Goal: Task Accomplishment & Management: Use online tool/utility

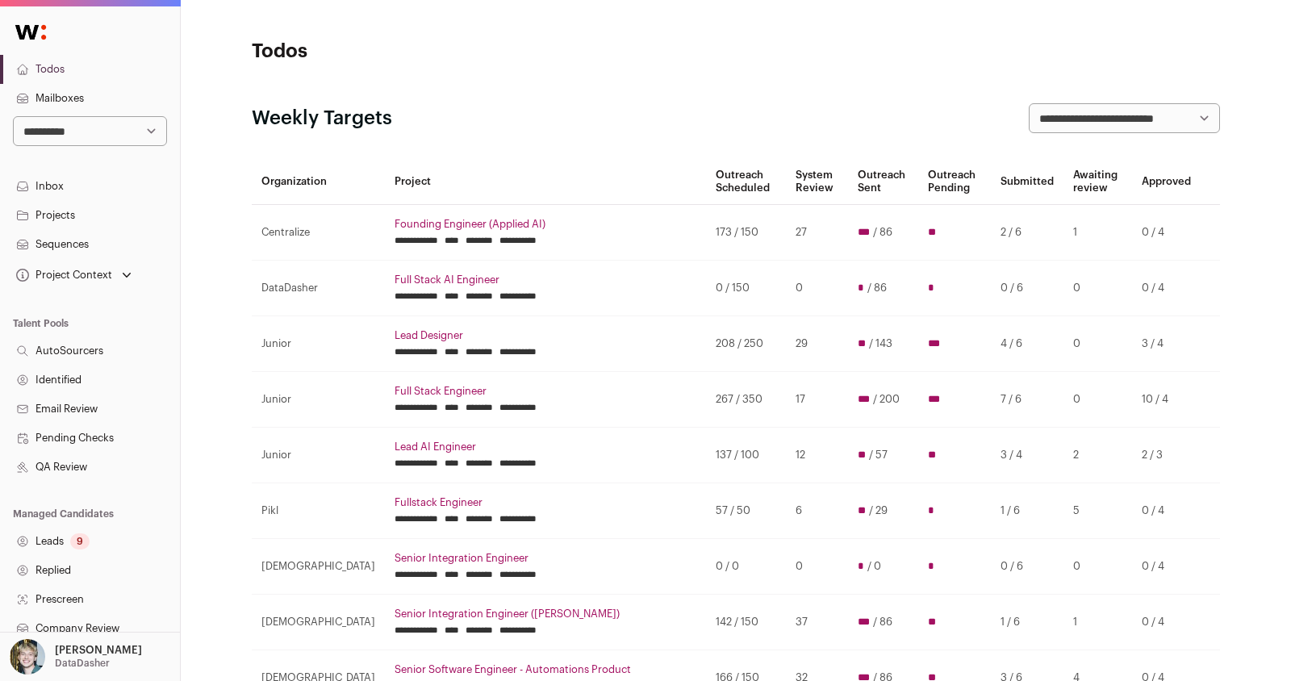
click at [140, 131] on select "**********" at bounding box center [90, 131] width 154 height 30
click at [85, 219] on link "Projects" at bounding box center [90, 215] width 180 height 29
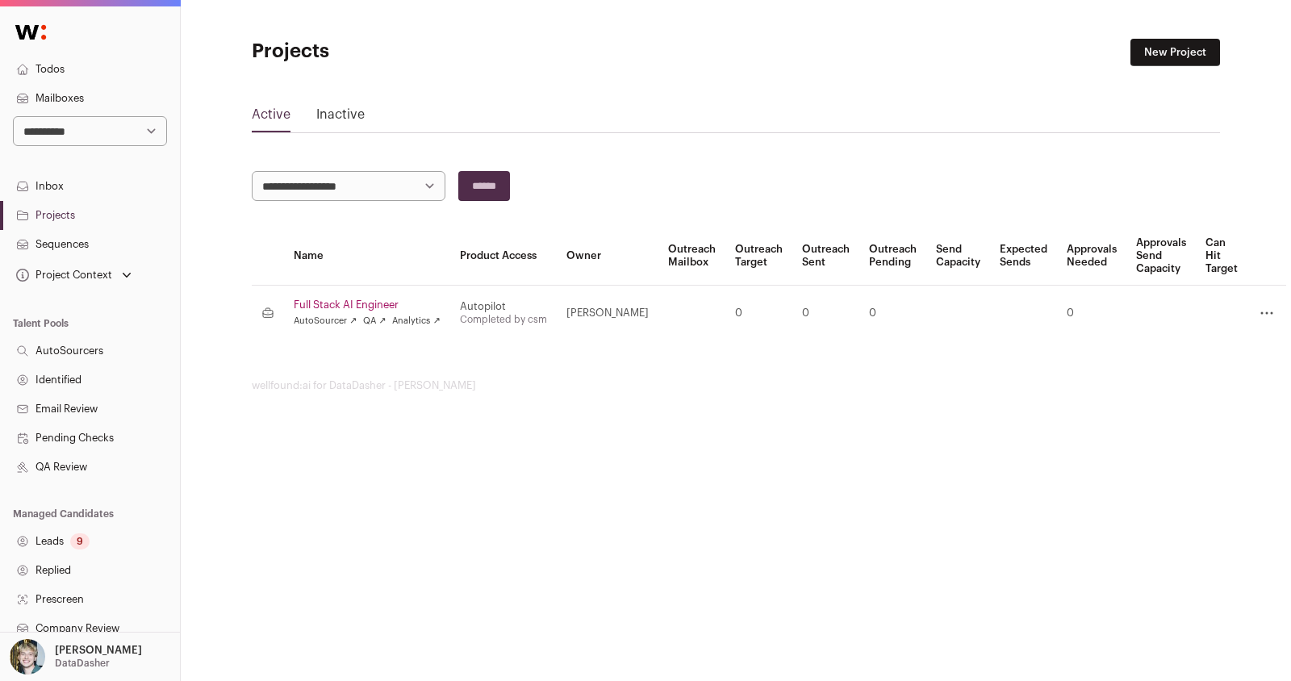
click at [389, 303] on link "Full Stack AI Engineer" at bounding box center [367, 304] width 147 height 13
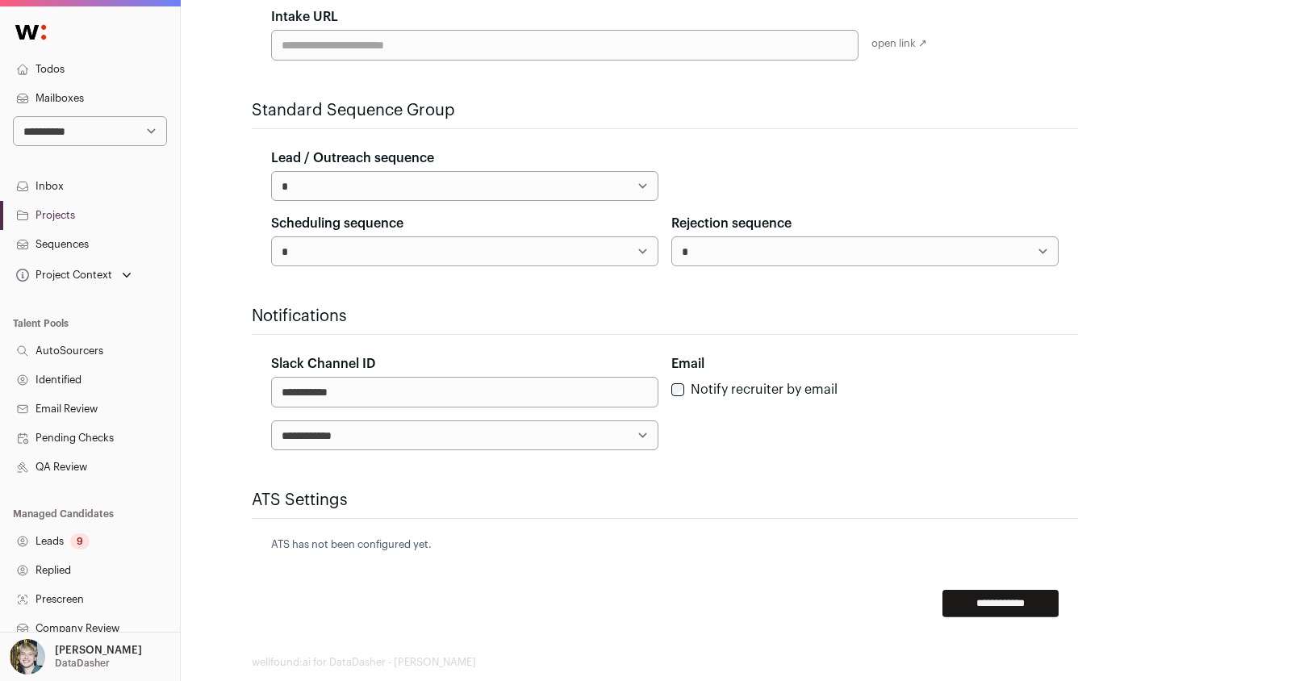
scroll to position [500, 0]
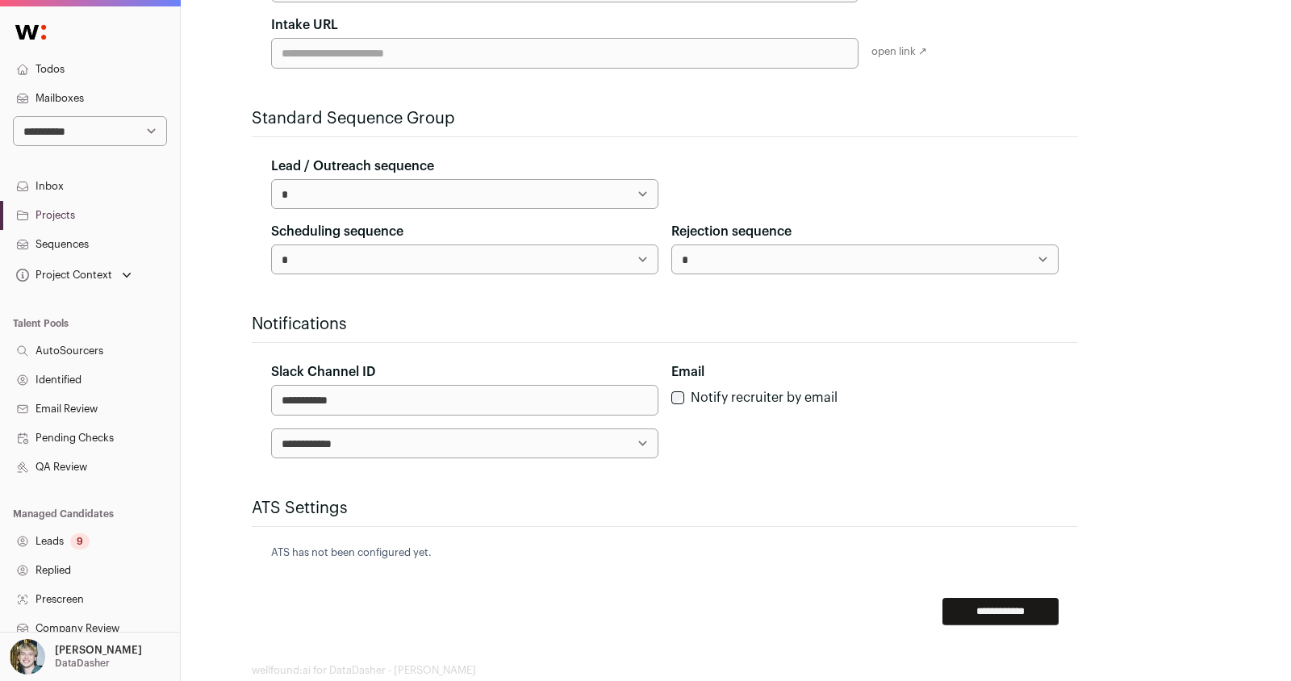
click at [640, 434] on select "**********" at bounding box center [464, 443] width 387 height 30
click at [976, 603] on input "**********" at bounding box center [1000, 611] width 116 height 27
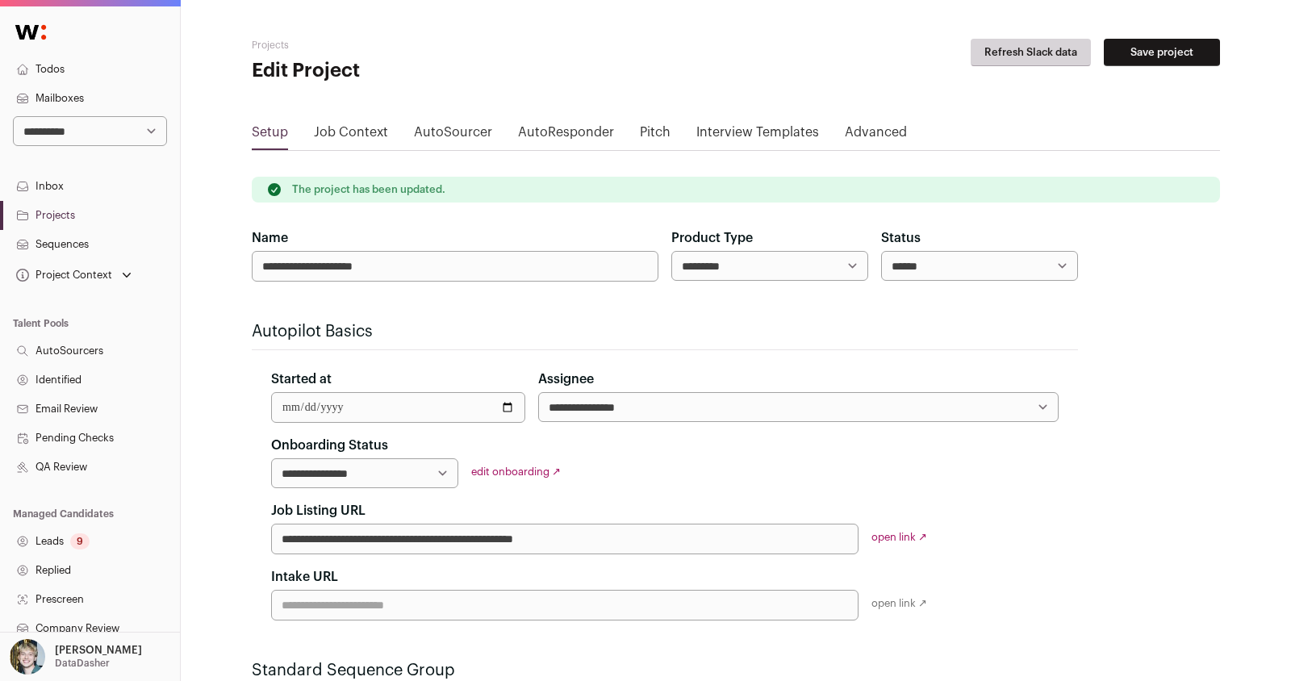
scroll to position [246, 0]
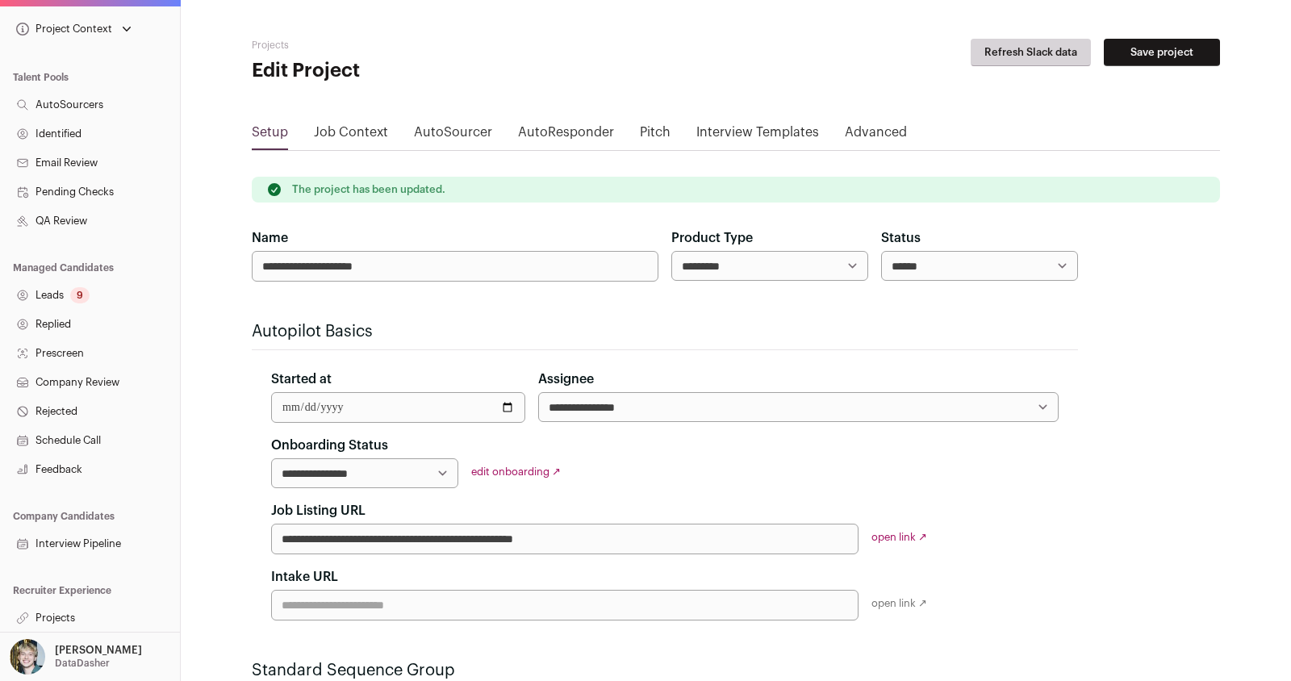
click at [87, 611] on link "Projects" at bounding box center [90, 617] width 180 height 29
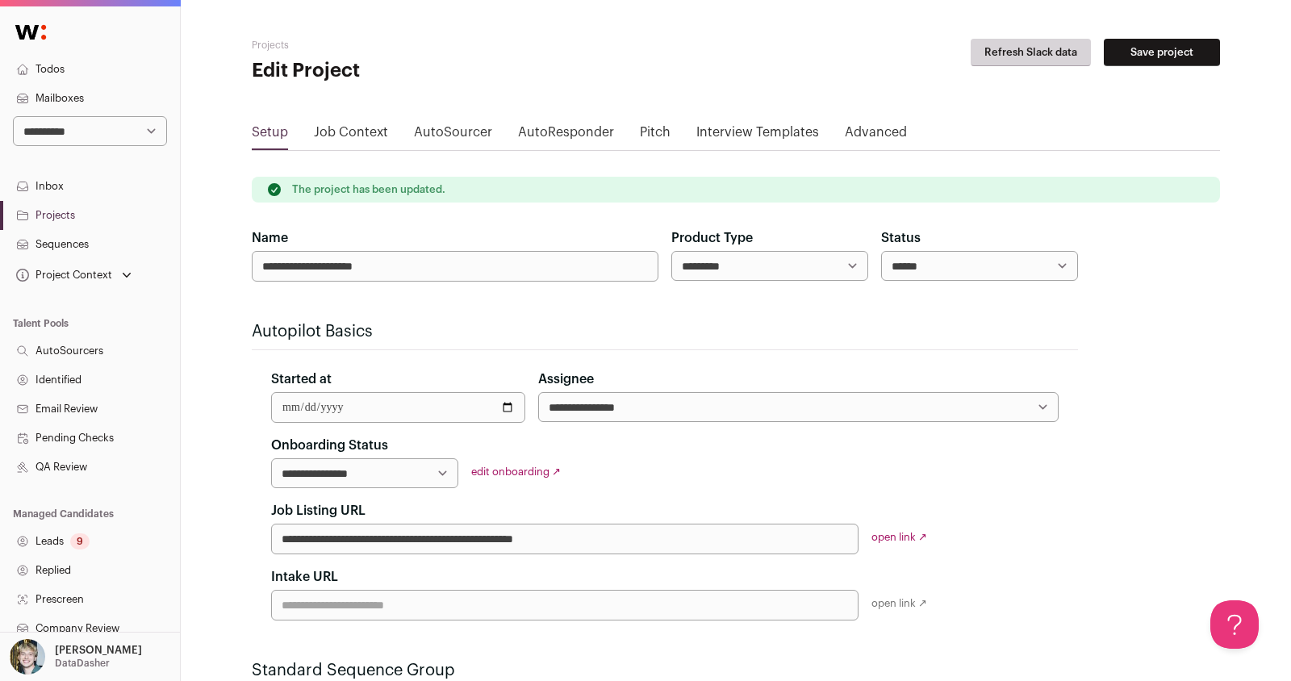
click at [83, 551] on link "Leads 9" at bounding box center [90, 541] width 180 height 29
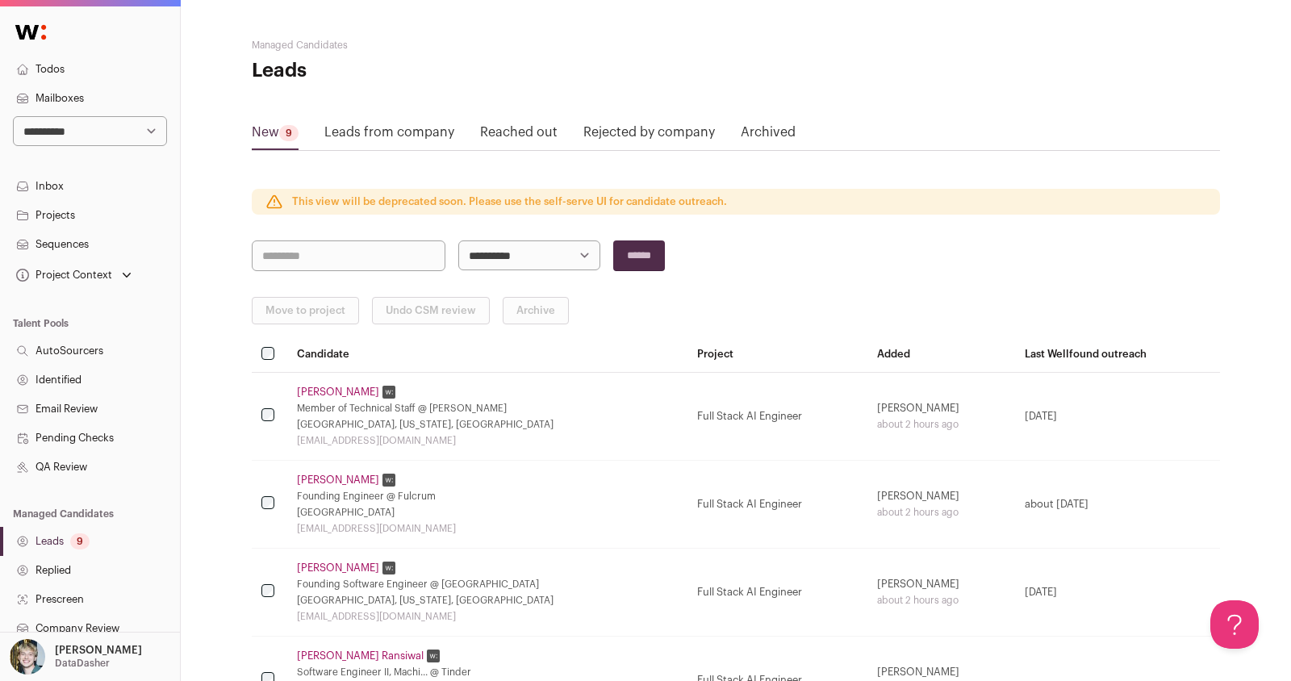
click at [338, 389] on link "[PERSON_NAME]" at bounding box center [338, 392] width 82 height 13
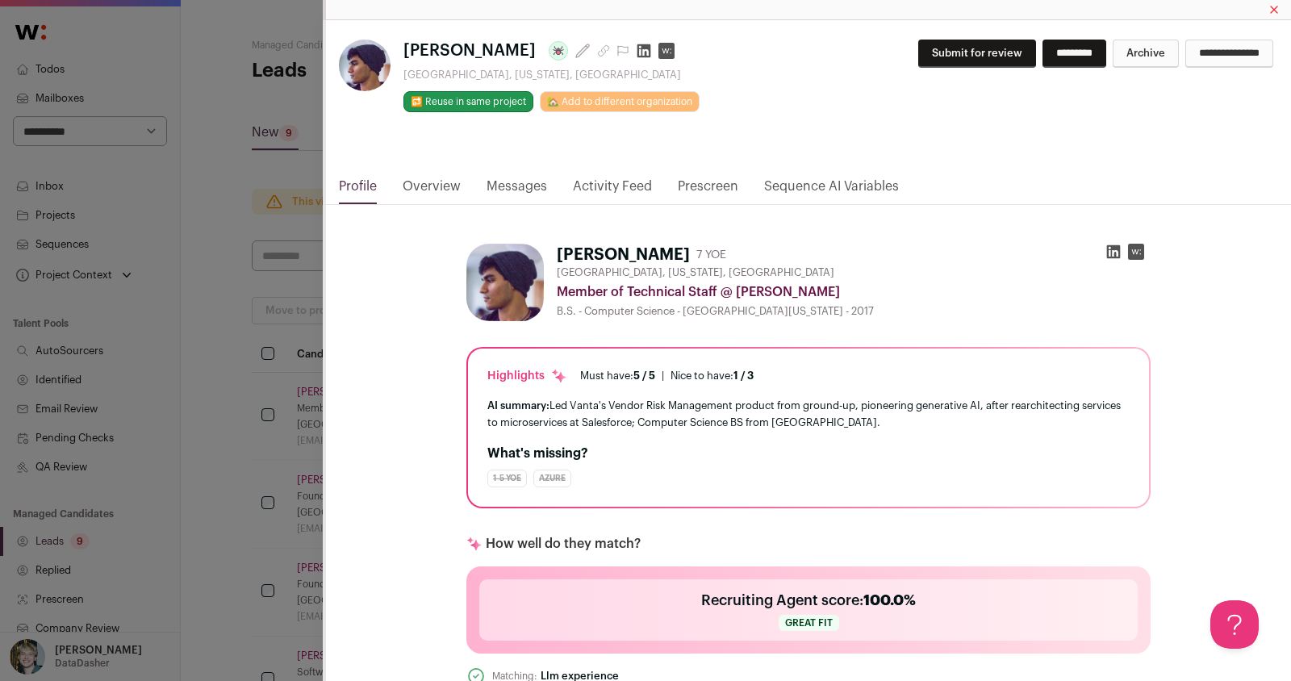
click at [259, 411] on html "**********" at bounding box center [645, 626] width 1291 height 1253
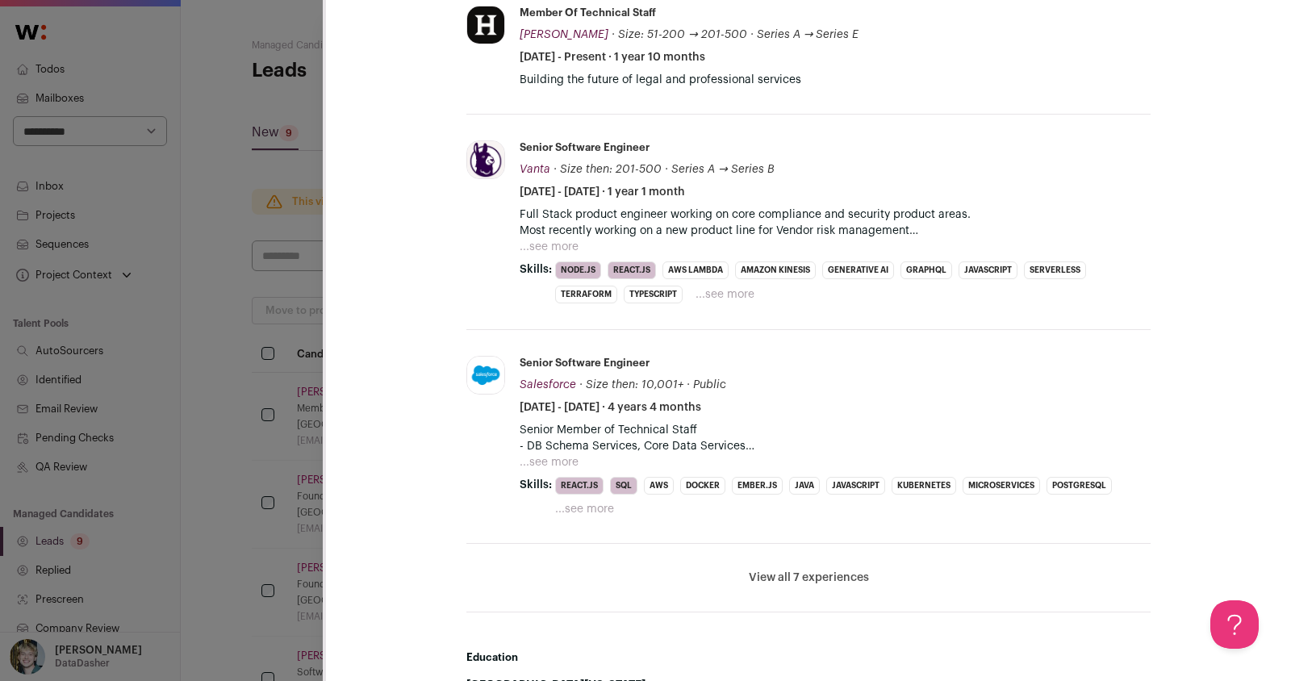
scroll to position [748, 0]
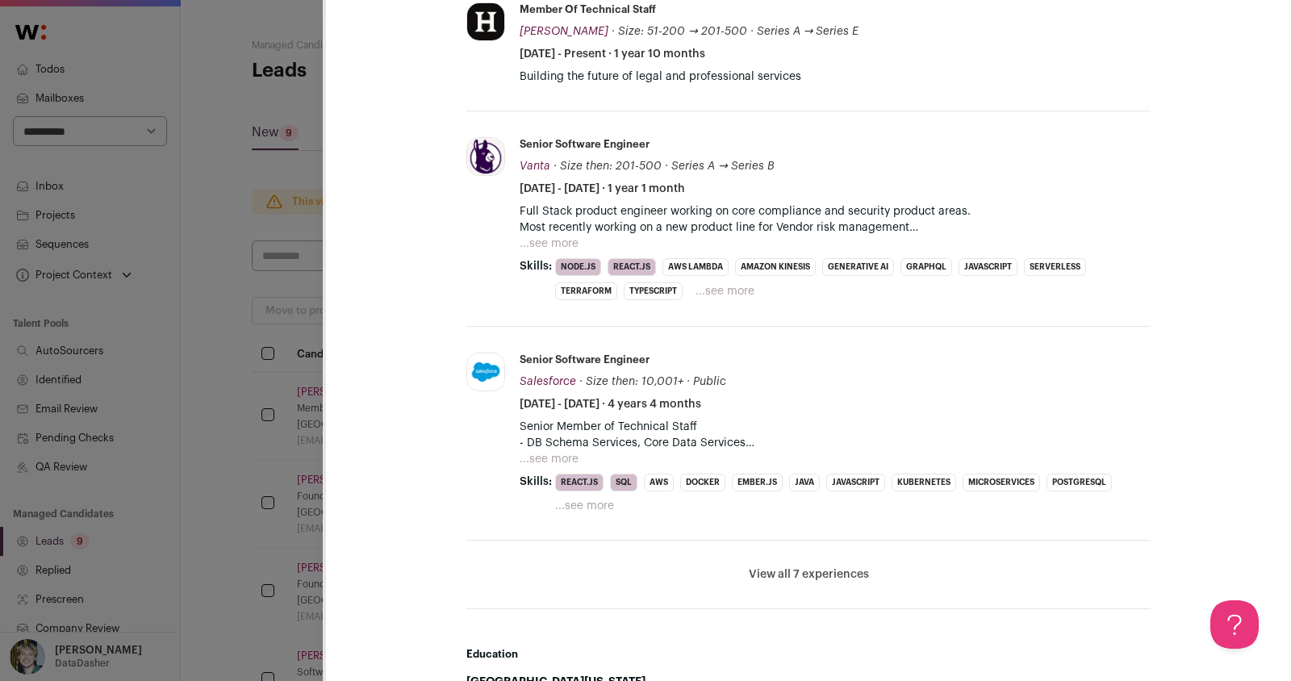
click at [797, 566] on button "View all 7 experiences" at bounding box center [808, 574] width 120 height 16
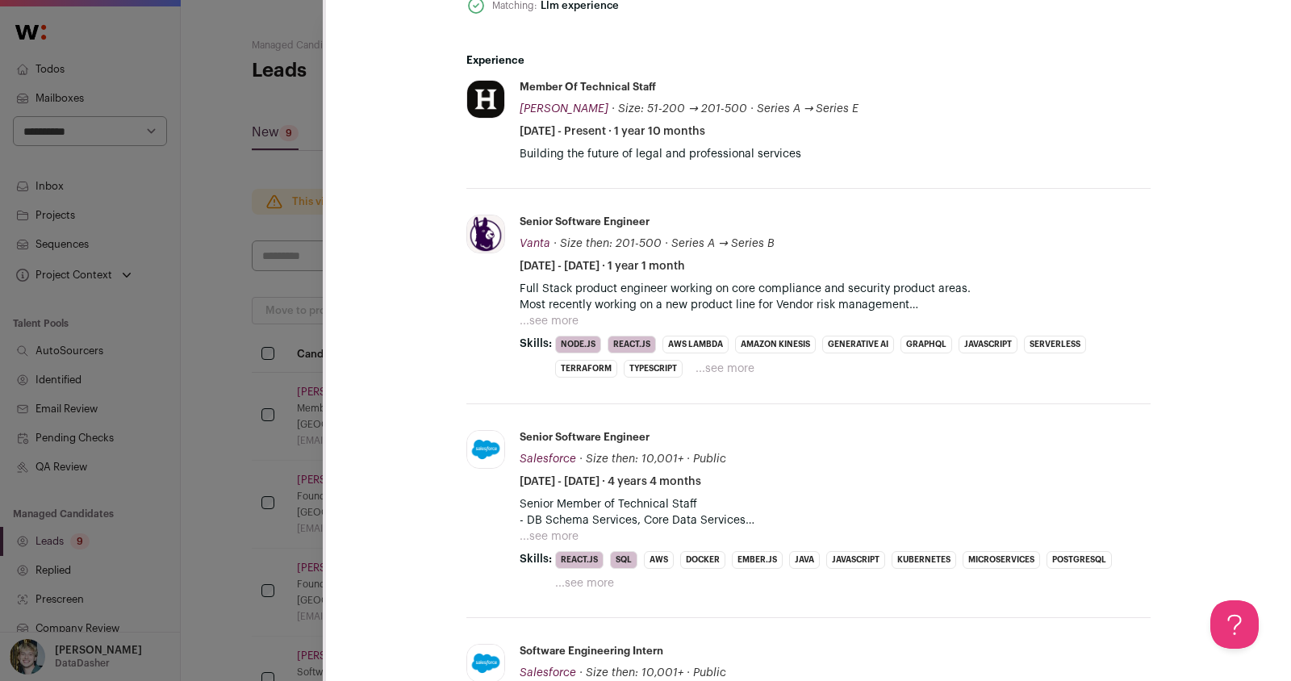
scroll to position [665, 0]
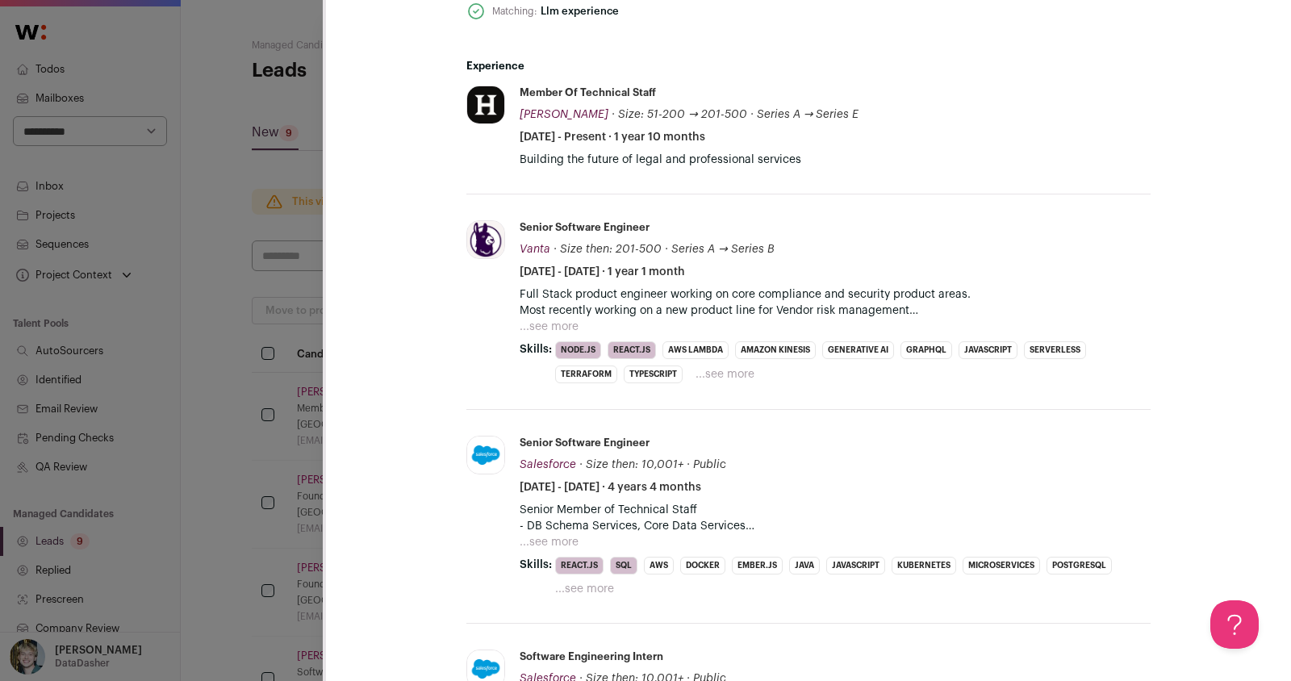
click at [277, 379] on div "**********" at bounding box center [645, 340] width 1291 height 681
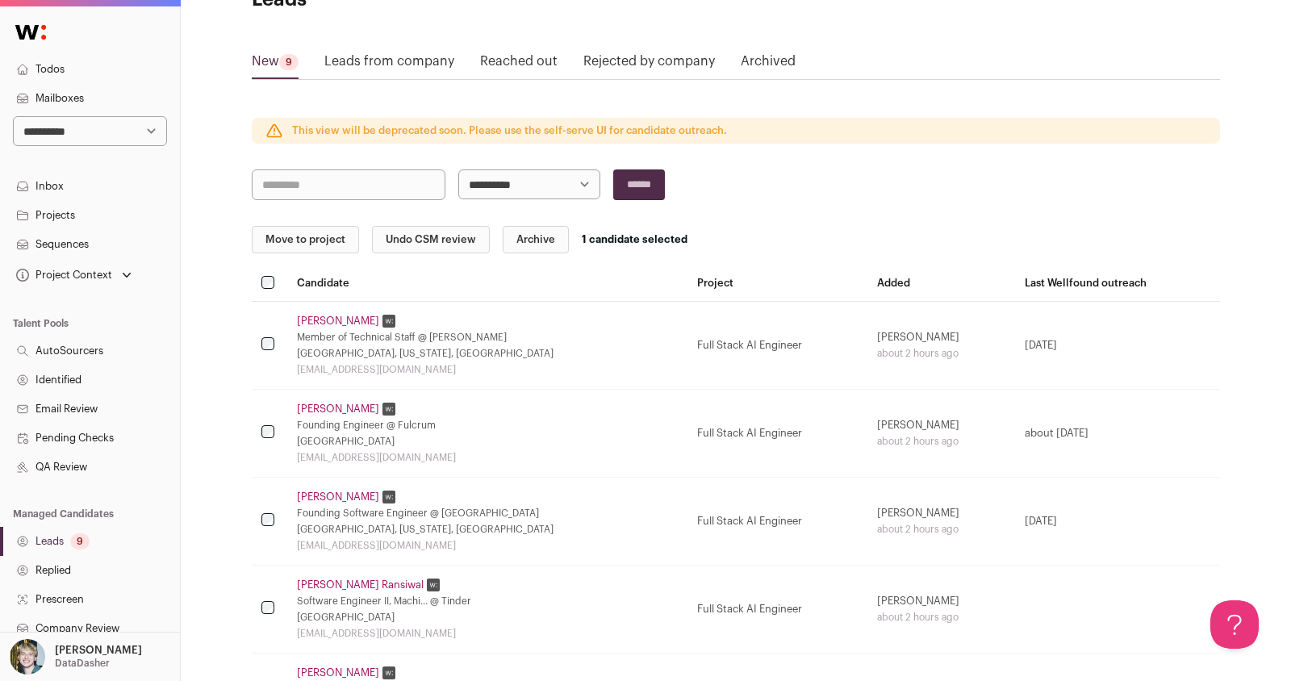
scroll to position [73, 0]
click at [275, 280] on th at bounding box center [269, 282] width 35 height 35
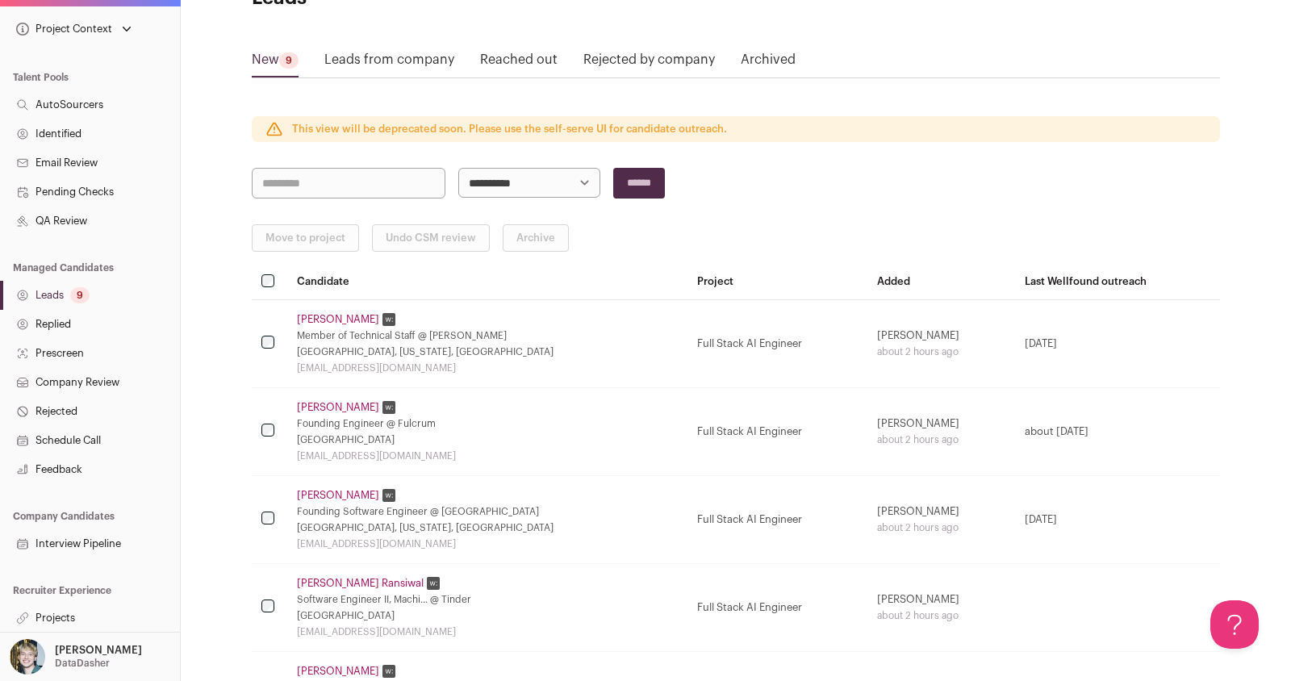
click at [81, 609] on link "Projects" at bounding box center [90, 617] width 180 height 29
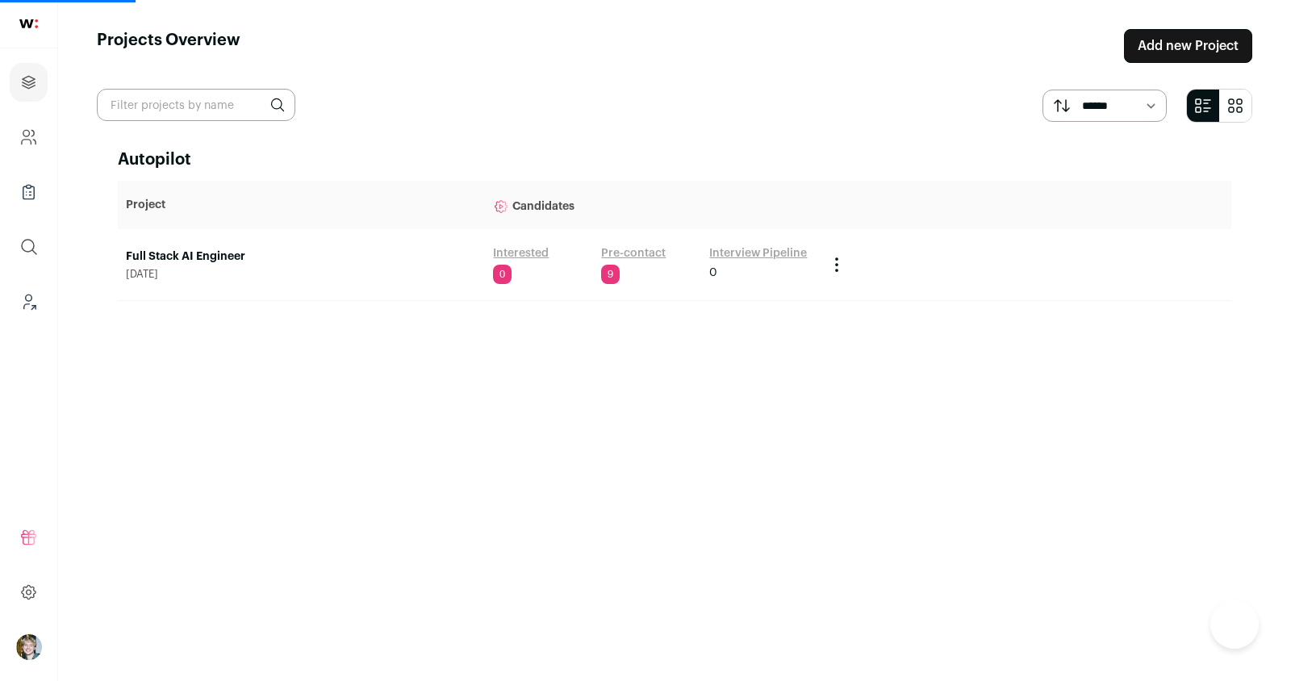
click at [233, 252] on link "Full Stack AI Engineer" at bounding box center [301, 256] width 351 height 16
click at [219, 252] on link "Full Stack AI Engineer" at bounding box center [301, 256] width 351 height 16
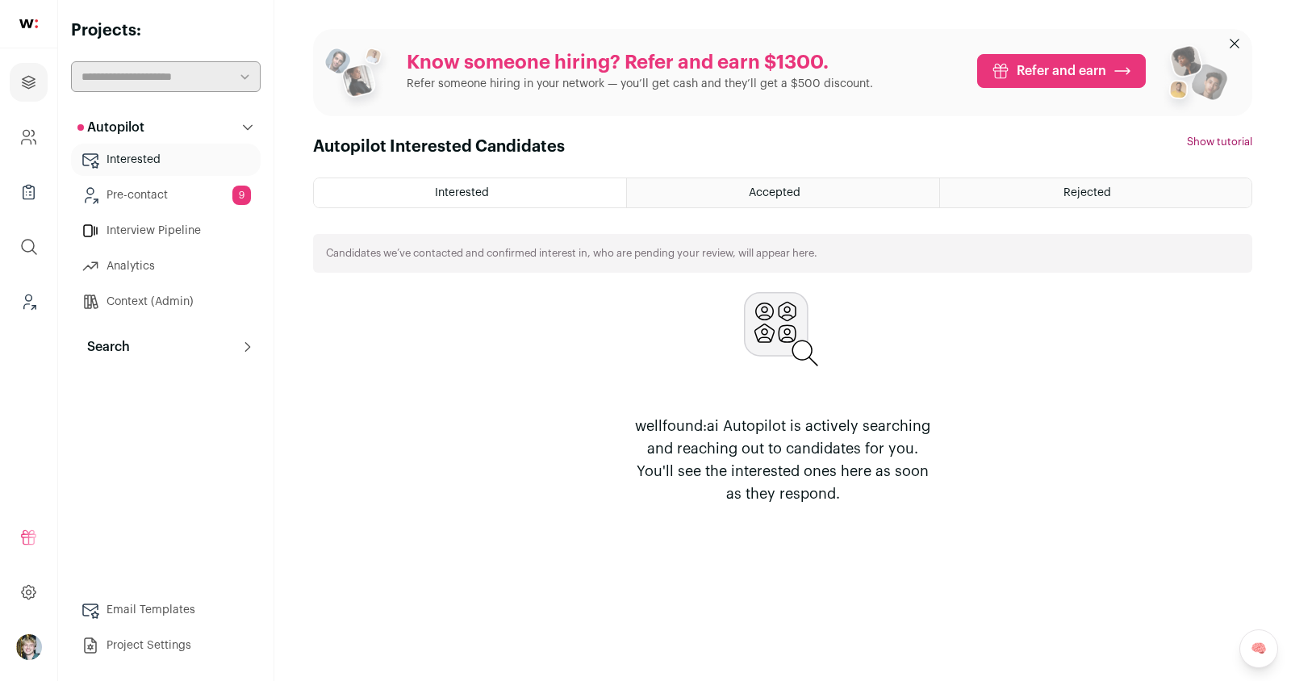
click at [171, 198] on link "Pre-contact 9" at bounding box center [166, 195] width 190 height 32
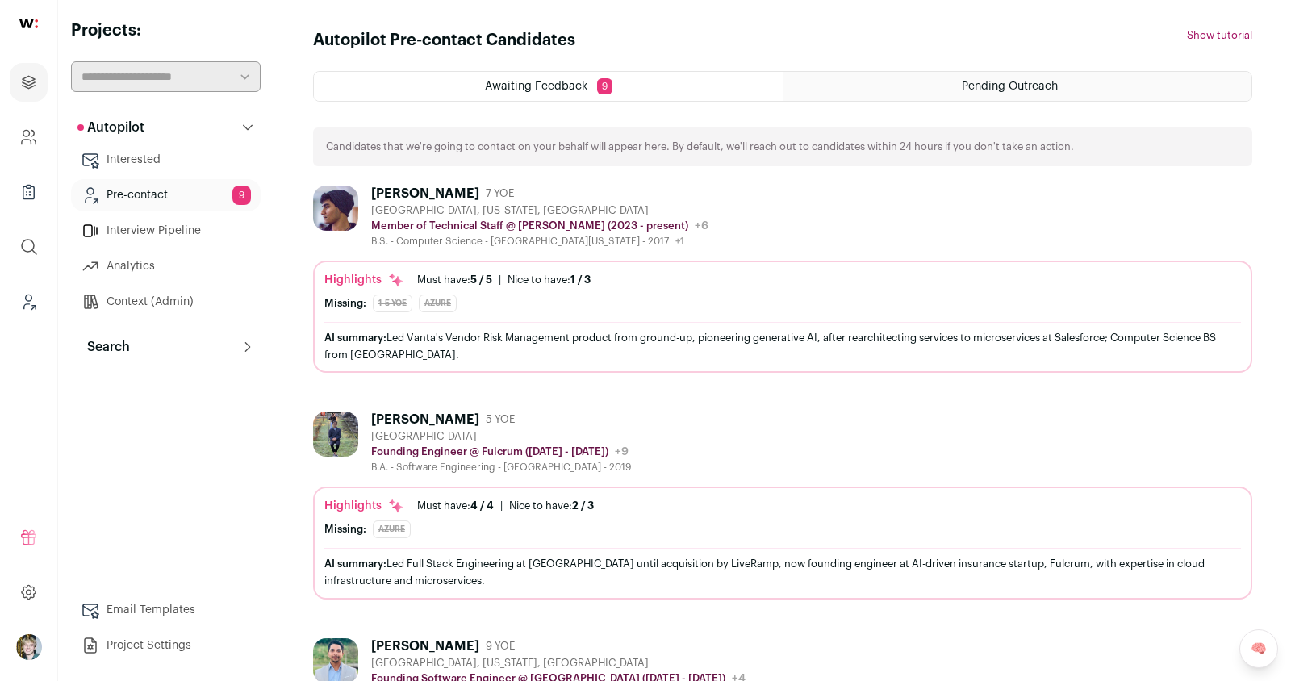
click at [677, 215] on div "[GEOGRAPHIC_DATA], [US_STATE], [GEOGRAPHIC_DATA]" at bounding box center [539, 210] width 337 height 13
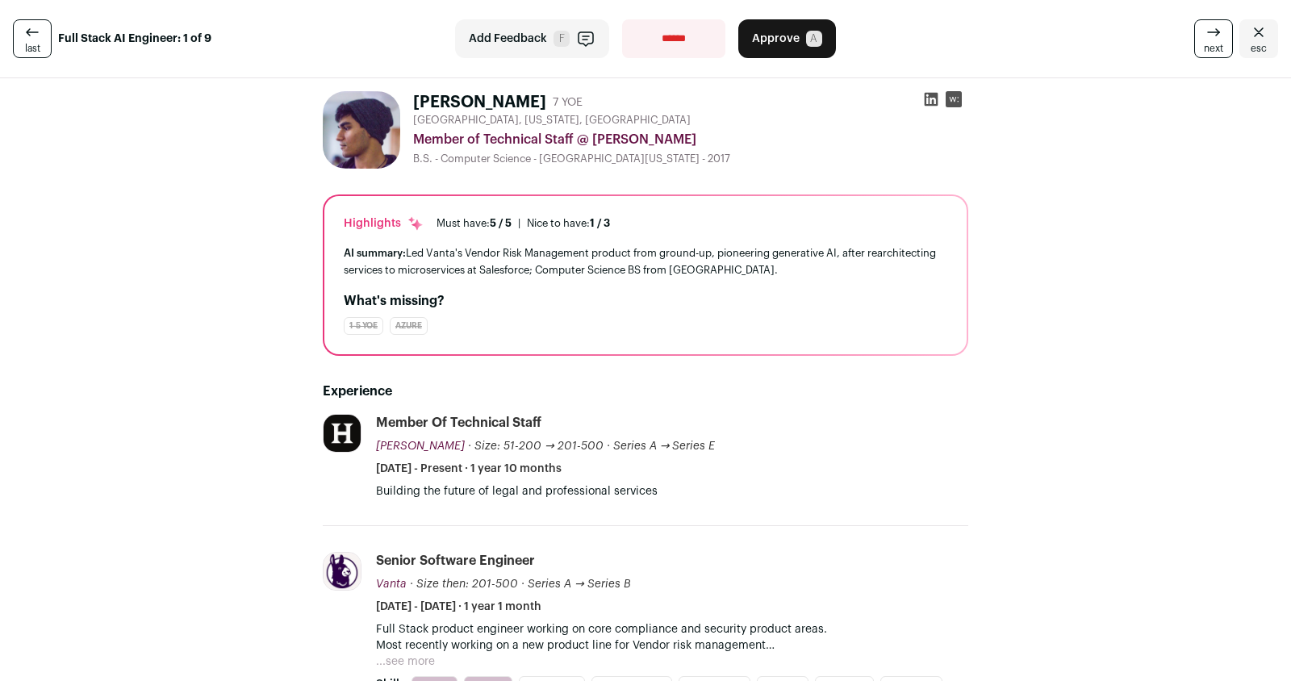
click at [698, 49] on select "**********" at bounding box center [673, 38] width 103 height 39
select select "**********"
click at [622, 19] on select "**********" at bounding box center [673, 38] width 103 height 39
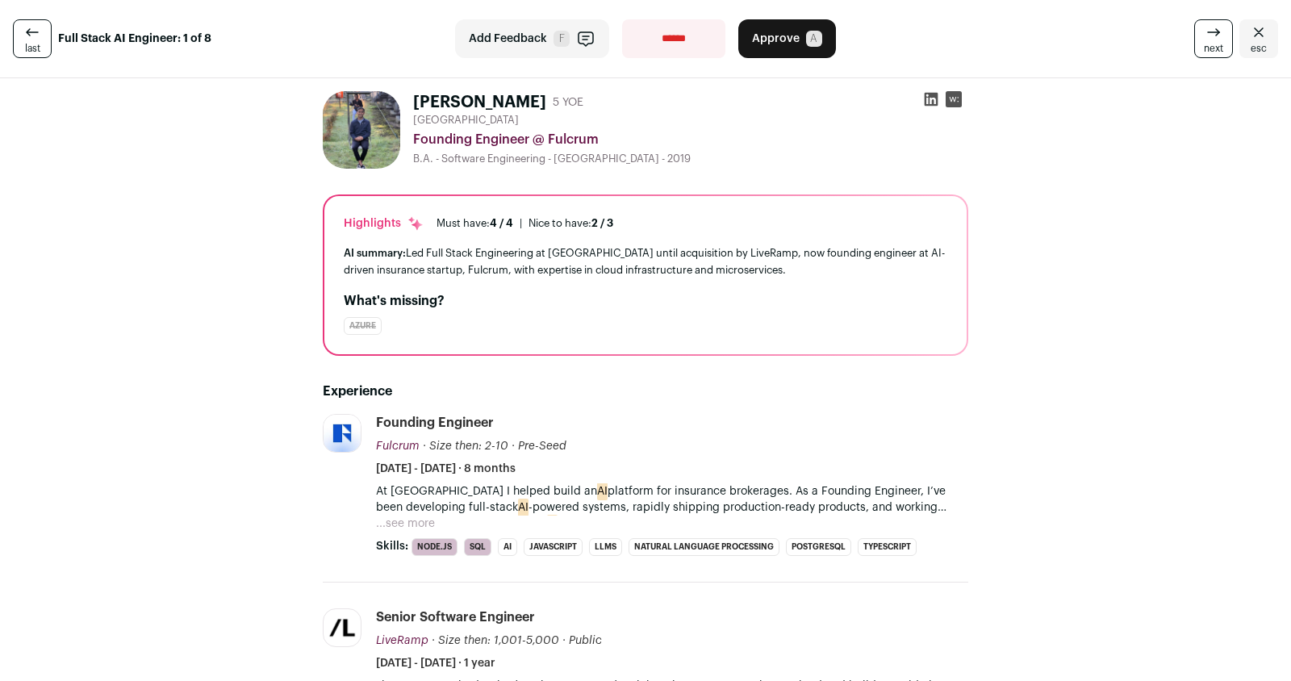
click at [790, 45] on span "Approve" at bounding box center [776, 39] width 48 height 16
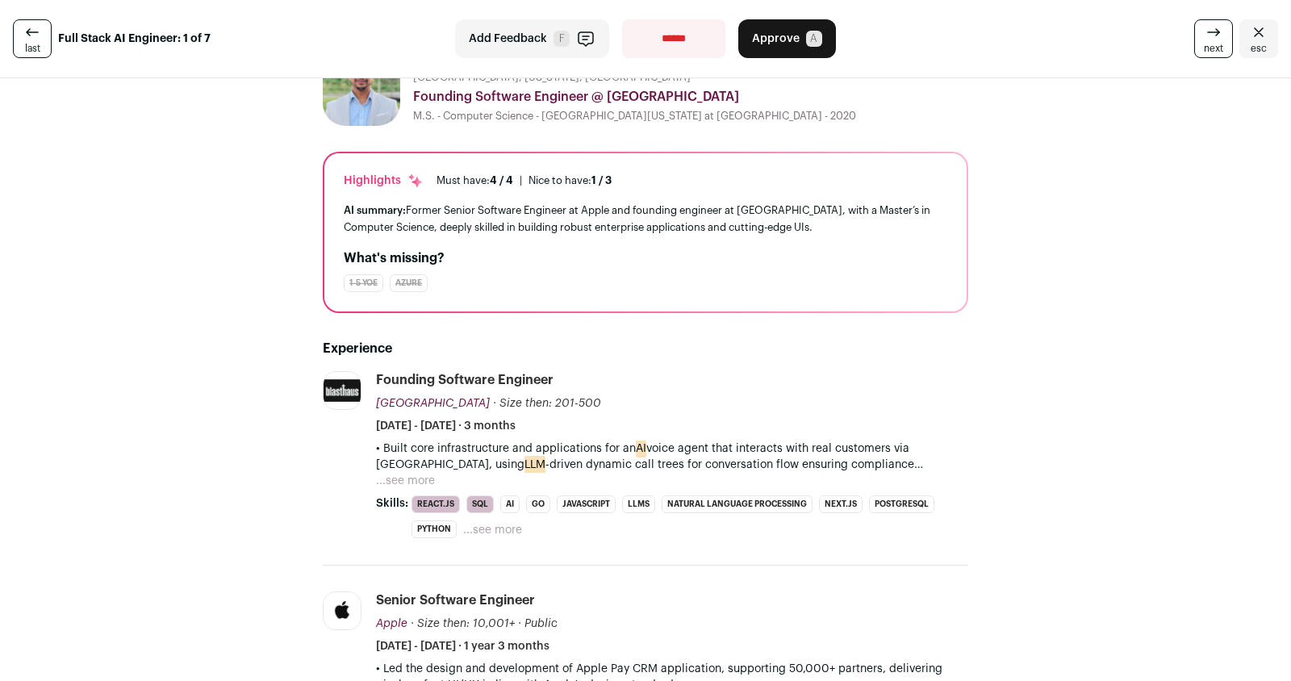
scroll to position [53, 0]
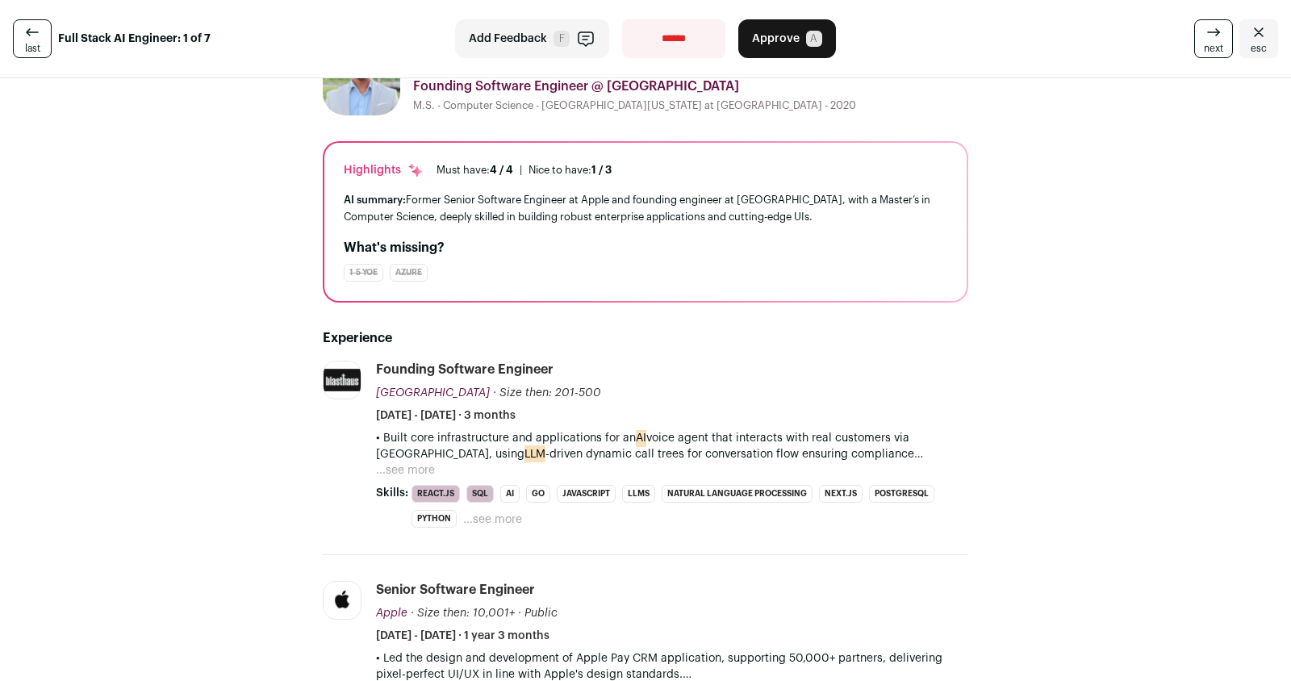
click at [421, 469] on button "...see more" at bounding box center [405, 470] width 59 height 16
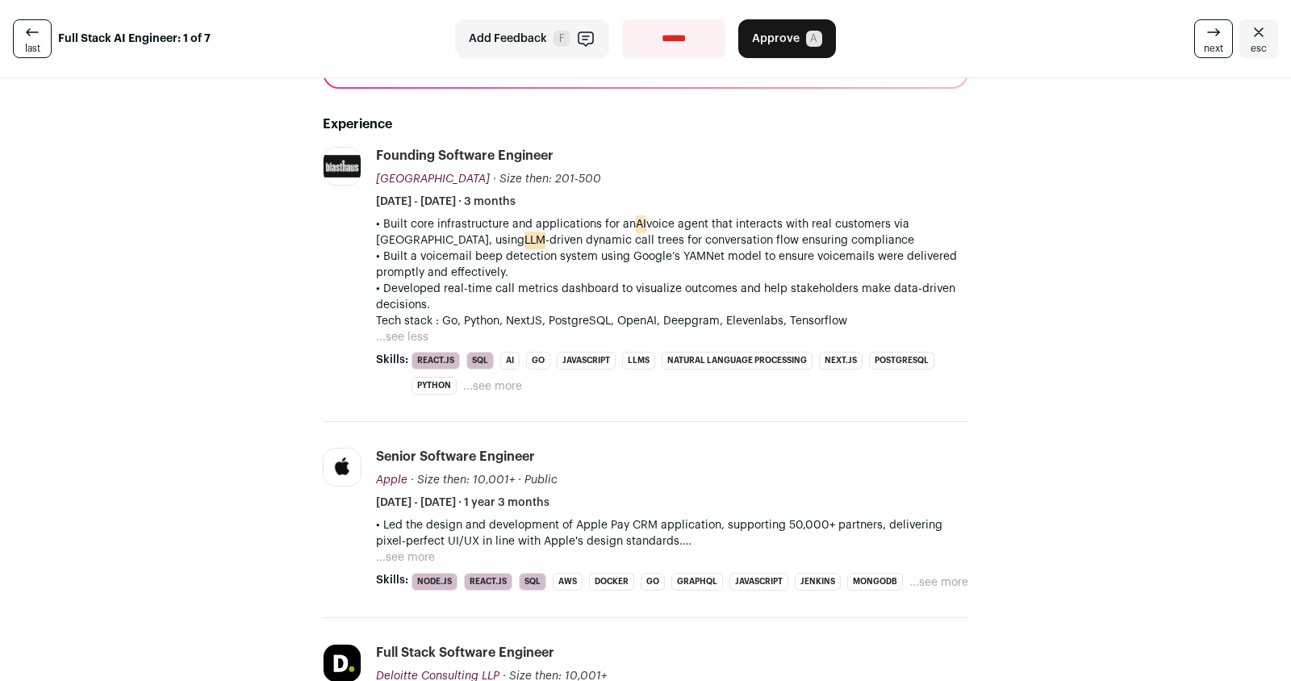
scroll to position [0, 0]
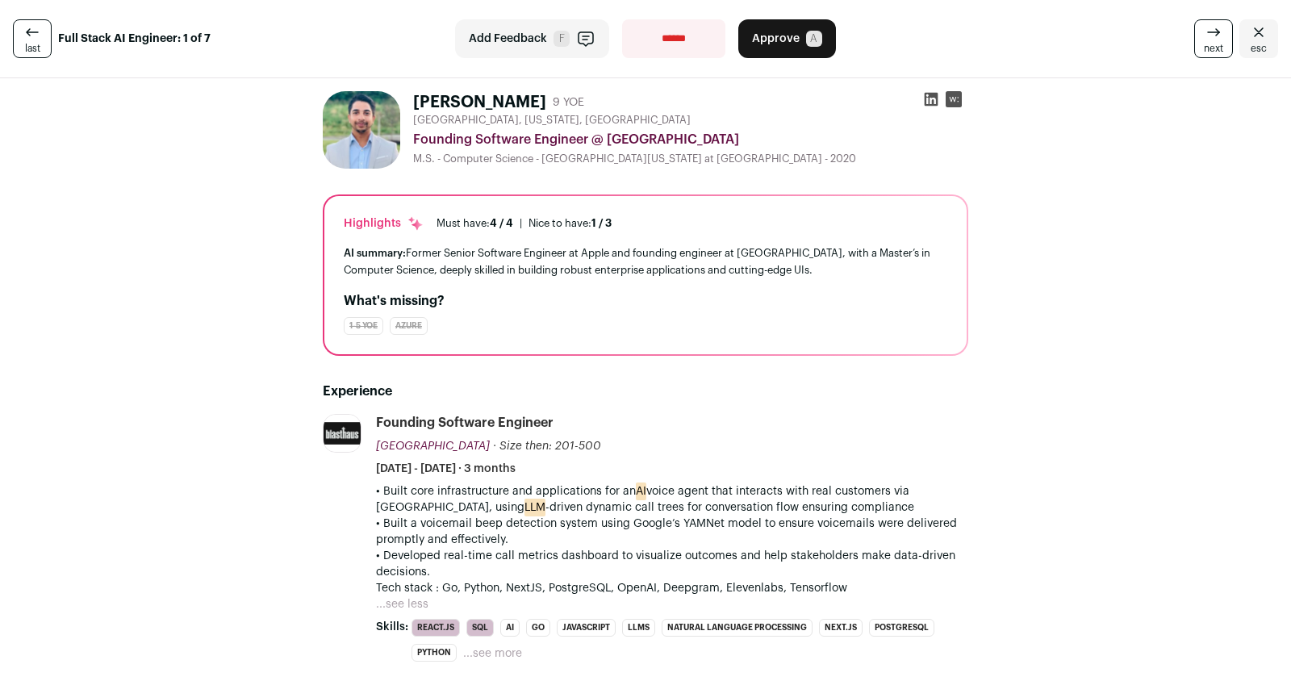
click at [788, 35] on span "Approve" at bounding box center [776, 39] width 48 height 16
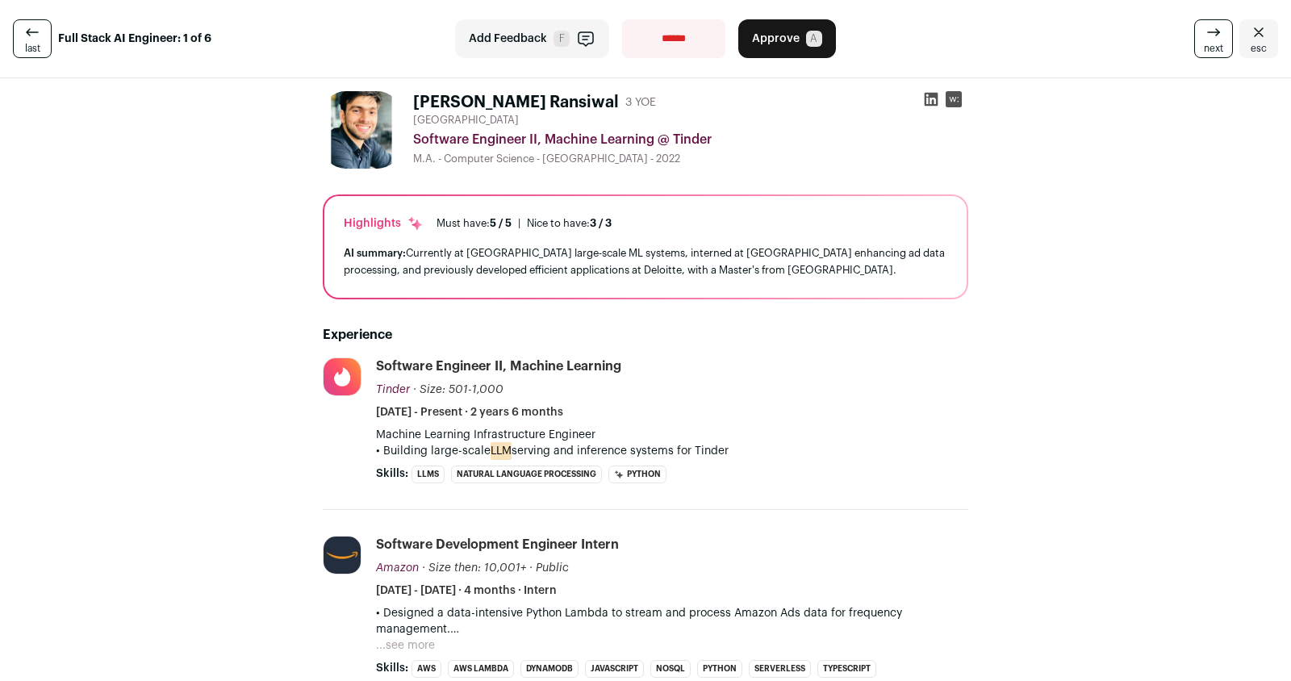
click at [661, 41] on select "**********" at bounding box center [673, 38] width 103 height 39
select select "**********"
click at [622, 19] on select "**********" at bounding box center [673, 38] width 103 height 39
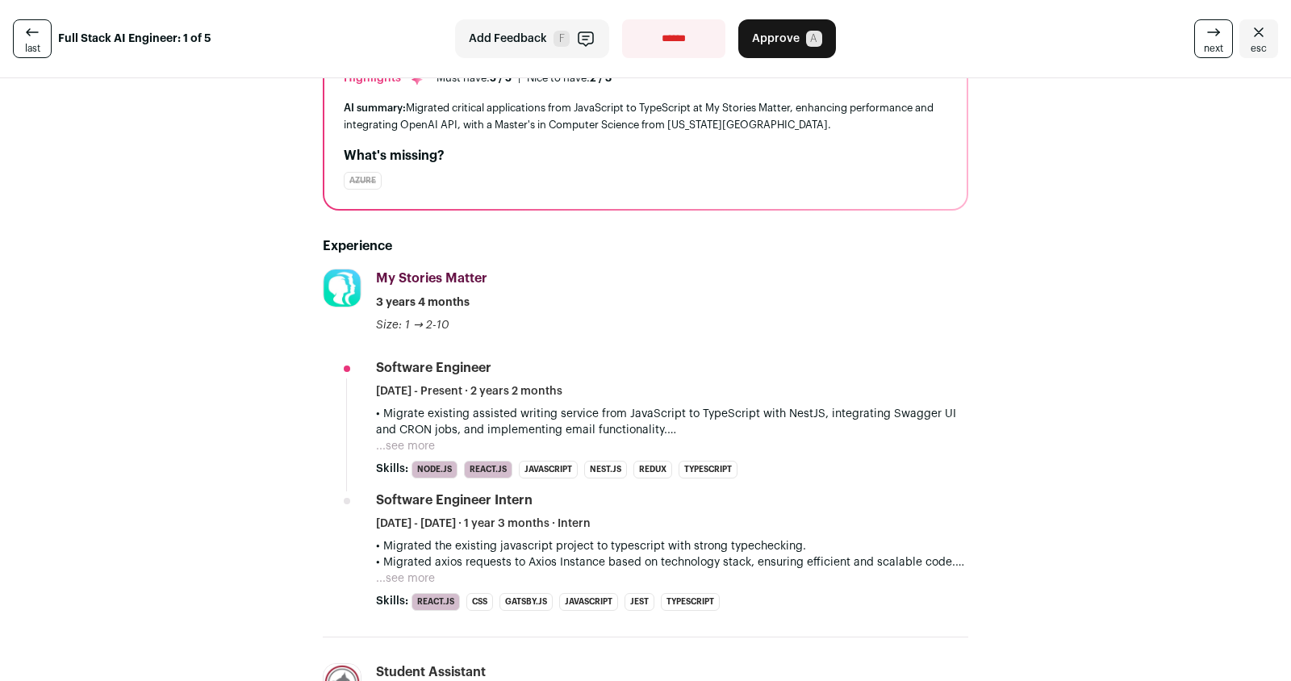
scroll to position [156, 0]
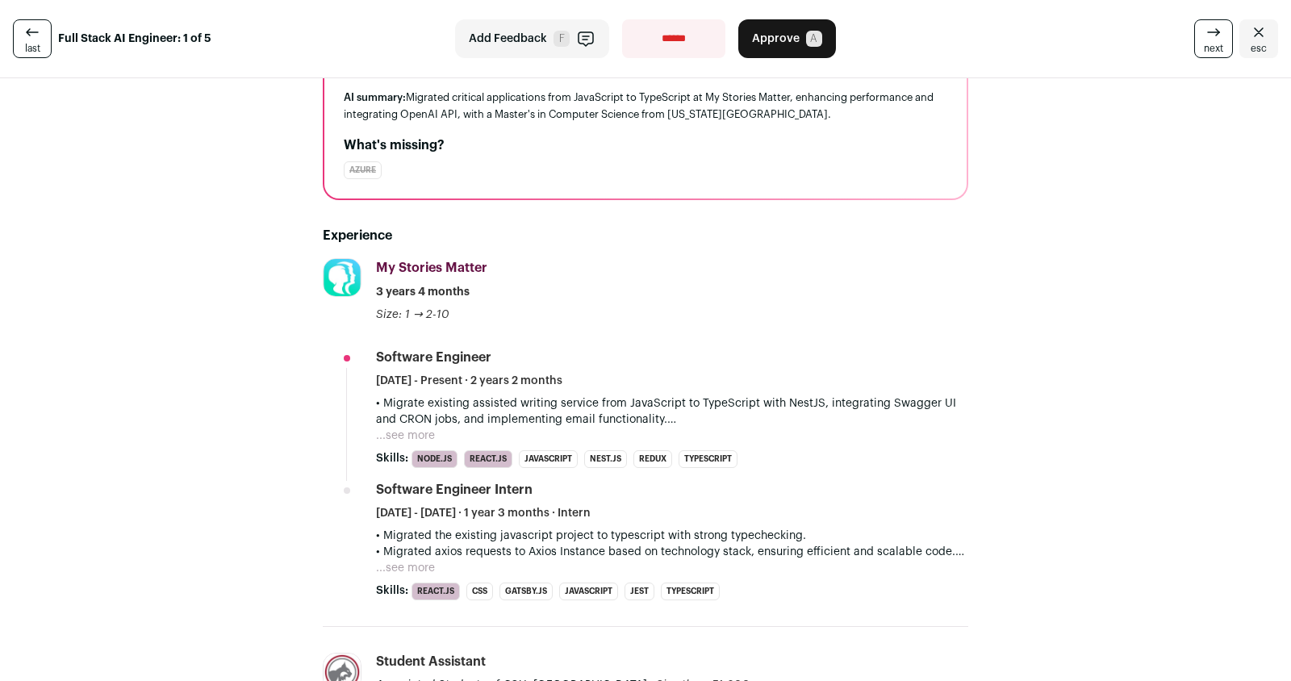
click at [407, 434] on button "...see more" at bounding box center [405, 435] width 59 height 16
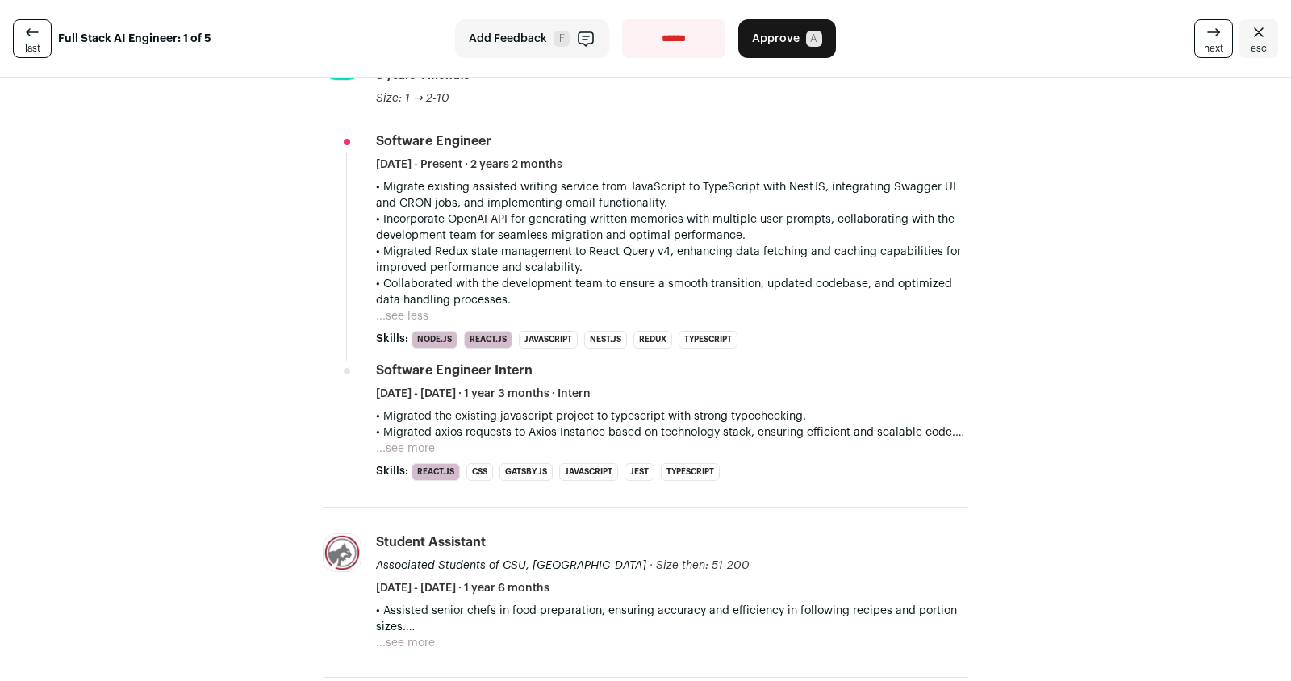
scroll to position [227, 0]
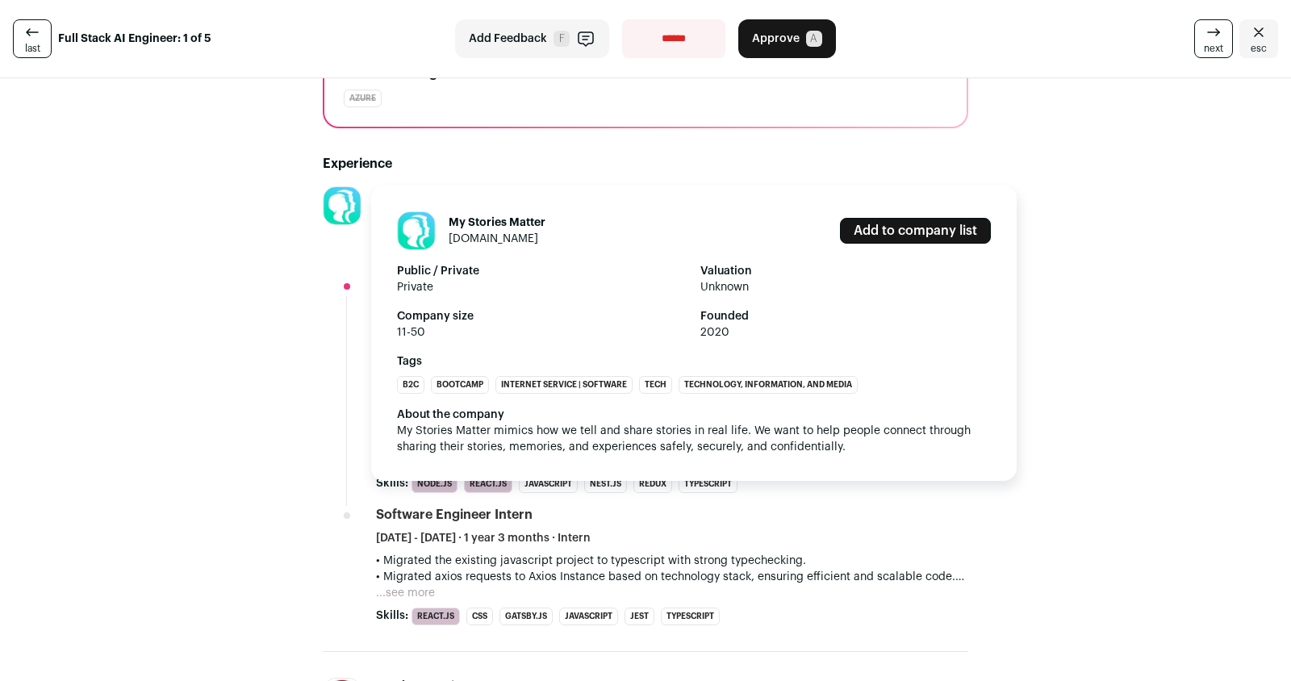
click at [500, 236] on link "[DOMAIN_NAME]" at bounding box center [493, 238] width 90 height 11
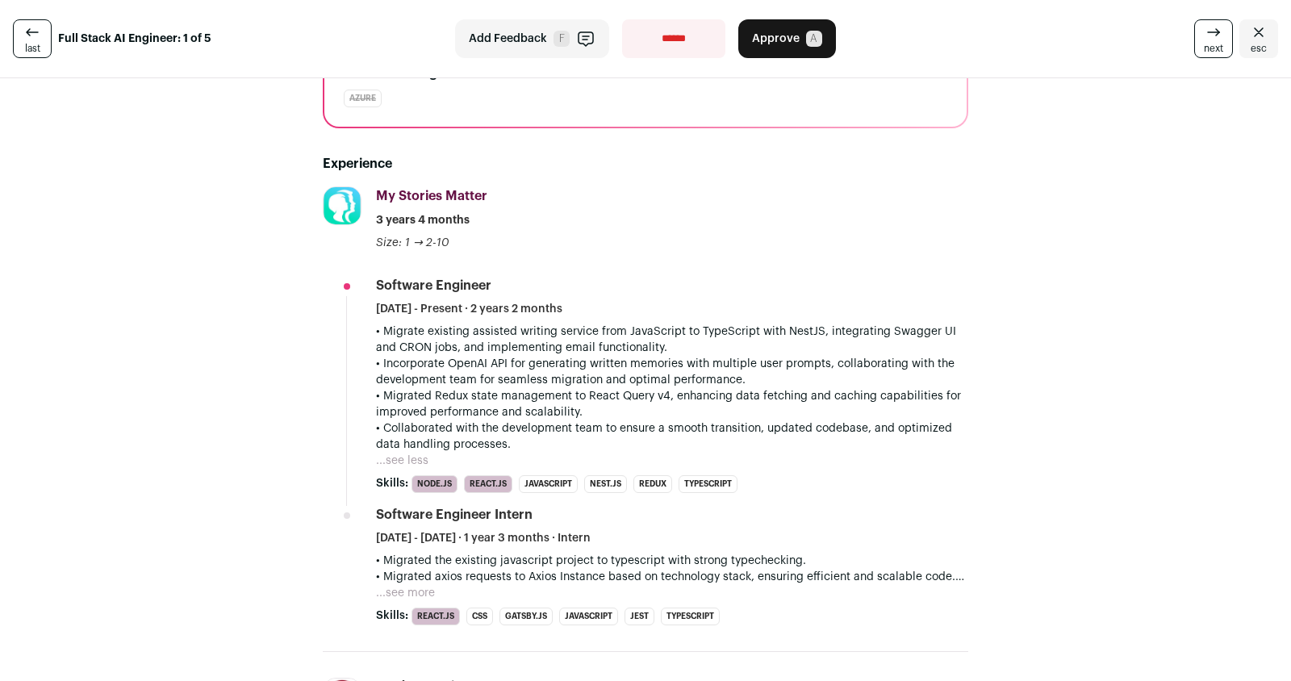
click at [668, 23] on select "**********" at bounding box center [673, 38] width 103 height 39
select select "**********"
click at [622, 19] on select "**********" at bounding box center [673, 38] width 103 height 39
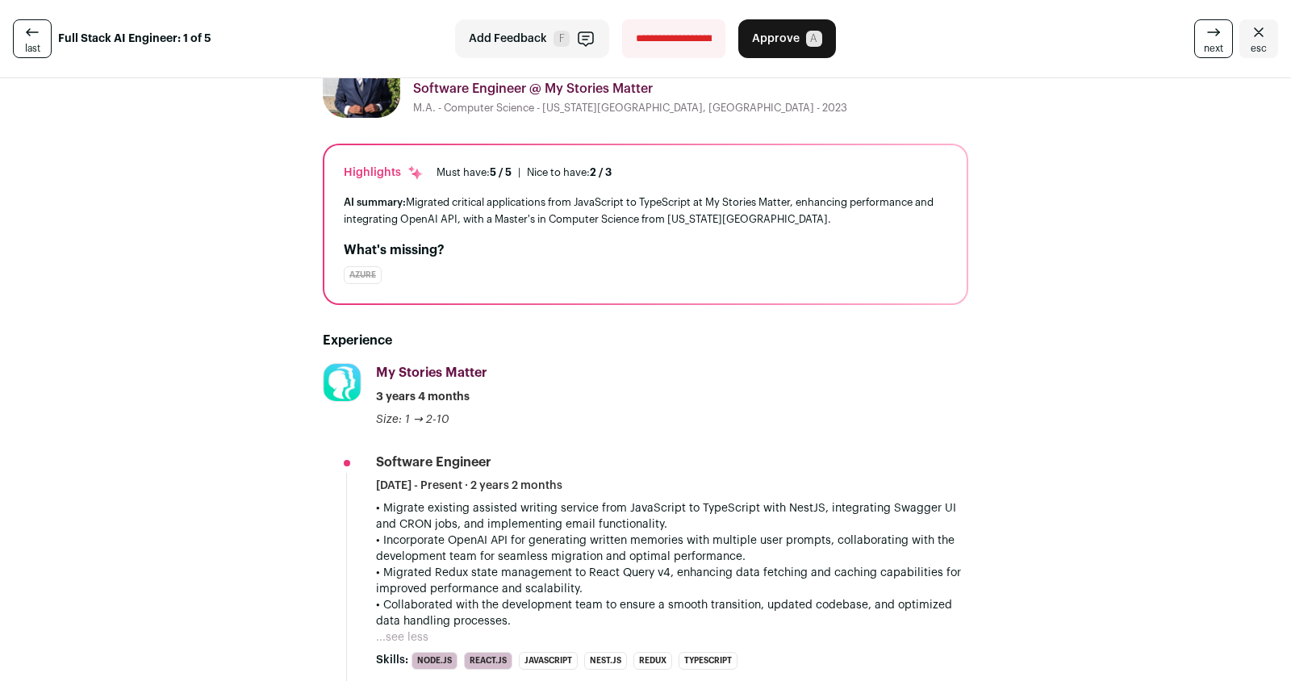
scroll to position [0, 0]
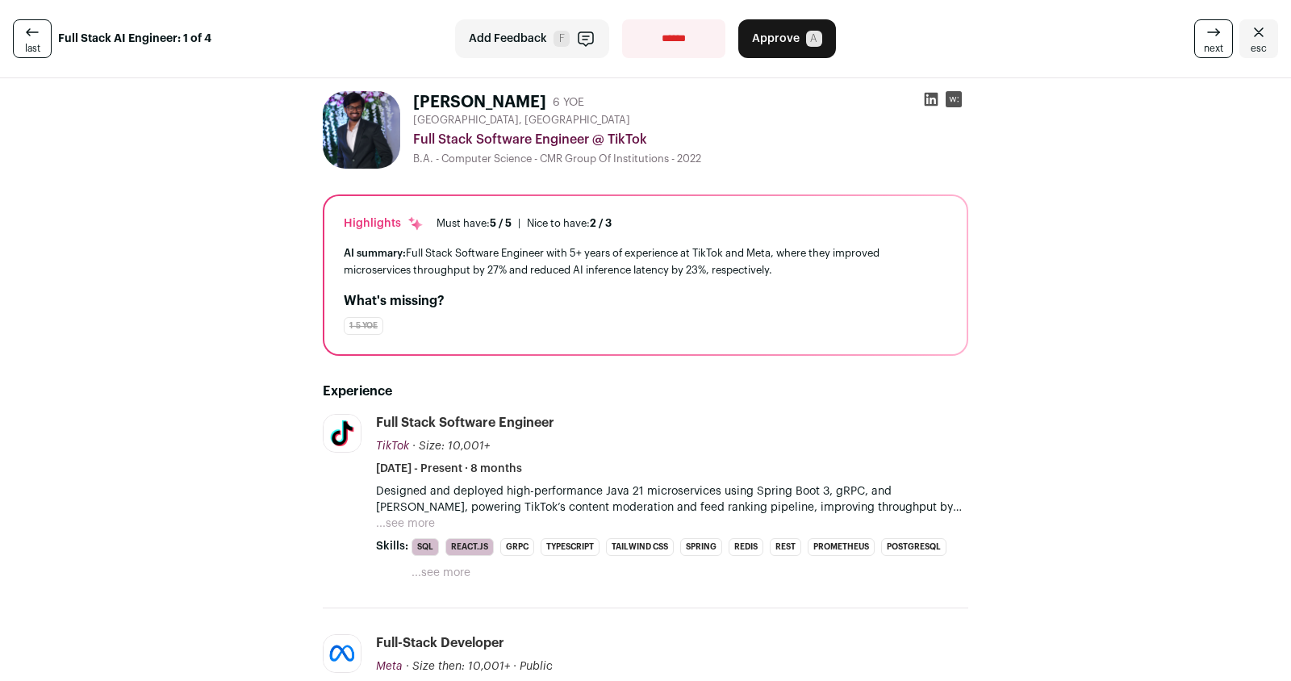
click at [788, 36] on span "Approve" at bounding box center [776, 39] width 48 height 16
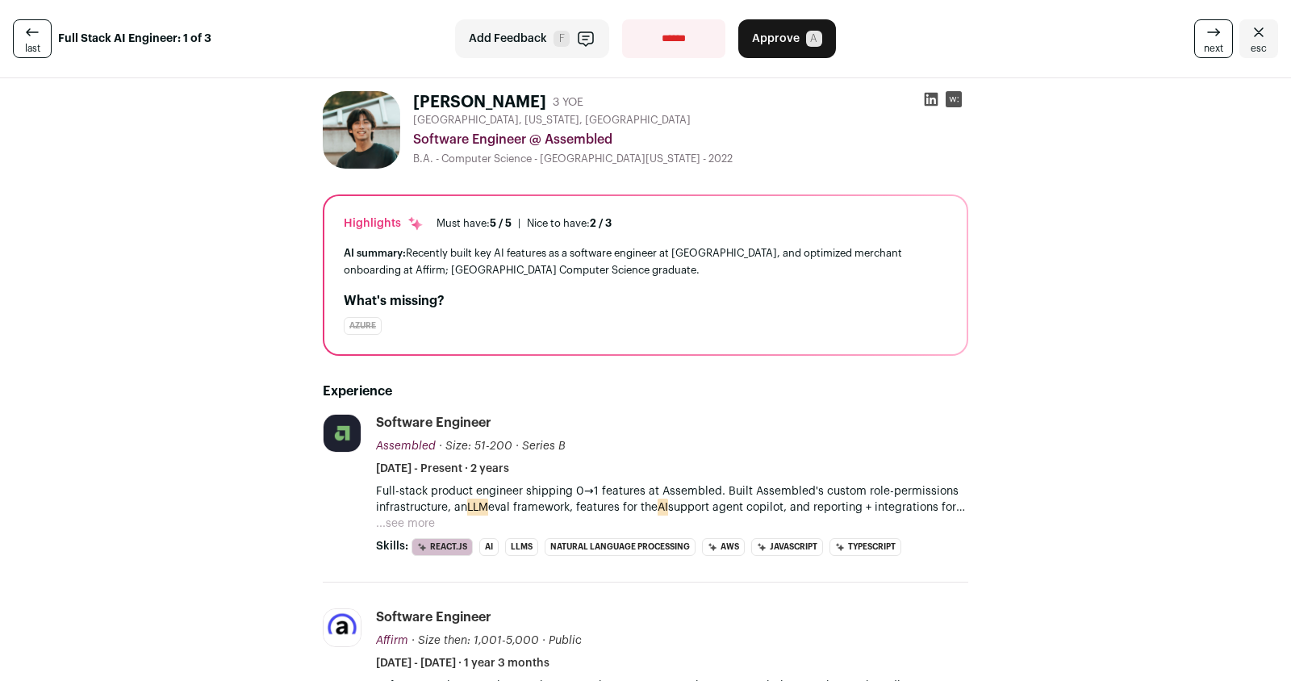
click at [1203, 37] on link "next" at bounding box center [1213, 38] width 39 height 39
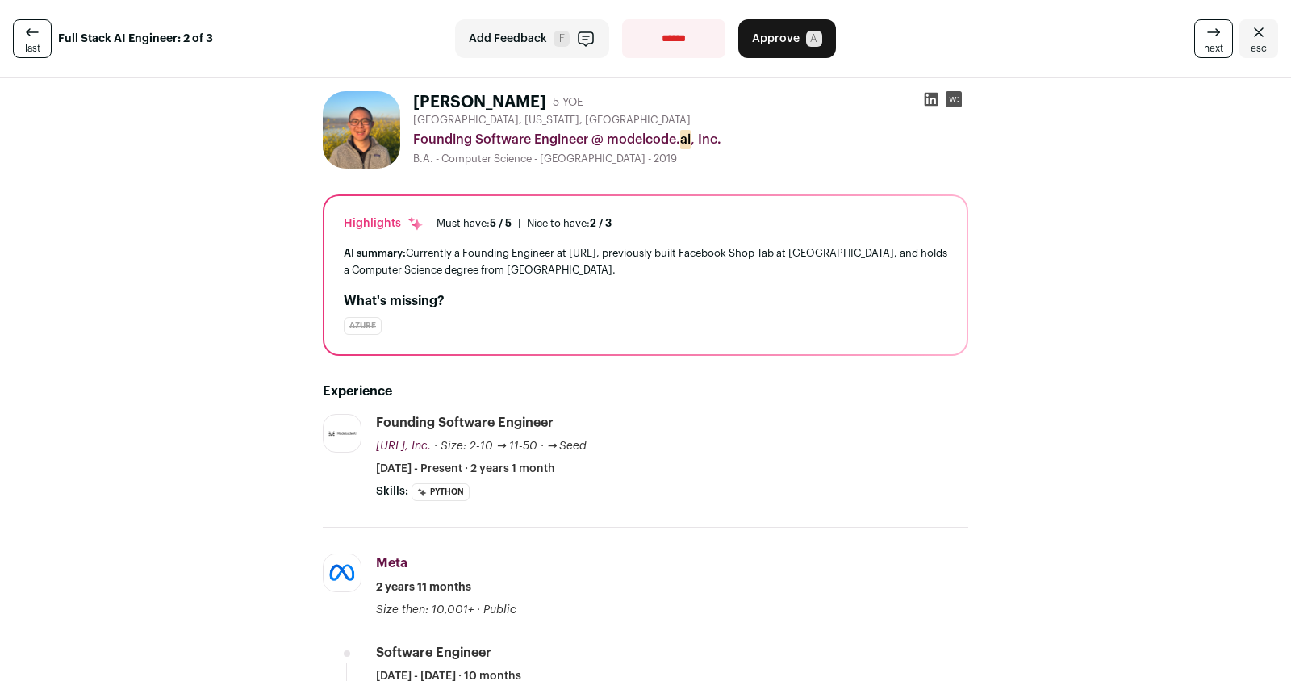
click at [1203, 37] on link "next" at bounding box center [1213, 38] width 39 height 39
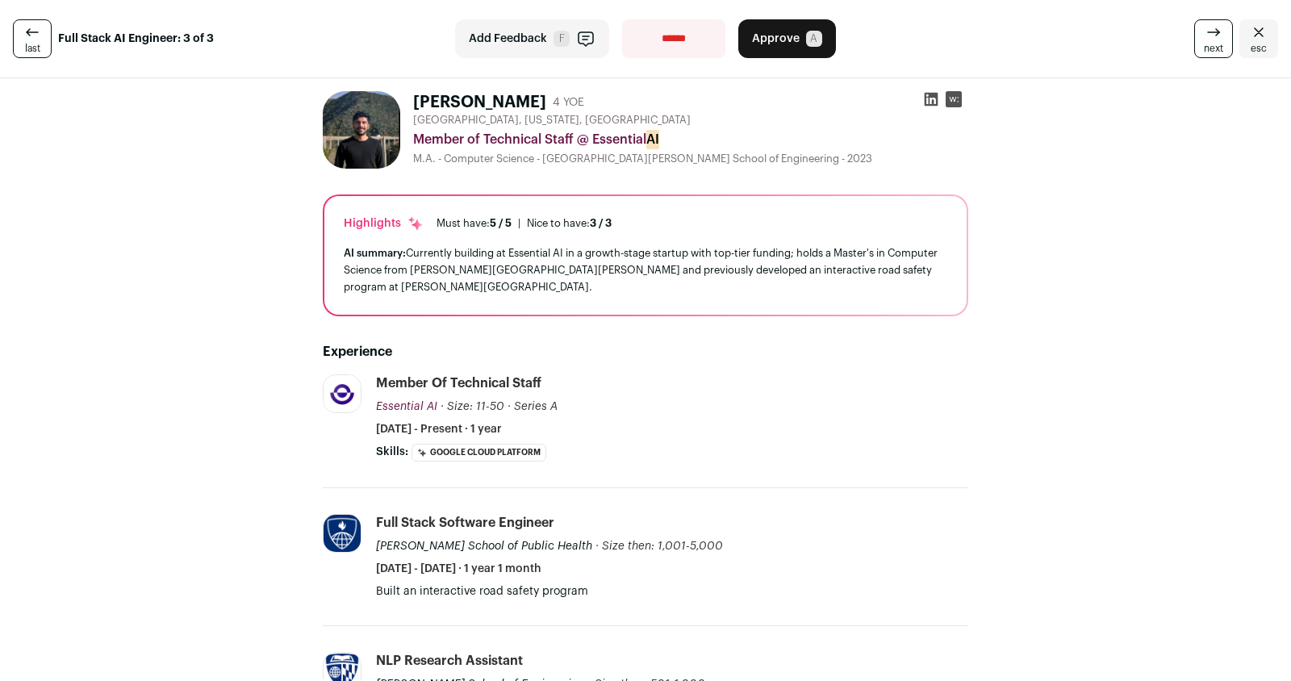
click at [1203, 37] on link "next" at bounding box center [1213, 38] width 39 height 39
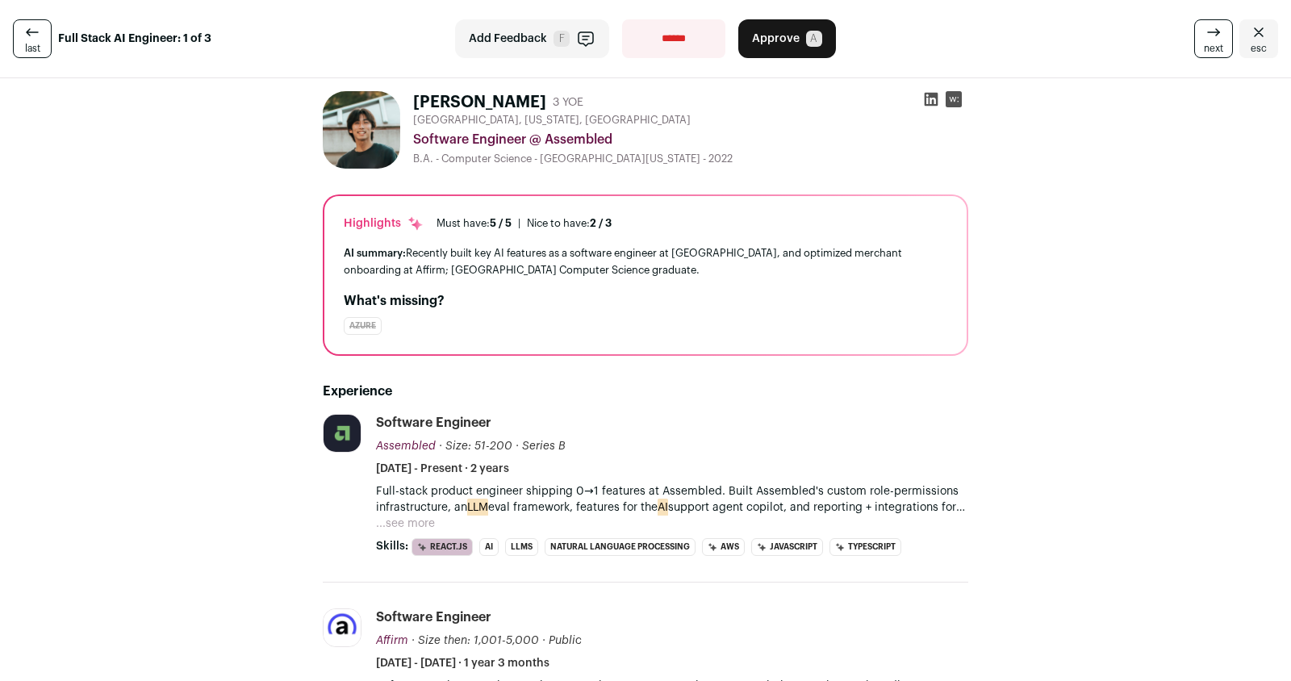
click at [1203, 37] on link "next" at bounding box center [1213, 38] width 39 height 39
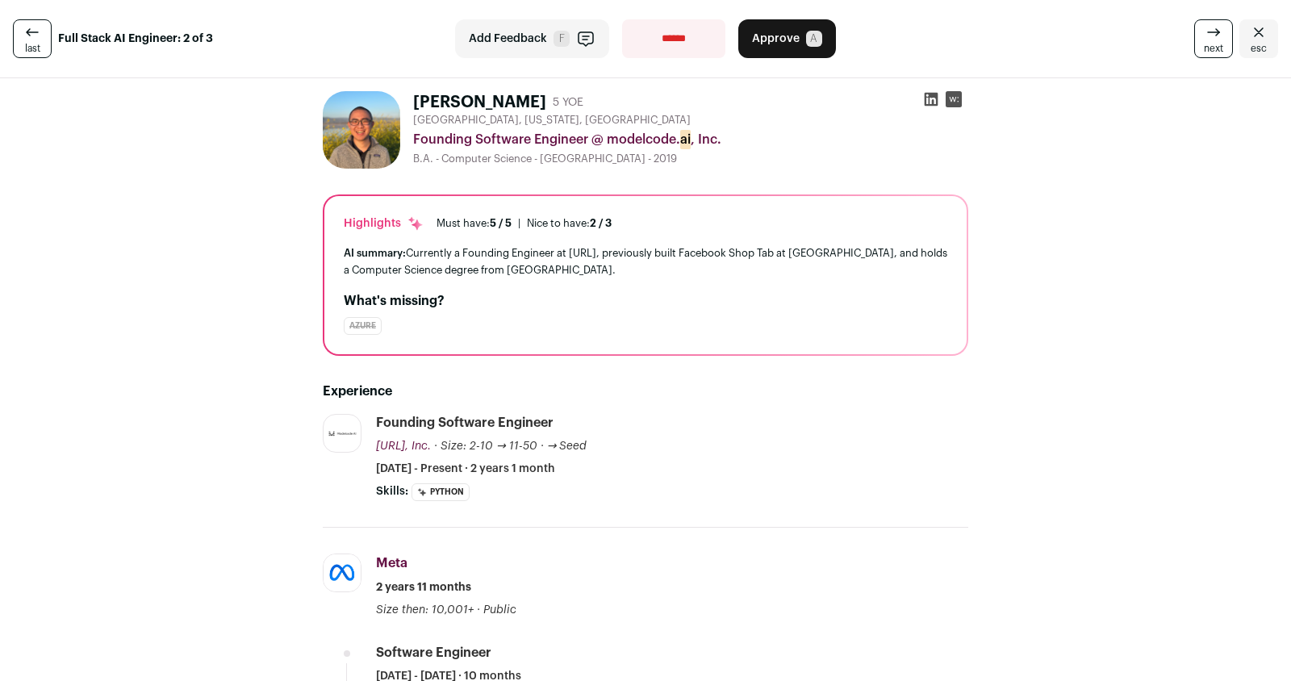
click at [28, 35] on icon at bounding box center [32, 32] width 19 height 19
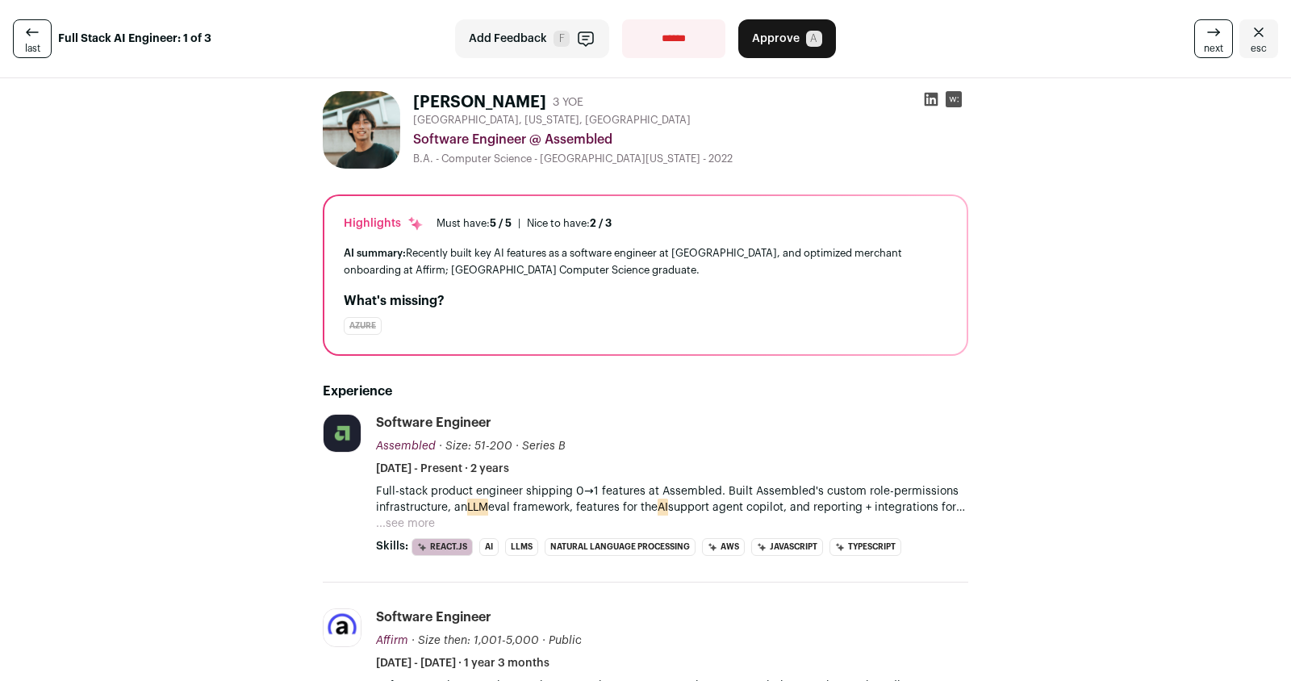
click at [777, 35] on span "Approve" at bounding box center [776, 39] width 48 height 16
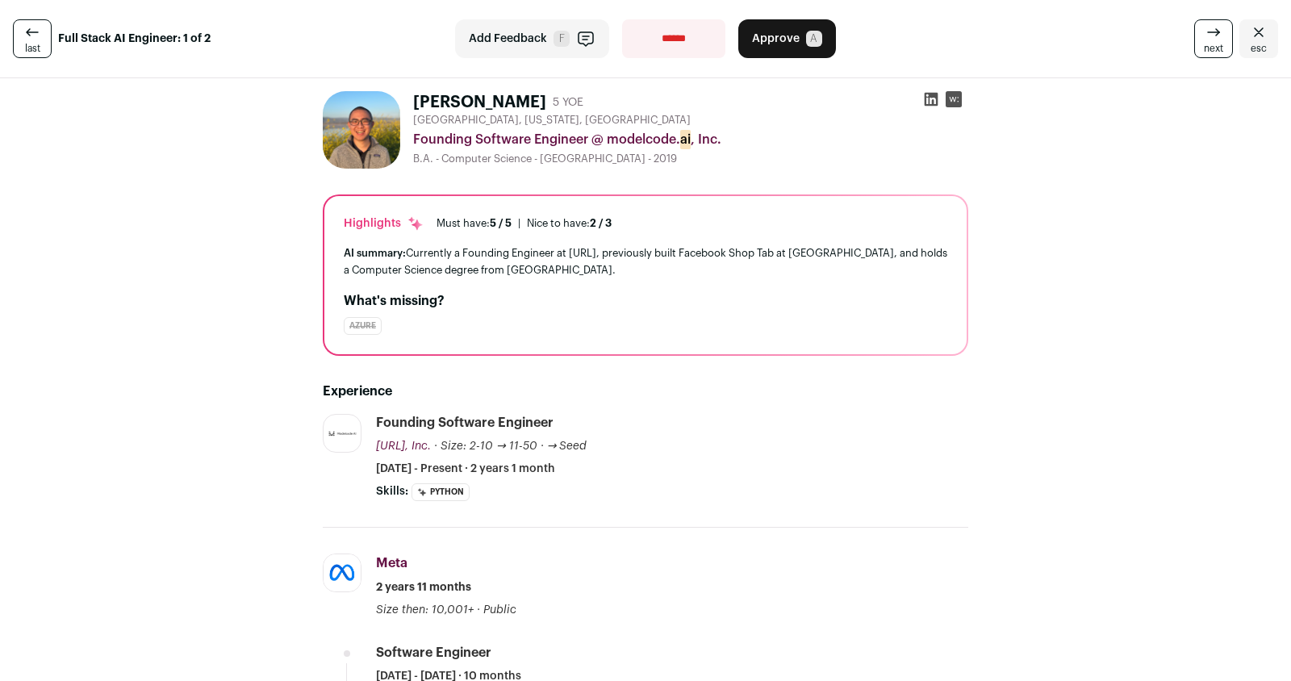
click at [806, 36] on span "A" at bounding box center [814, 39] width 16 height 16
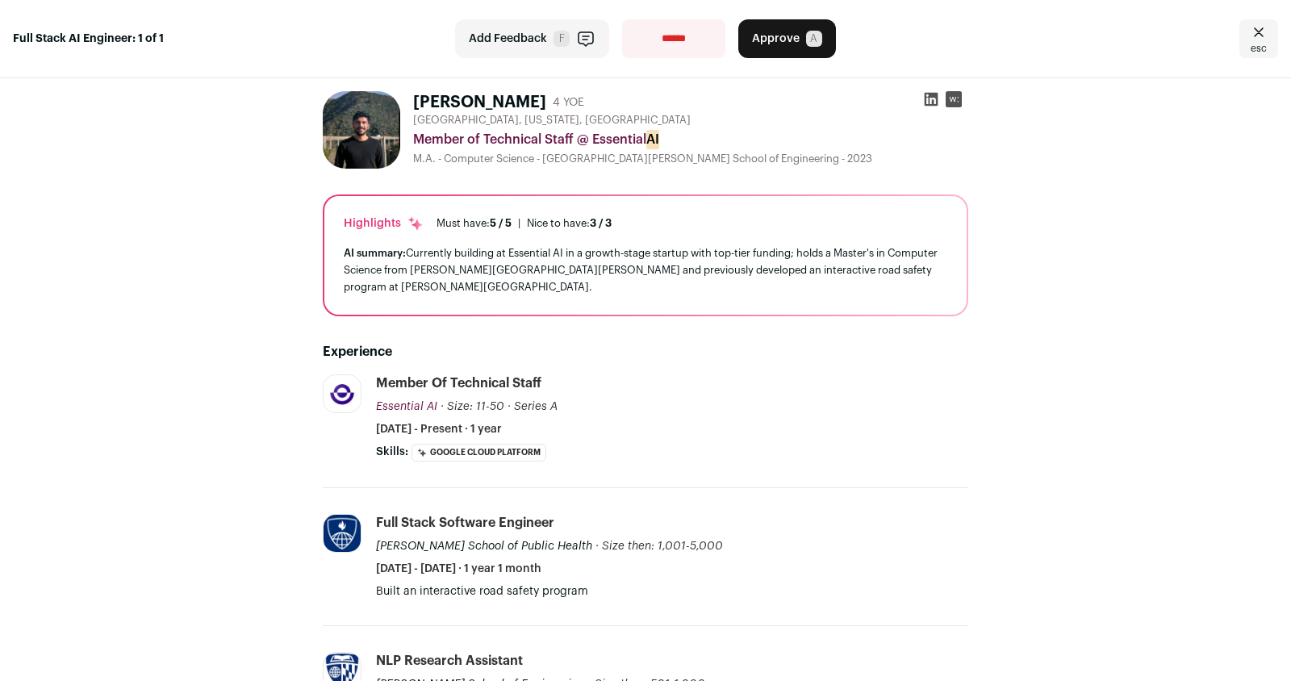
click at [670, 40] on select "**********" at bounding box center [673, 38] width 103 height 39
select select "**********"
click at [622, 19] on select "**********" at bounding box center [673, 38] width 103 height 39
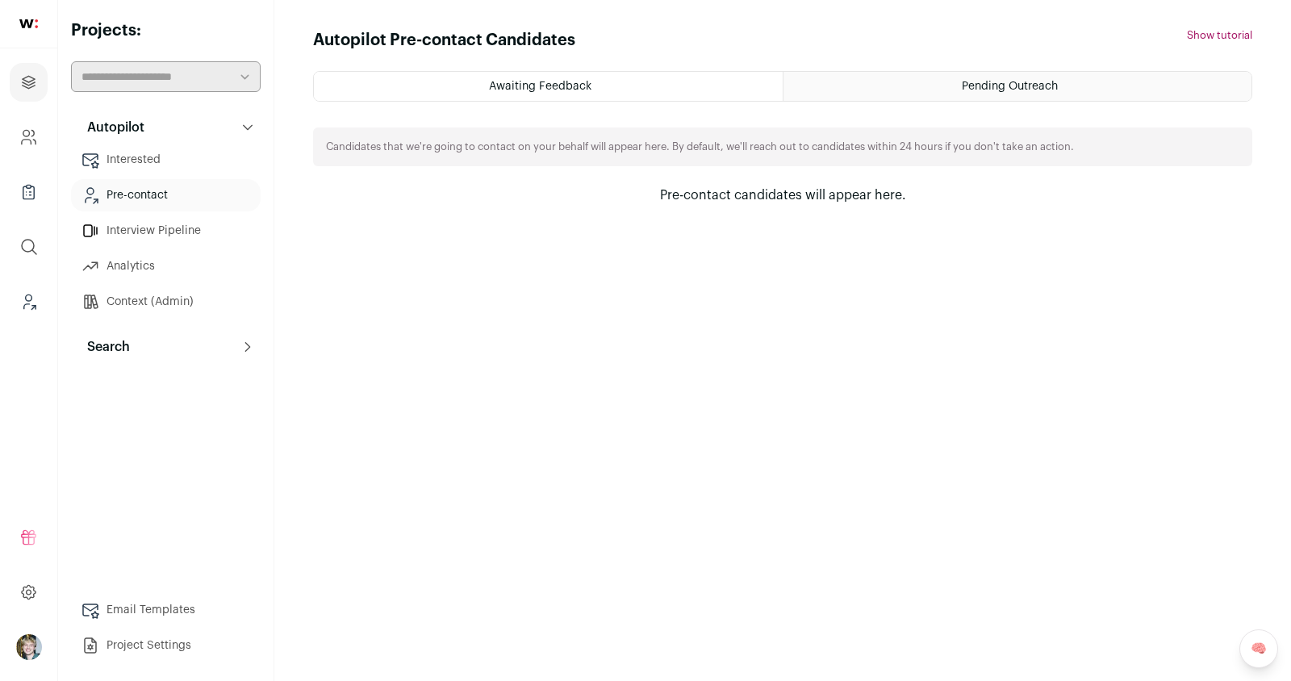
click at [177, 361] on button "Search" at bounding box center [166, 347] width 190 height 32
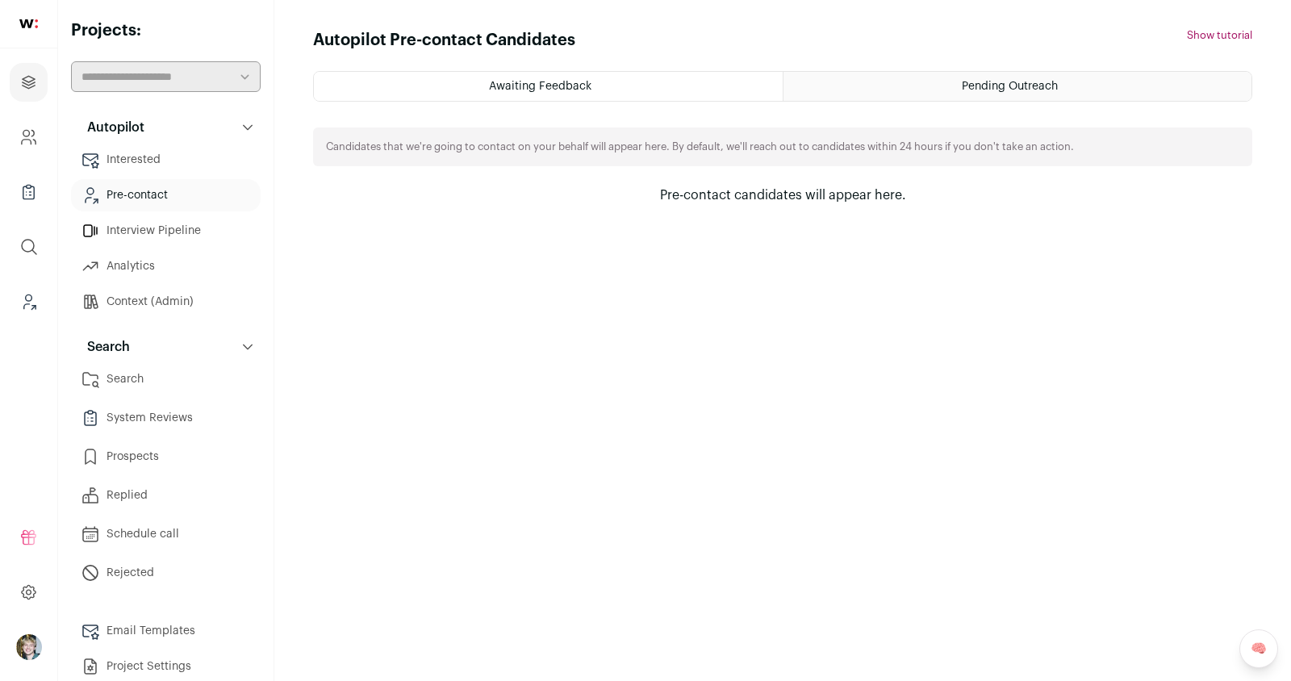
click at [178, 377] on link "Search" at bounding box center [166, 379] width 190 height 32
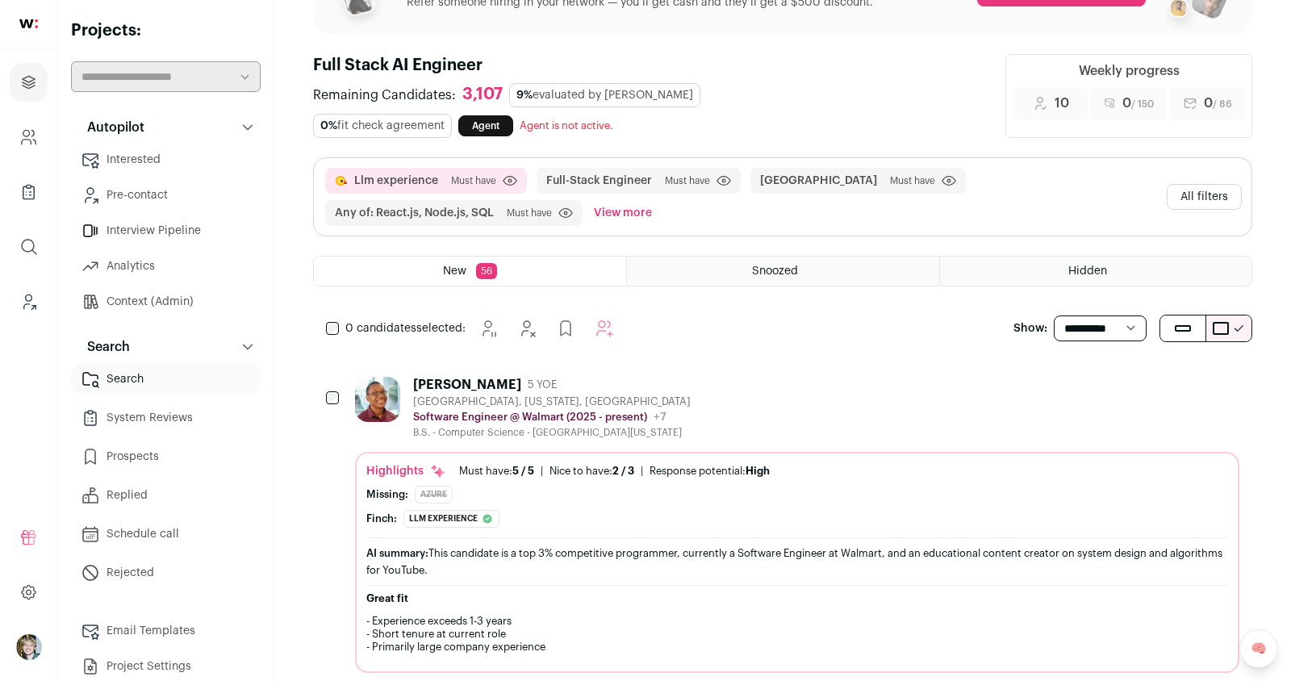
scroll to position [85, 0]
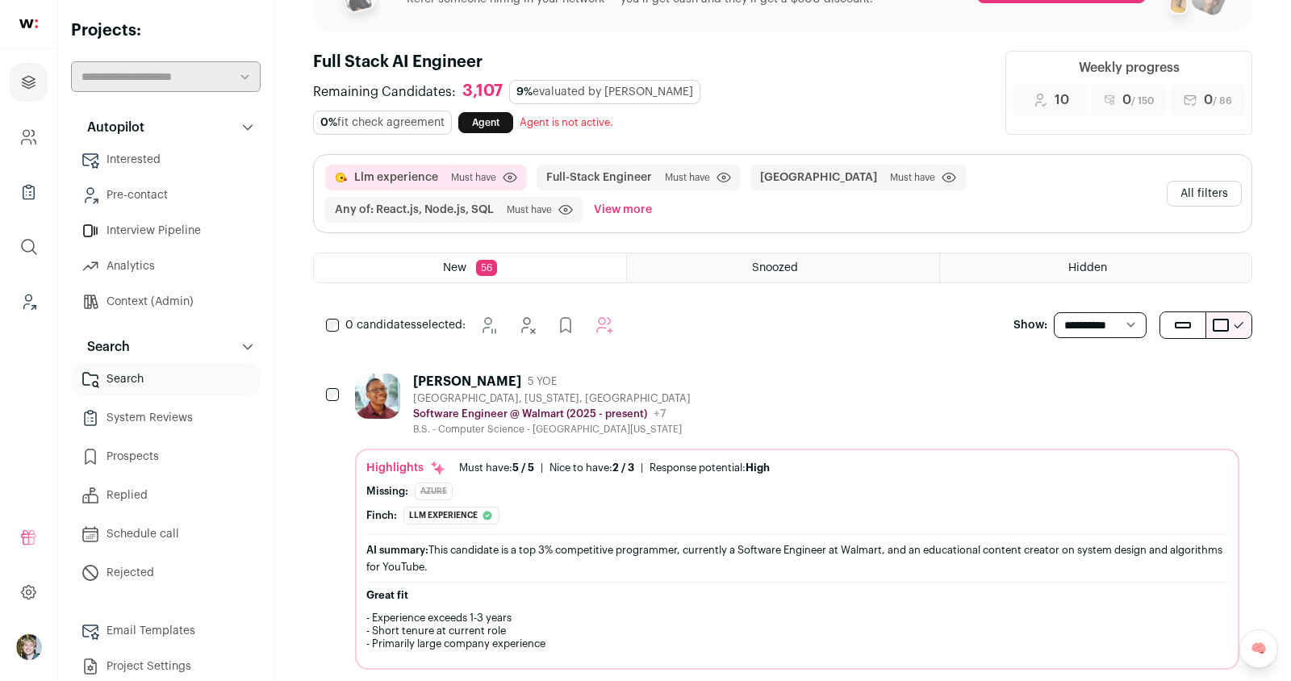
click at [1206, 189] on button "All filters" at bounding box center [1203, 194] width 75 height 26
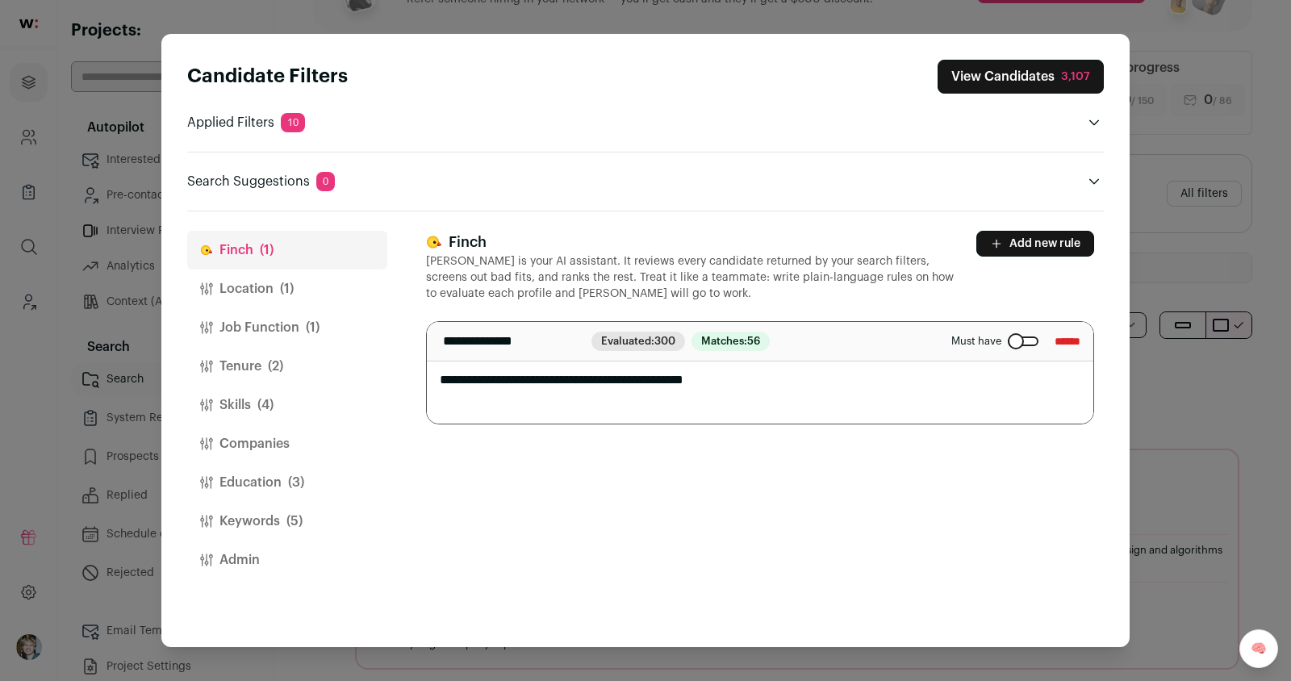
click at [337, 424] on button "Companies" at bounding box center [287, 443] width 200 height 39
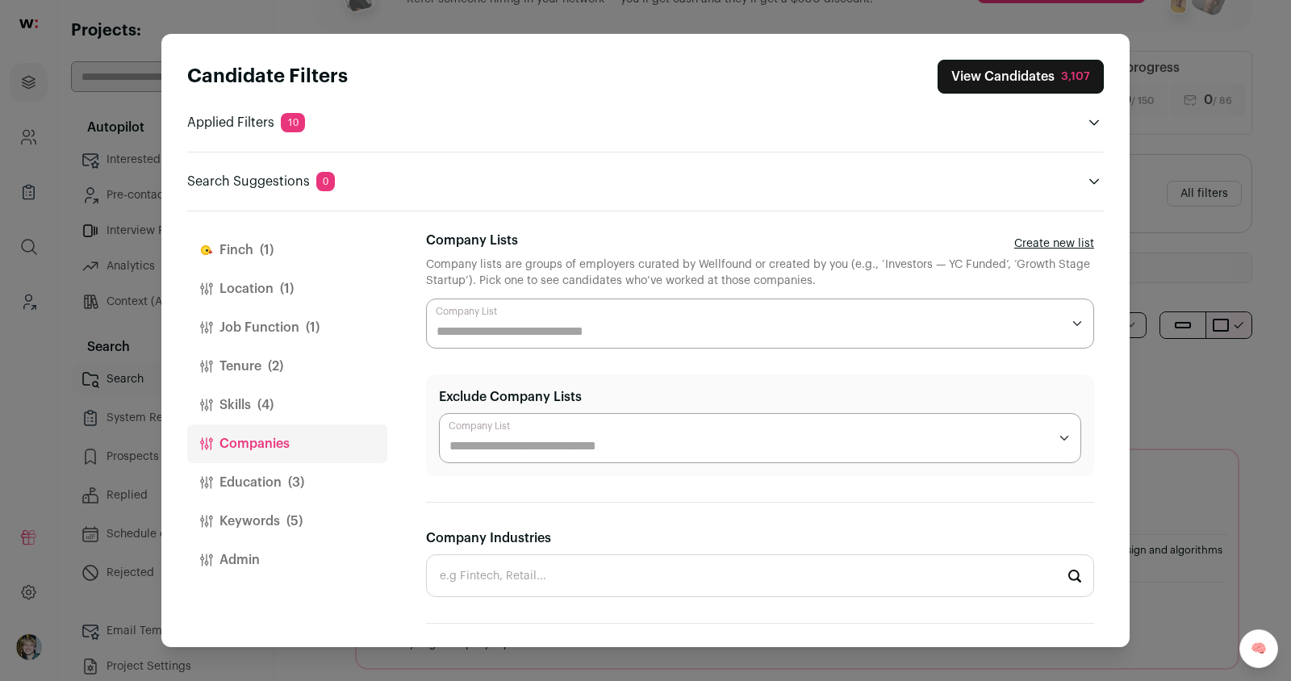
click at [280, 406] on button "Skills (4)" at bounding box center [287, 405] width 200 height 39
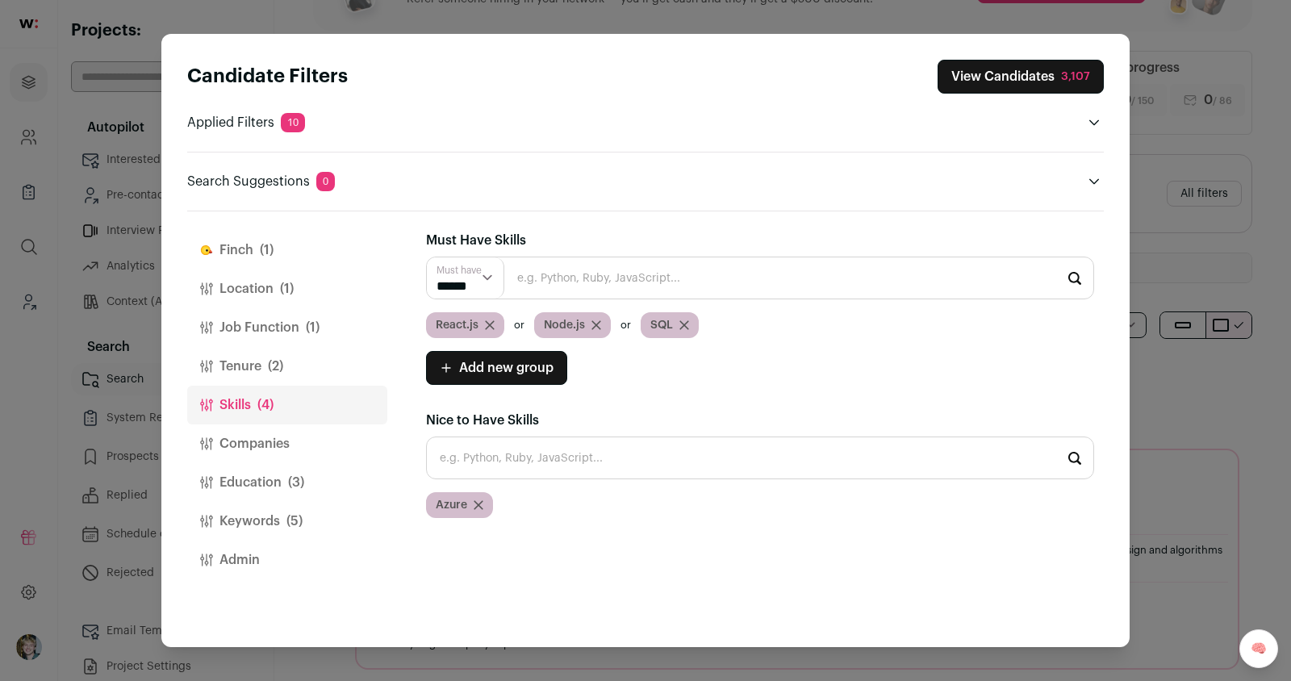
click at [286, 490] on button "Education (3)" at bounding box center [287, 482] width 200 height 39
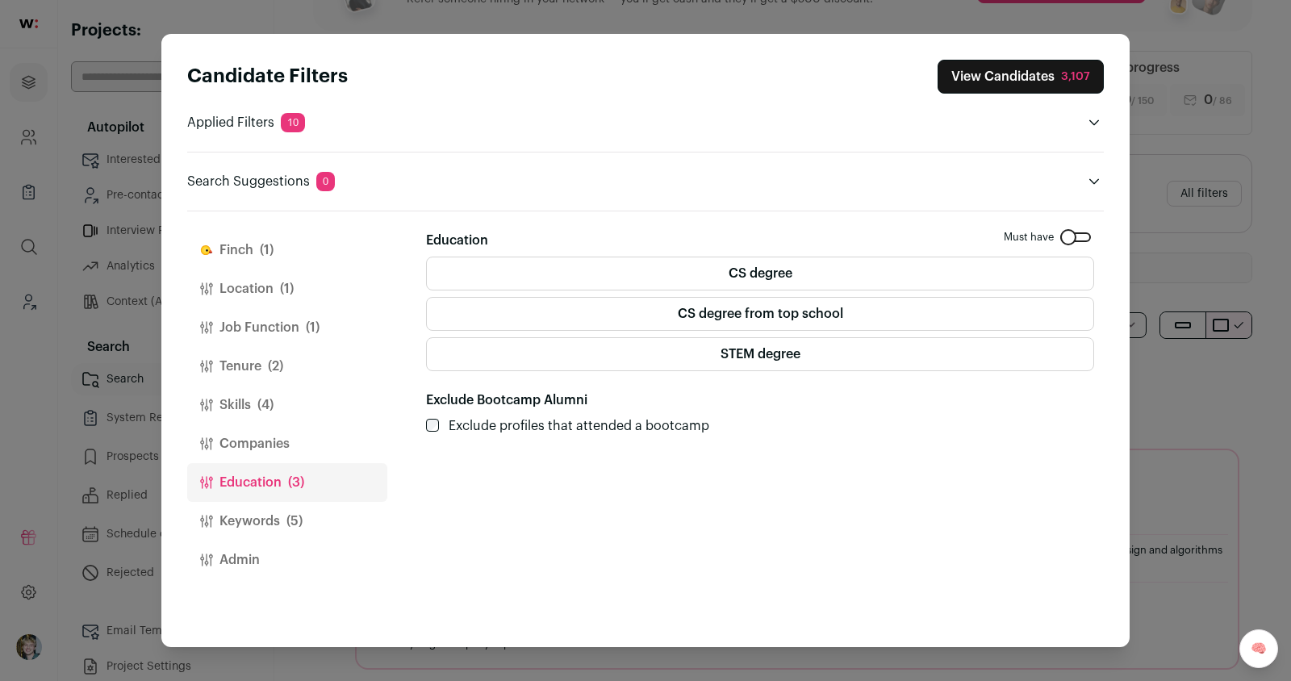
click at [284, 390] on button "Skills (4)" at bounding box center [287, 405] width 200 height 39
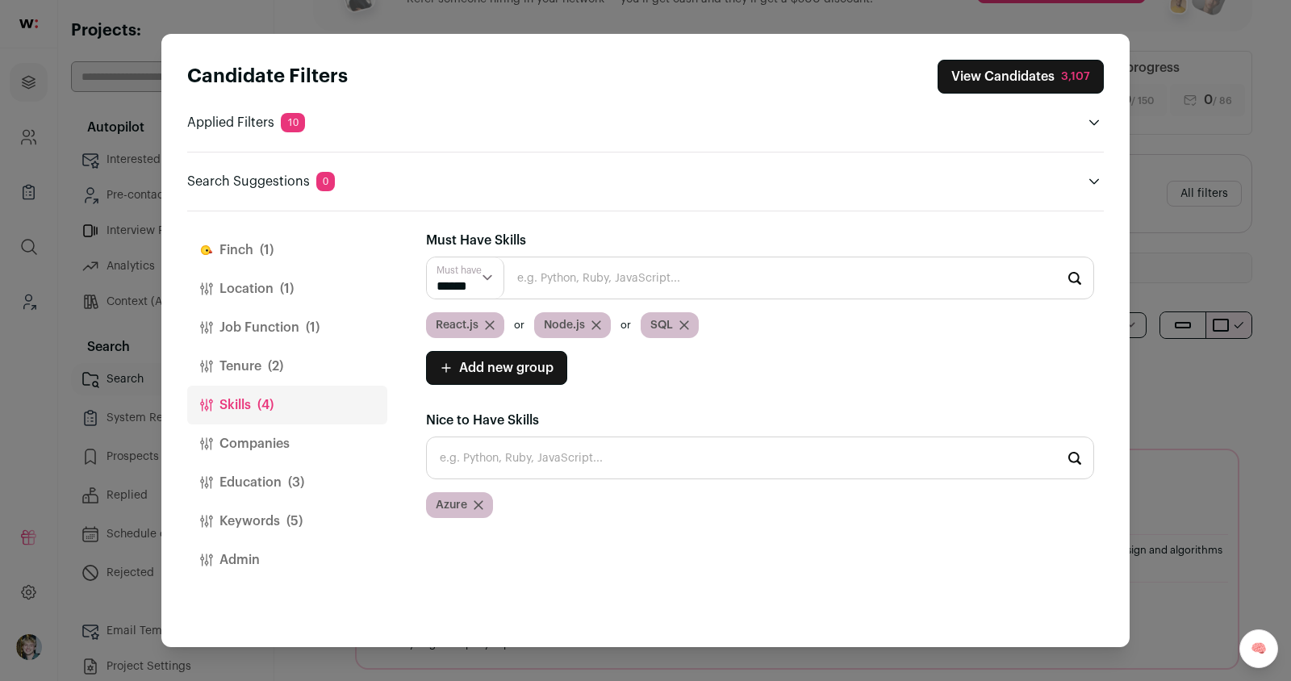
click at [288, 350] on button "Tenure (2)" at bounding box center [287, 366] width 200 height 39
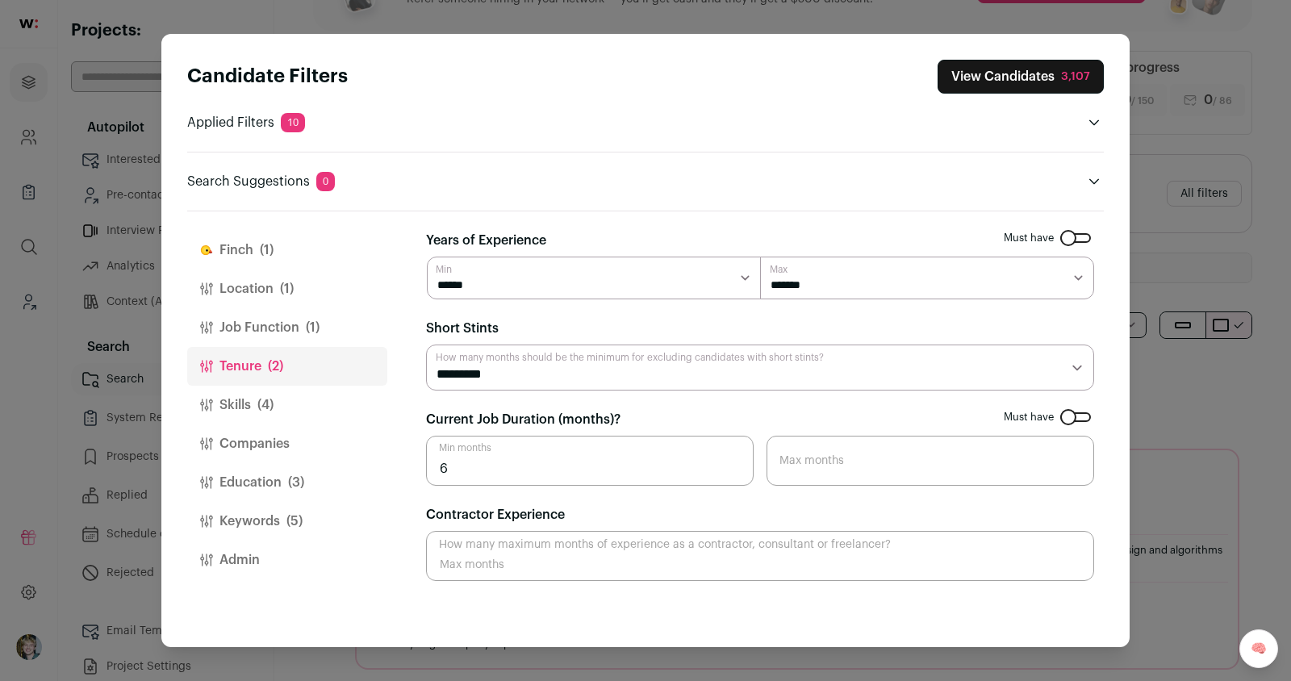
click at [291, 382] on button "Tenure (2)" at bounding box center [287, 366] width 200 height 39
click at [300, 283] on button "Location (1)" at bounding box center [287, 288] width 200 height 39
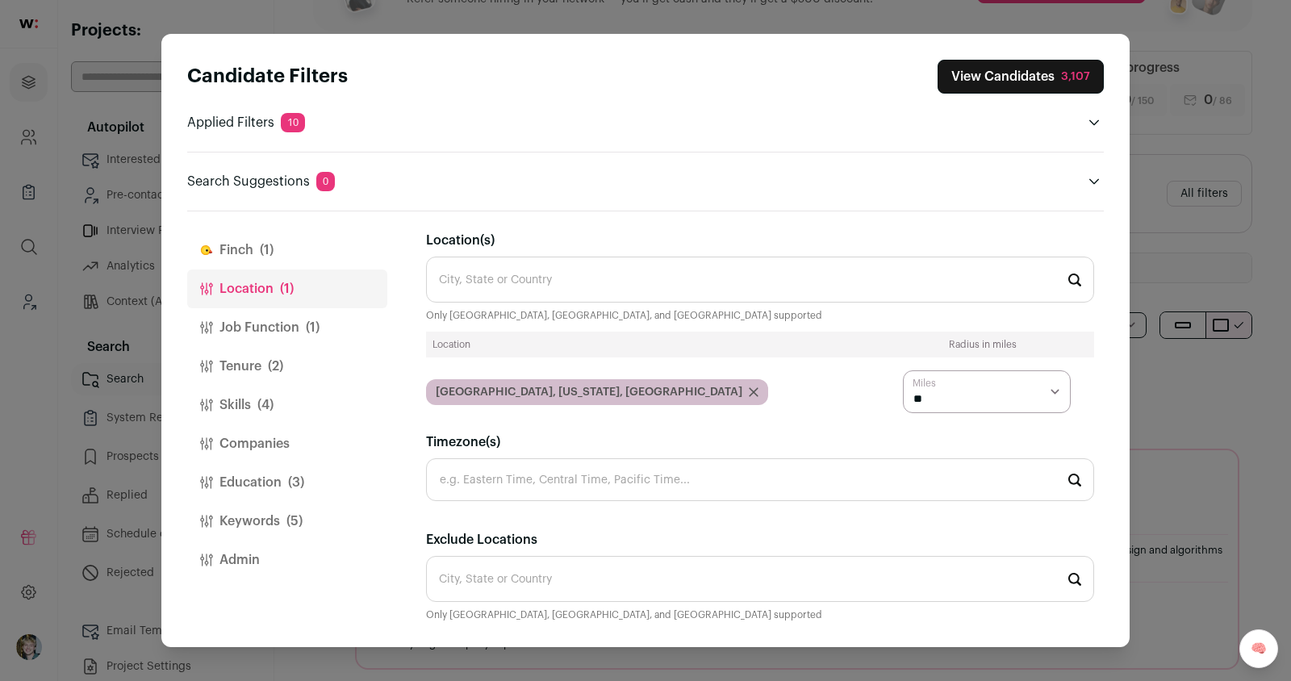
scroll to position [20, 0]
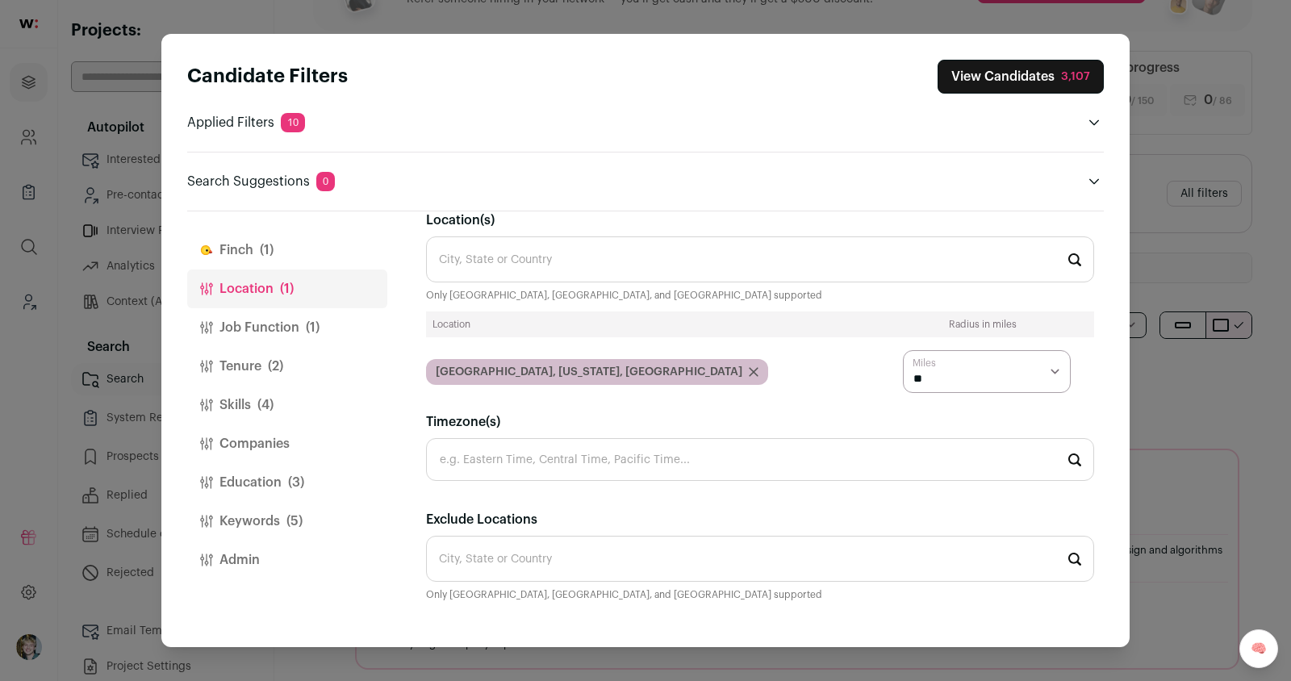
click at [266, 332] on button "Job Function (1)" at bounding box center [287, 327] width 200 height 39
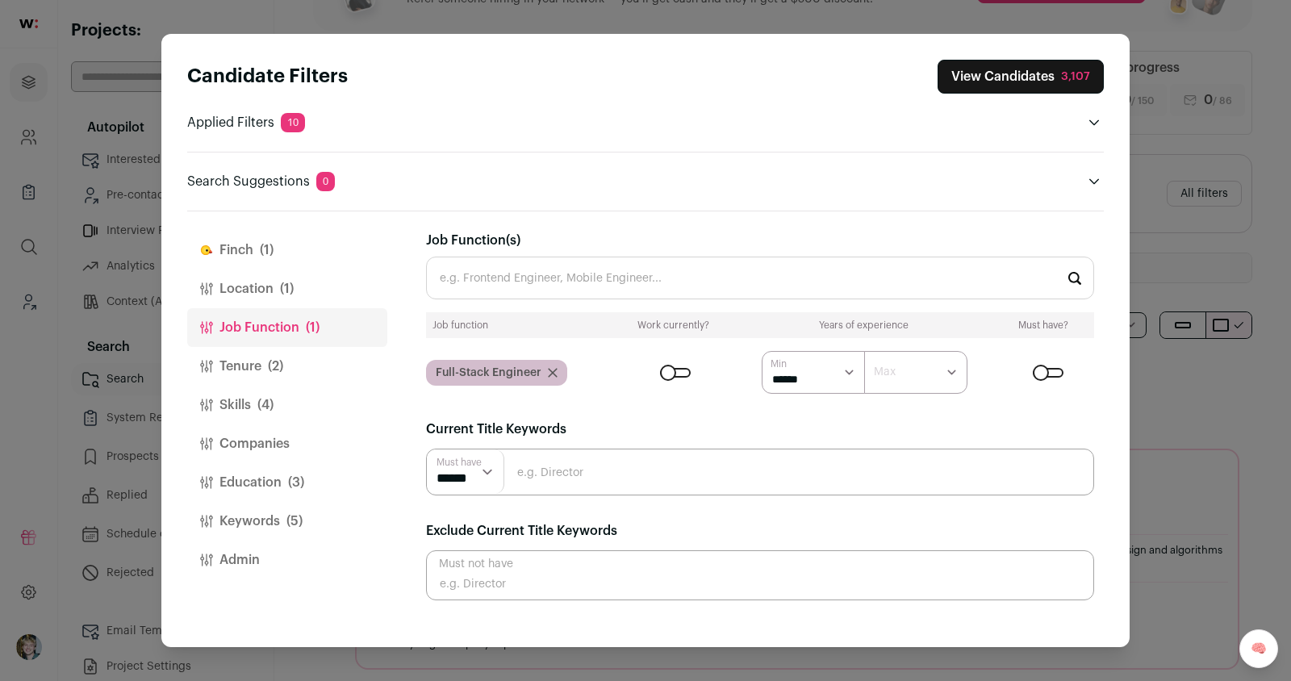
scroll to position [0, 0]
click at [576, 469] on input "Close modal via background" at bounding box center [760, 471] width 668 height 47
type input "Engineer"
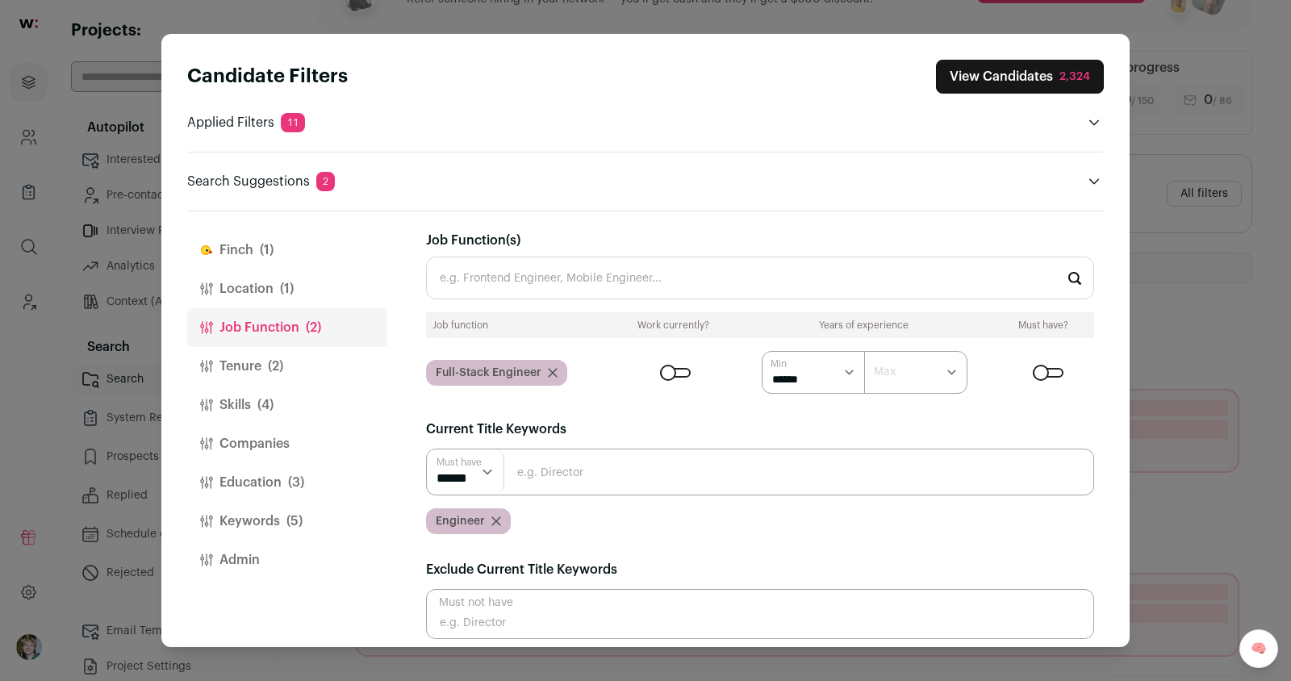
click at [598, 486] on input "Close modal via background" at bounding box center [760, 471] width 668 height 47
type input "Technical Staff"
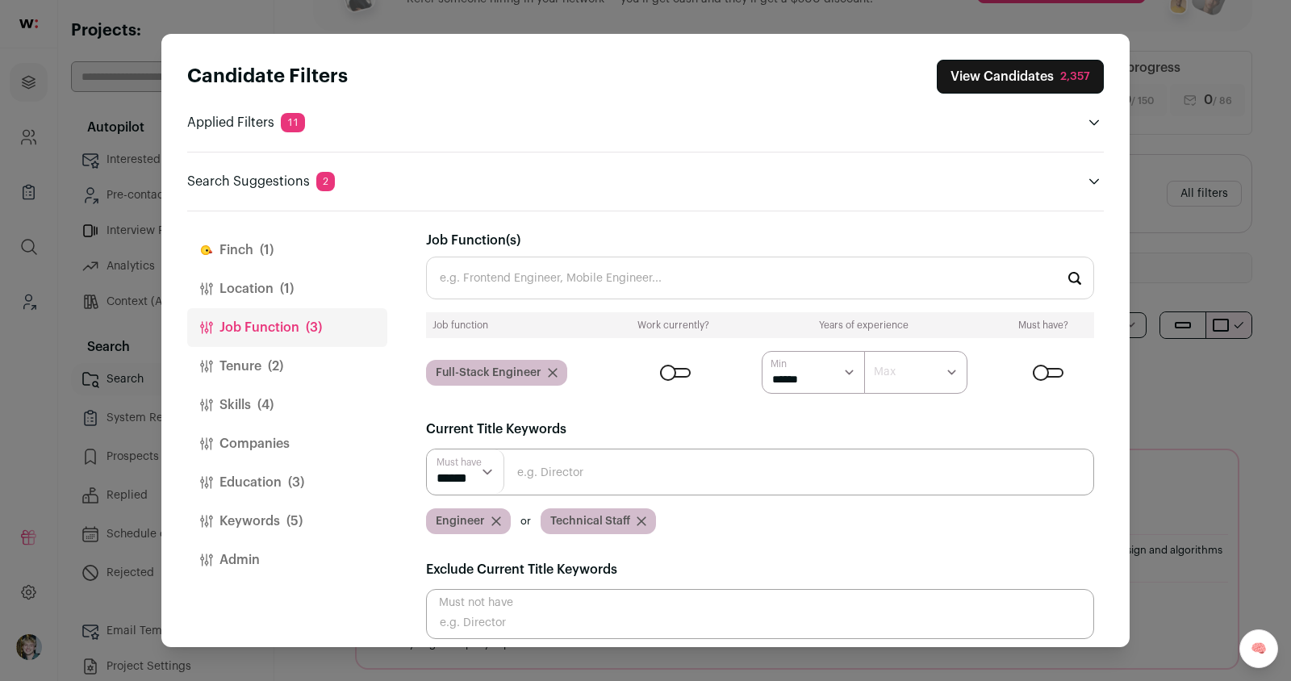
scroll to position [8, 0]
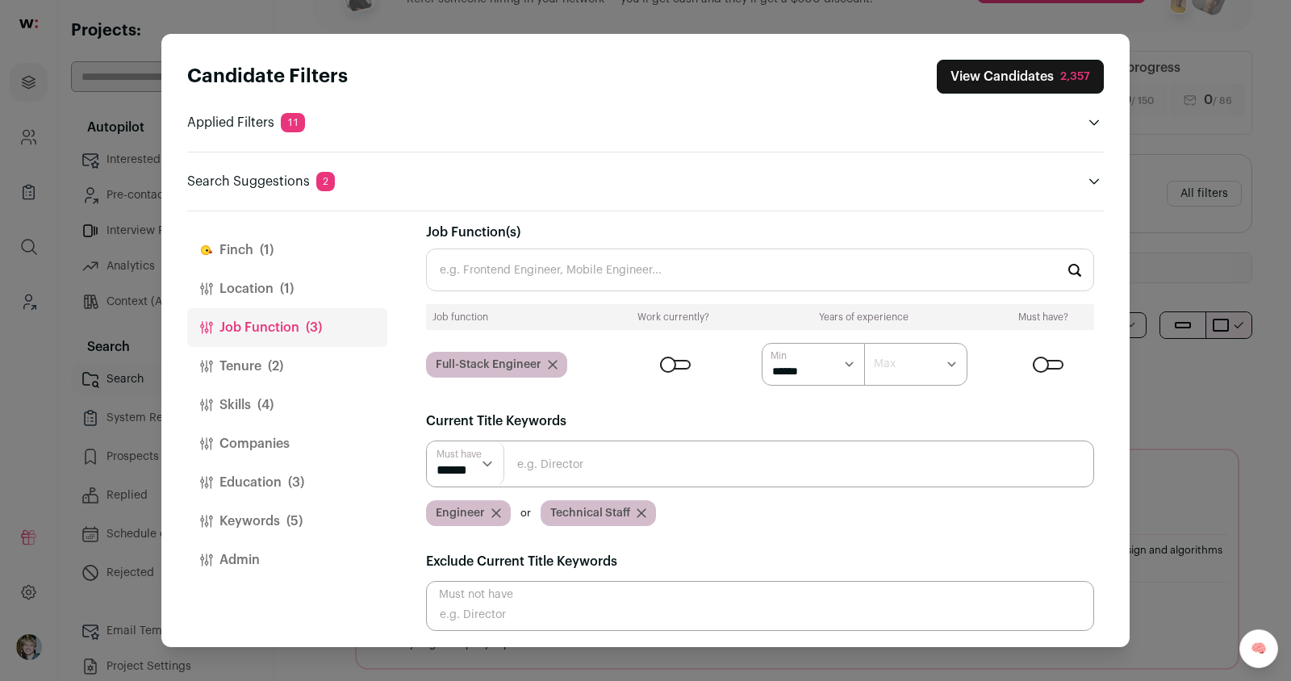
click at [286, 371] on button "Tenure (2)" at bounding box center [287, 366] width 200 height 39
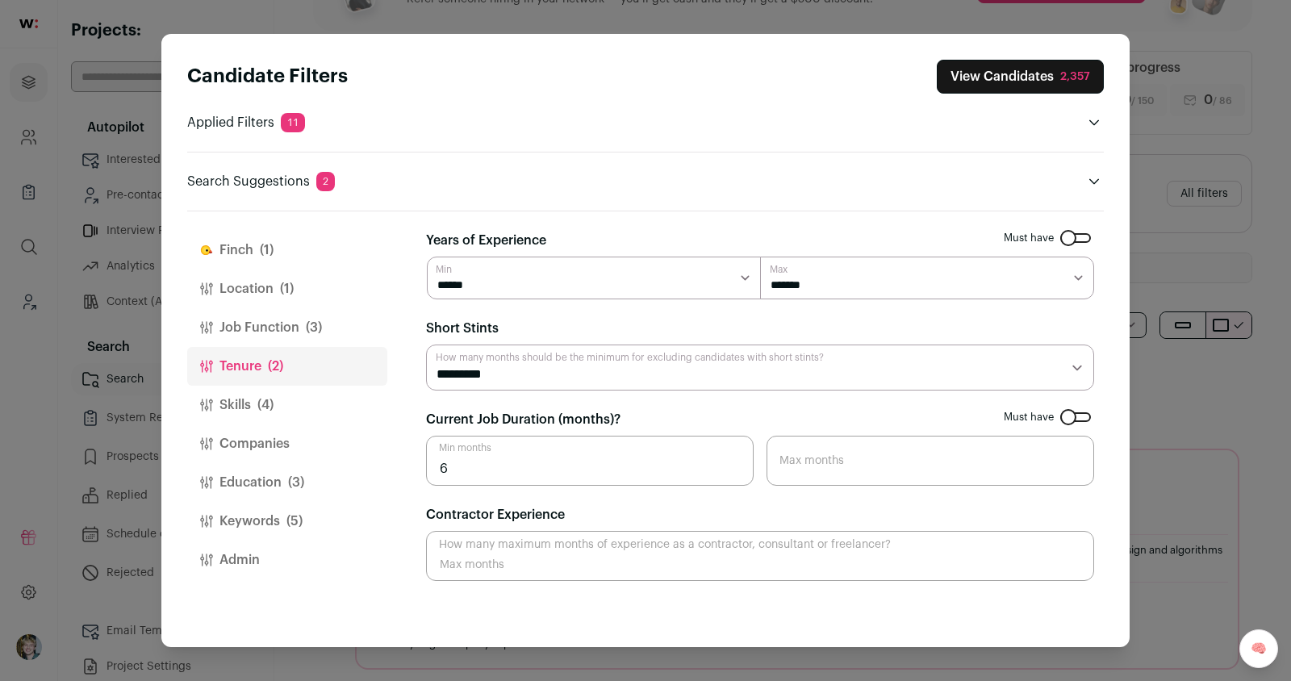
click at [286, 413] on button "Skills (4)" at bounding box center [287, 405] width 200 height 39
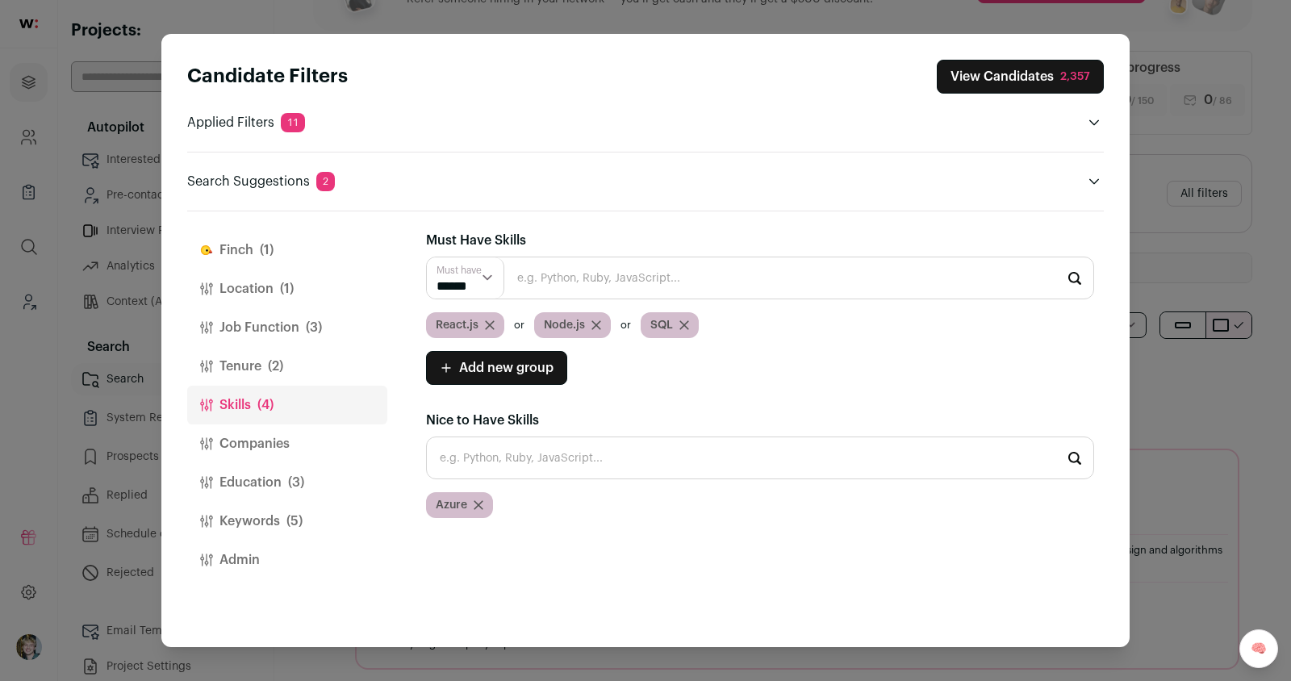
click at [284, 440] on button "Companies" at bounding box center [287, 443] width 200 height 39
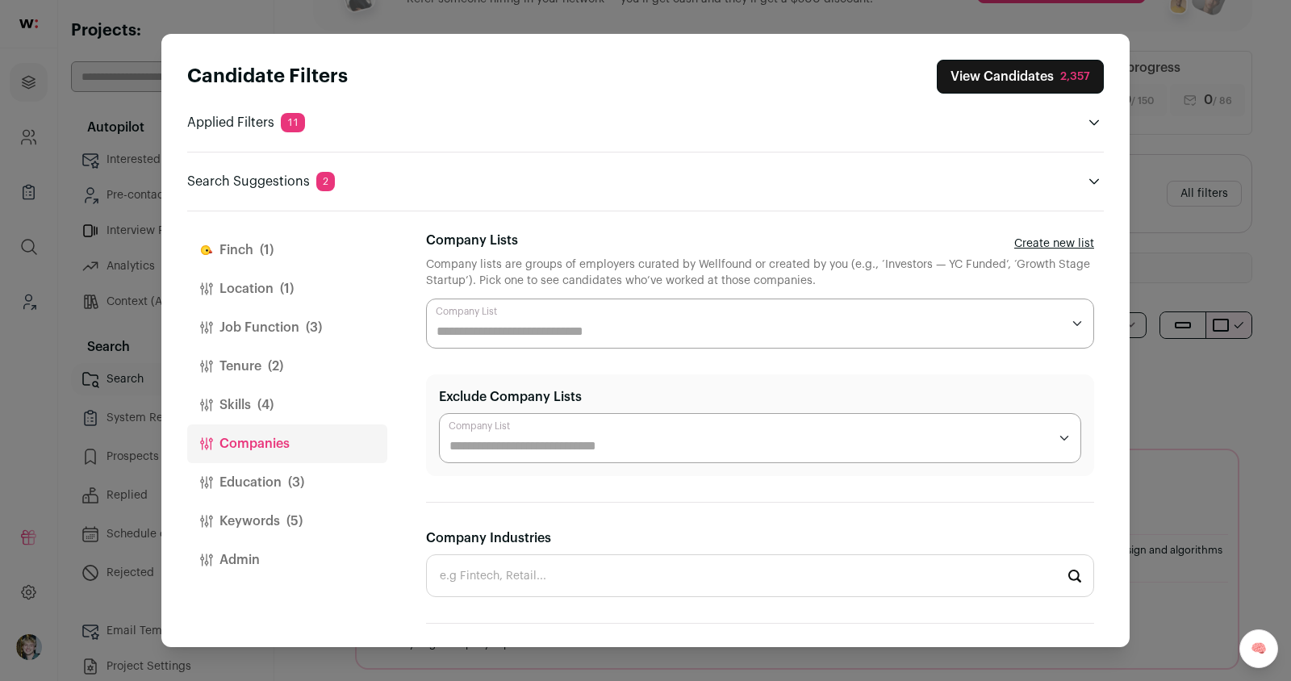
click at [601, 328] on input "Company Lists" at bounding box center [748, 331] width 624 height 19
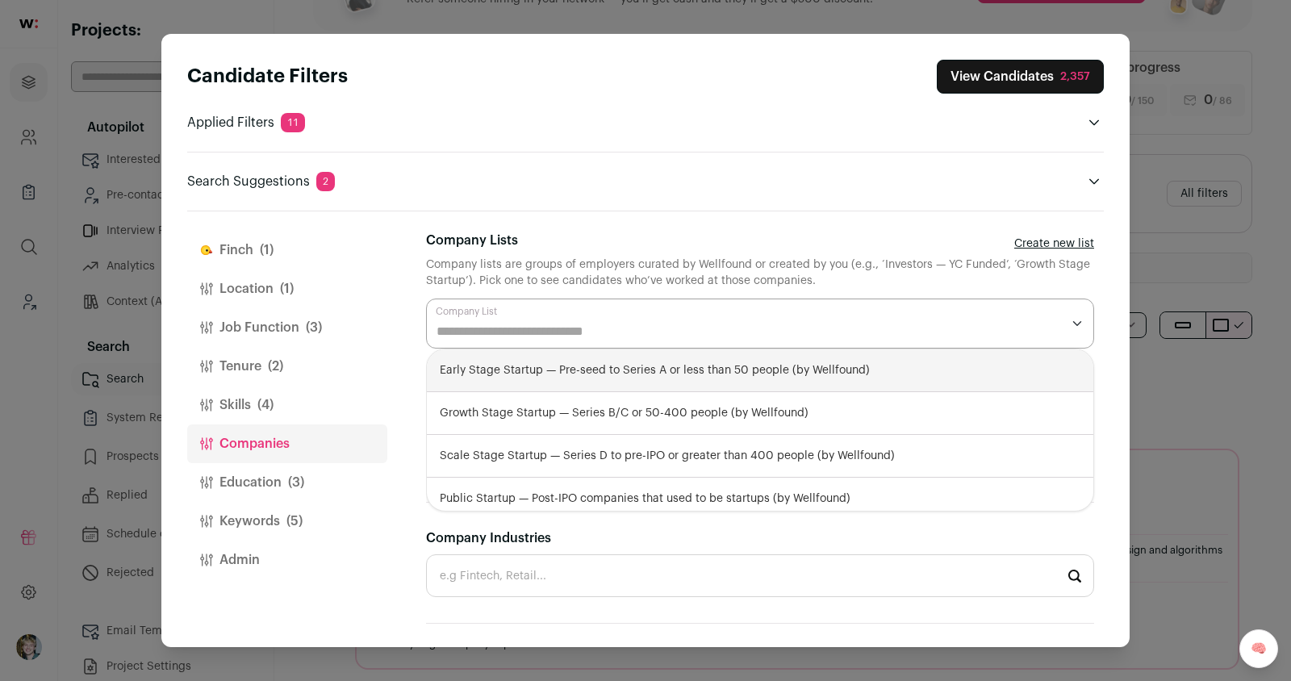
click at [621, 368] on div "Early Stage Startup — Pre-seed to Series A or less than 50 people (by Wellfound)" at bounding box center [760, 370] width 666 height 43
select select "**********"
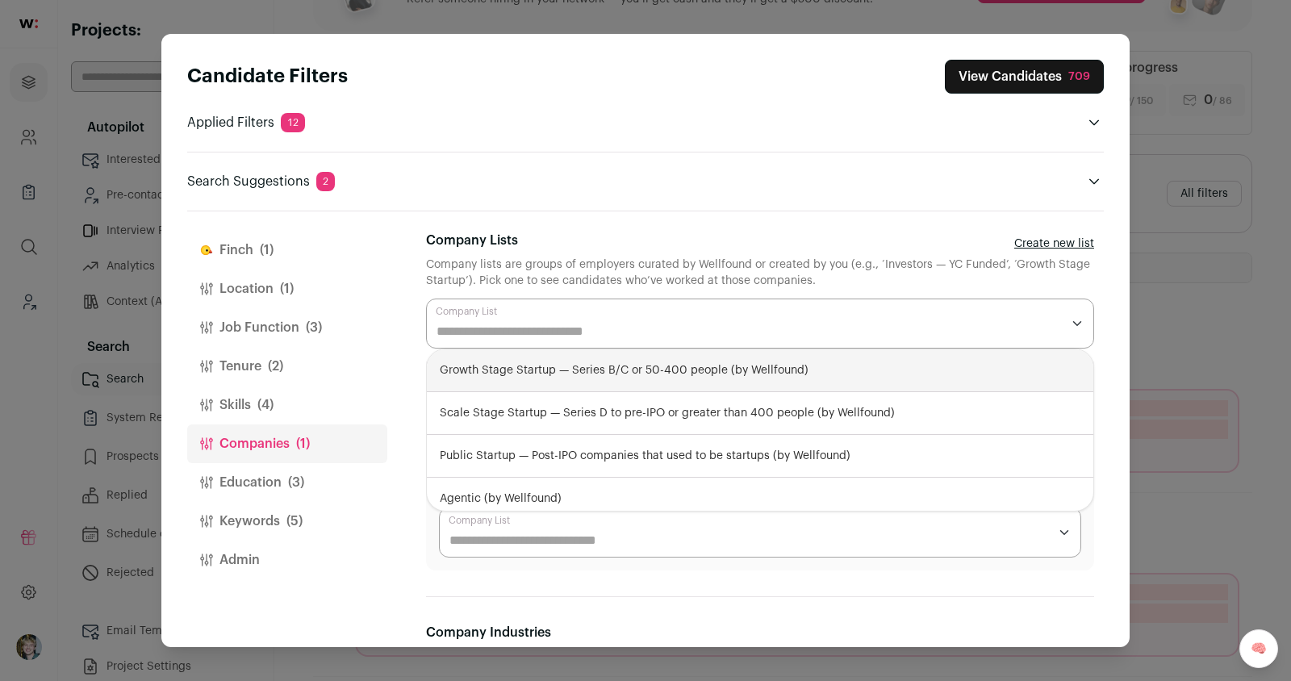
click at [680, 194] on header "Candidate Filters View Candidates 709 Applied Filters 12 Llm experience Must ha…" at bounding box center [645, 122] width 916 height 177
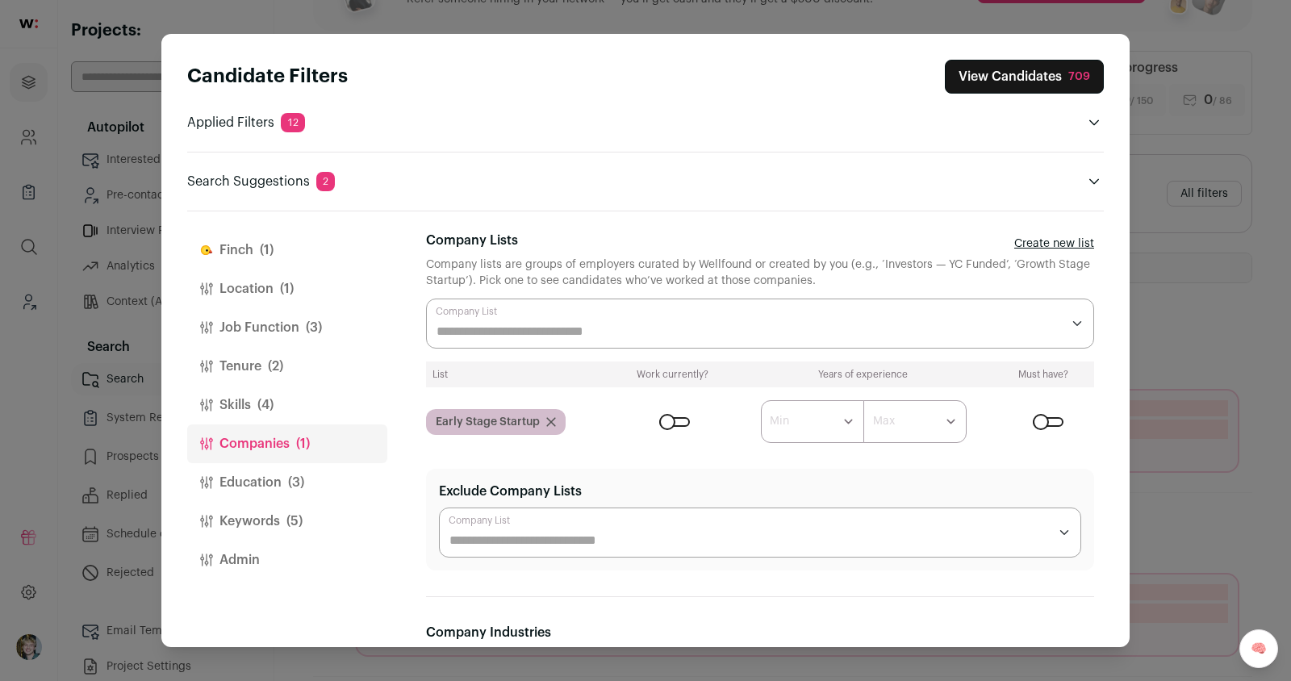
click at [271, 473] on button "Education (3)" at bounding box center [287, 482] width 200 height 39
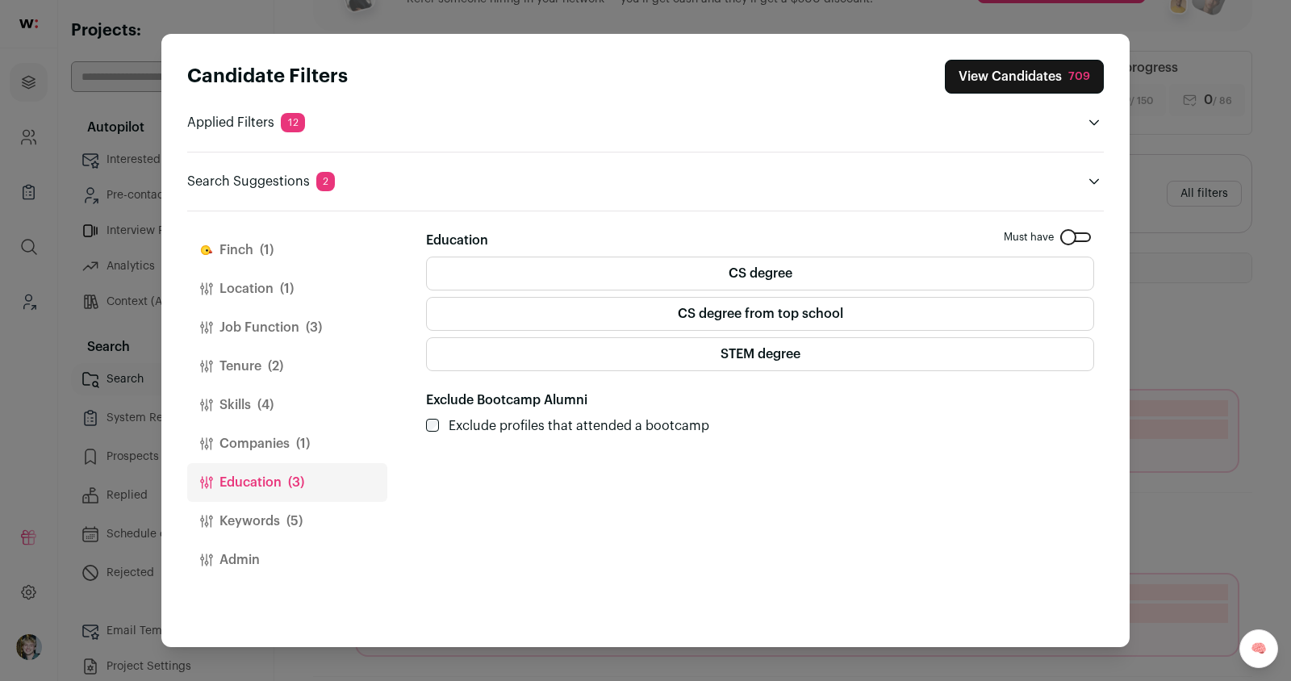
click at [286, 515] on span "(5)" at bounding box center [294, 520] width 16 height 19
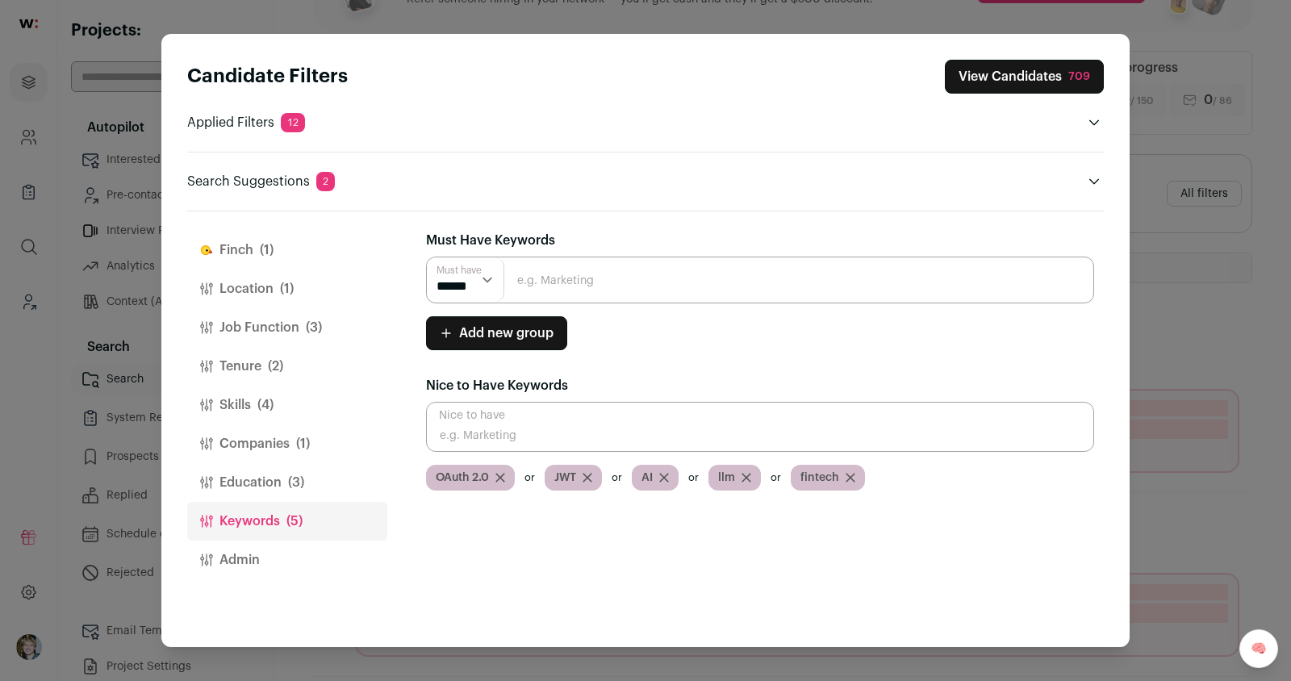
click at [550, 425] on input "Close modal via background" at bounding box center [760, 427] width 668 height 50
type input "applied"
click at [301, 335] on button "Job Function (3)" at bounding box center [287, 327] width 200 height 39
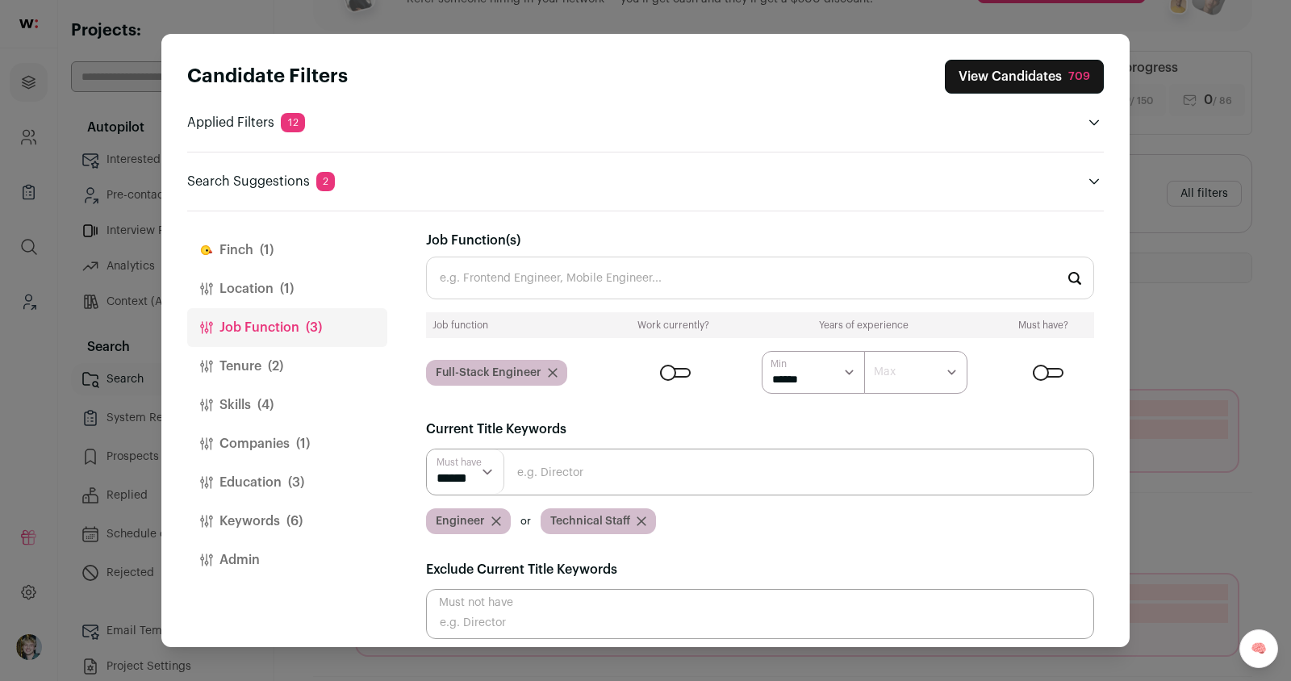
click at [298, 361] on button "Tenure (2)" at bounding box center [287, 366] width 200 height 39
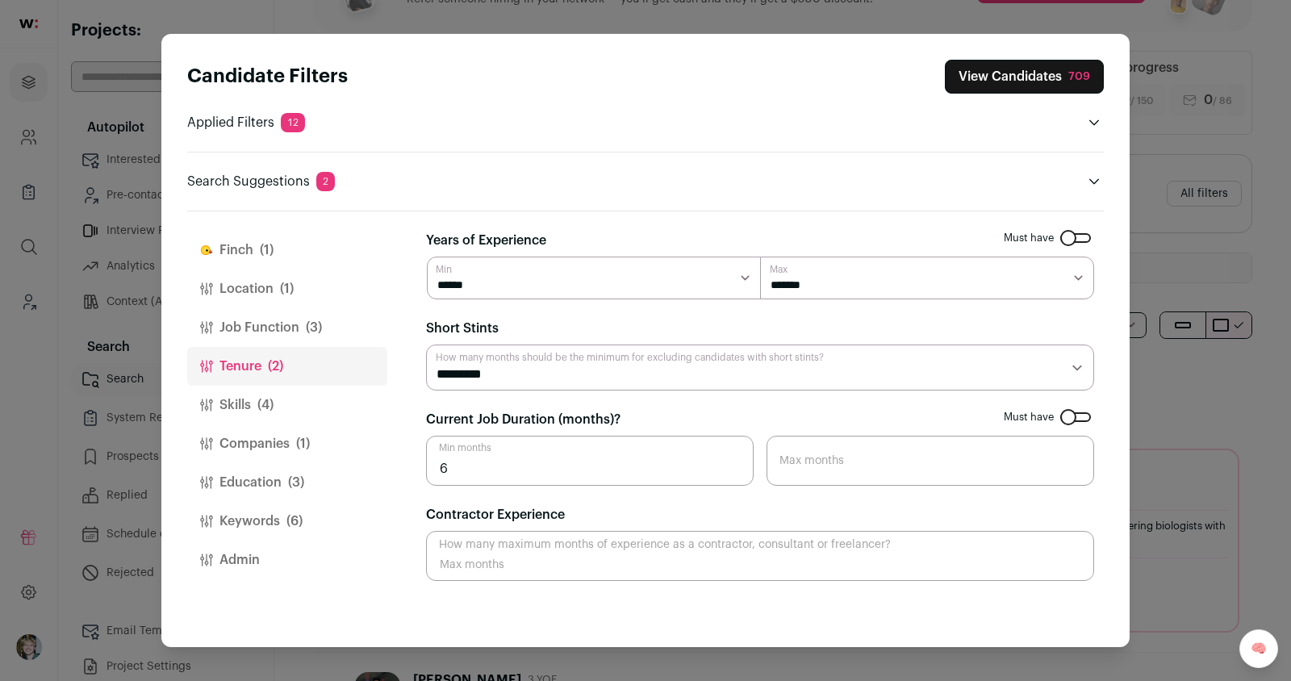
click at [300, 404] on button "Skills (4)" at bounding box center [287, 405] width 200 height 39
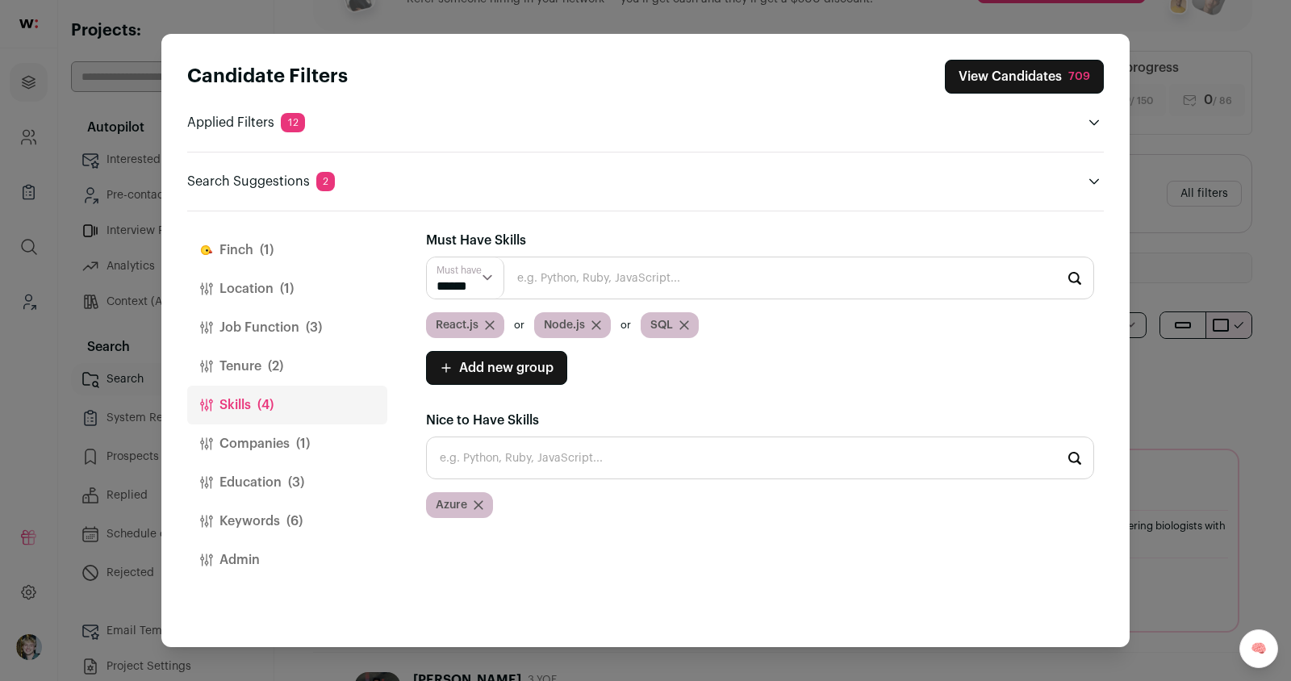
click at [490, 320] on icon "Close modal via background" at bounding box center [490, 325] width 10 height 10
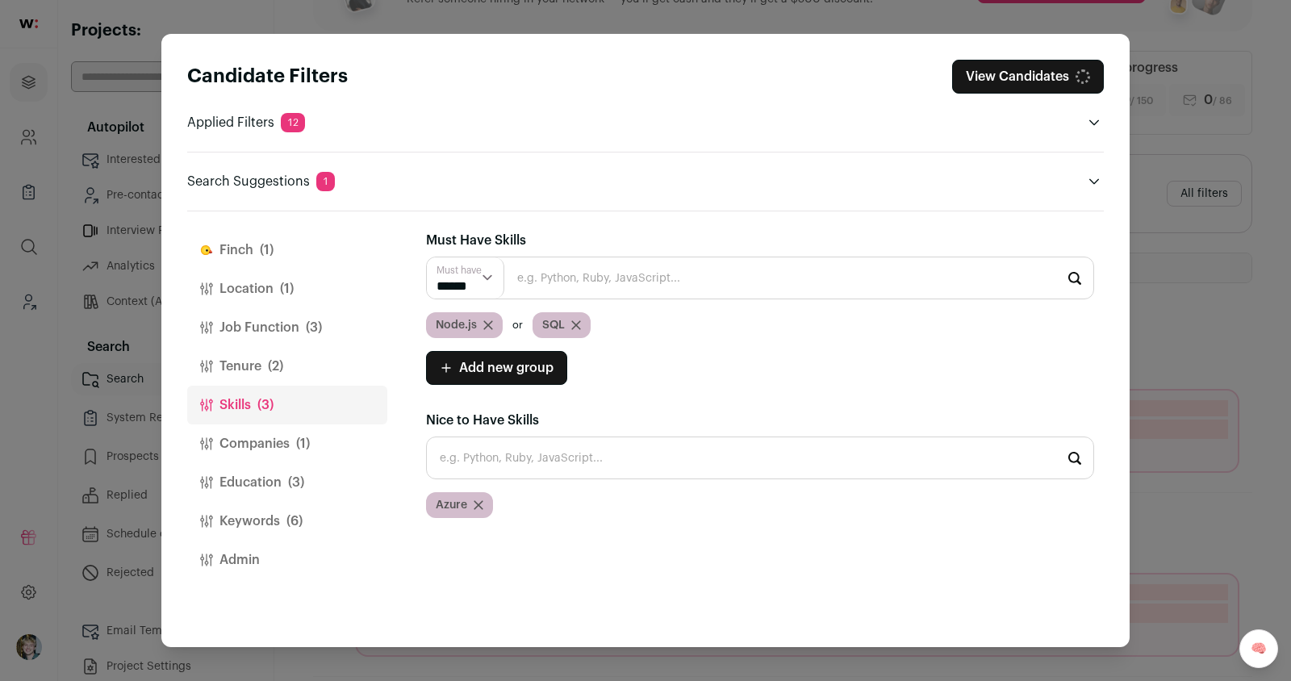
click at [481, 323] on div "Node.js" at bounding box center [464, 325] width 77 height 26
click at [484, 323] on icon "Close modal via background" at bounding box center [488, 325] width 10 height 10
click at [468, 324] on icon "Close modal via background" at bounding box center [469, 325] width 8 height 8
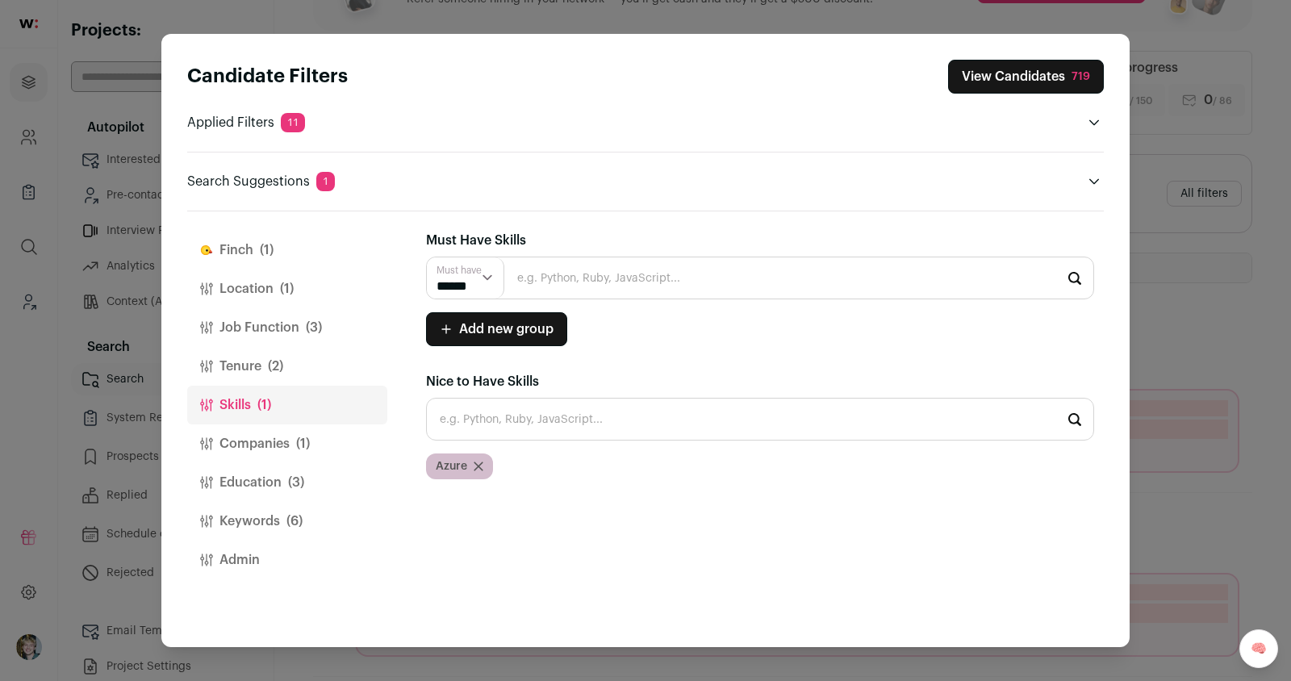
click at [515, 432] on input "Close modal via background" at bounding box center [760, 419] width 668 height 43
click at [512, 448] on li "React.js" at bounding box center [760, 462] width 666 height 43
type input "React.js"
click at [548, 415] on input "Close modal via background" at bounding box center [760, 419] width 668 height 43
click at [502, 451] on li "Node.js" at bounding box center [760, 462] width 666 height 43
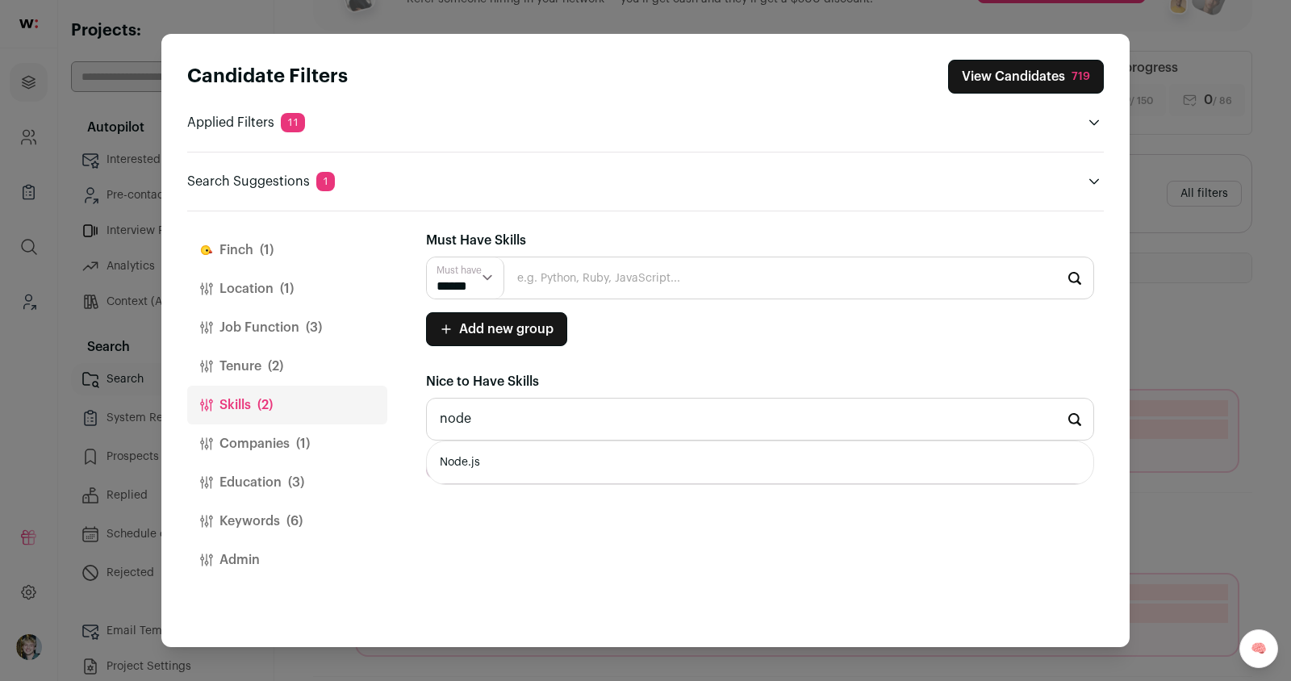
type input "Node.js"
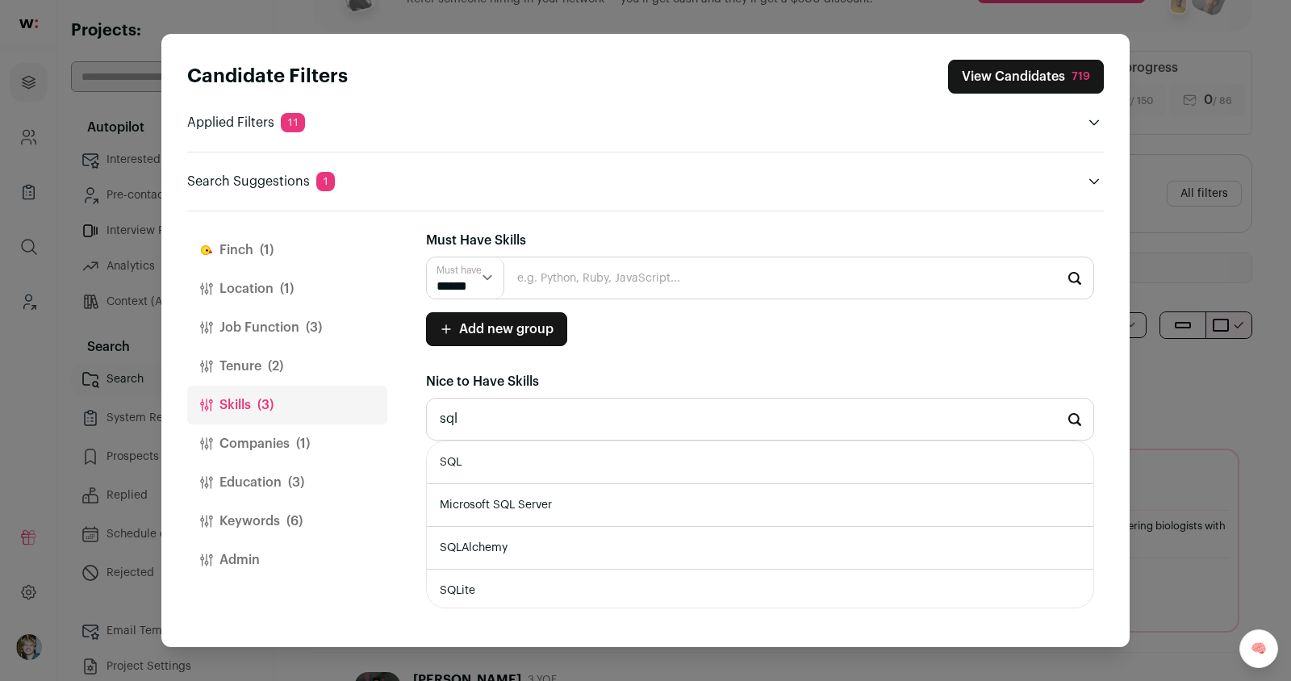
click at [534, 461] on li "SQL" at bounding box center [760, 462] width 666 height 43
type input "SQL"
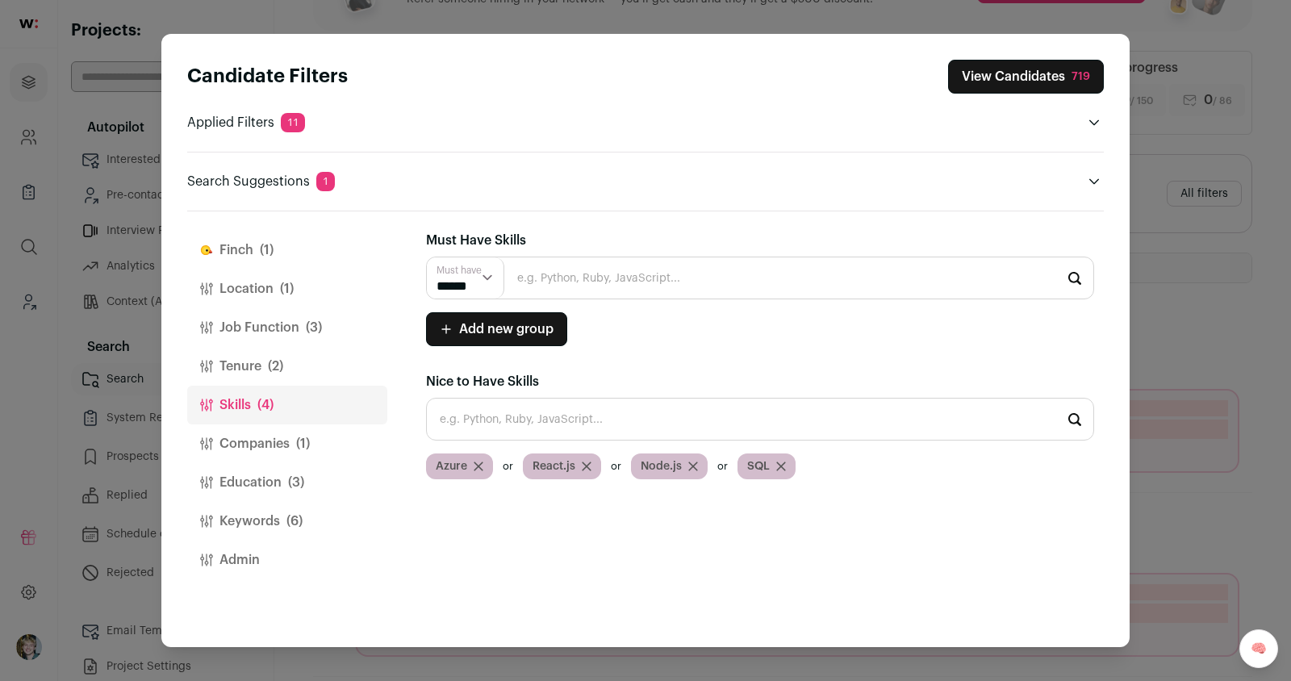
click at [1027, 86] on button "View Candidates 719" at bounding box center [1026, 77] width 156 height 34
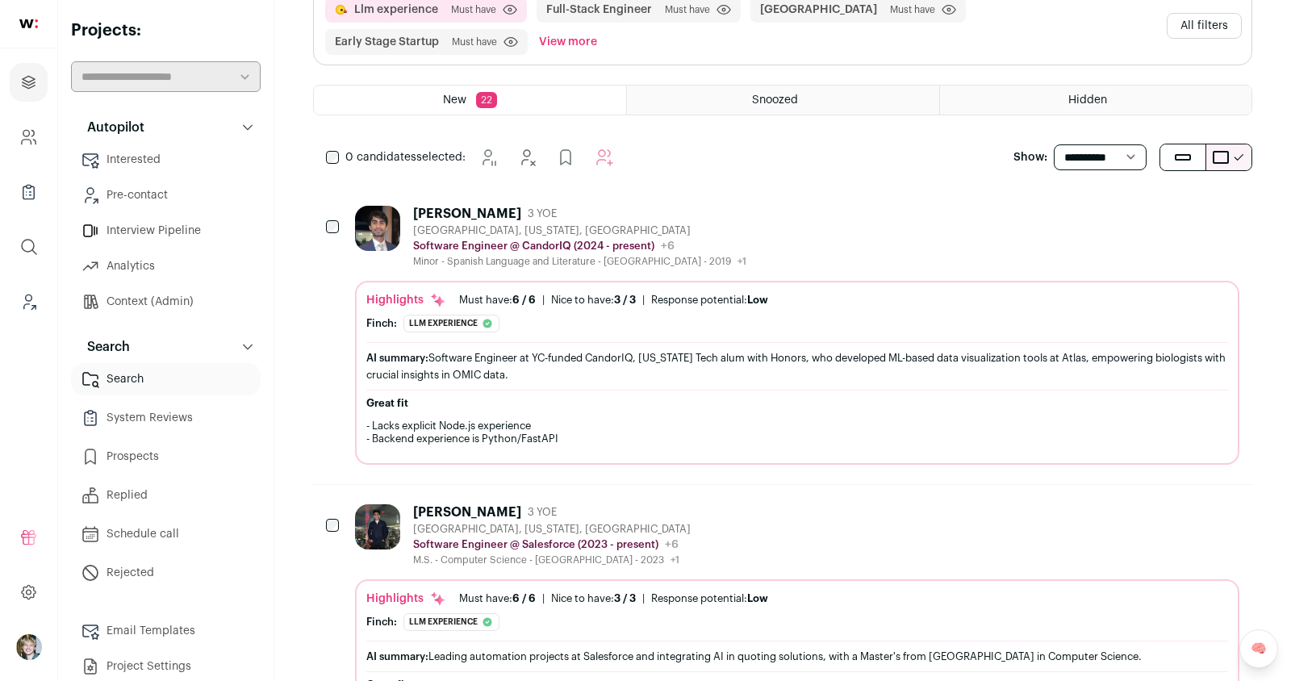
scroll to position [113, 0]
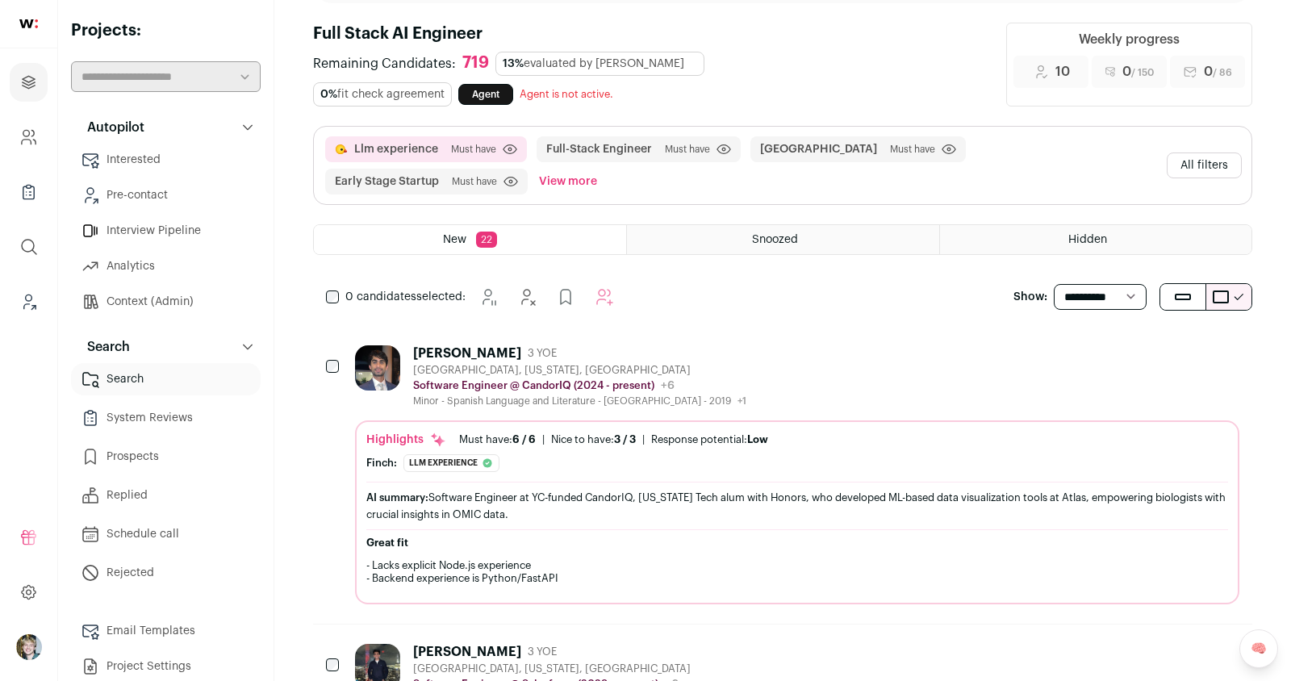
click at [1202, 155] on button "All filters" at bounding box center [1203, 165] width 75 height 26
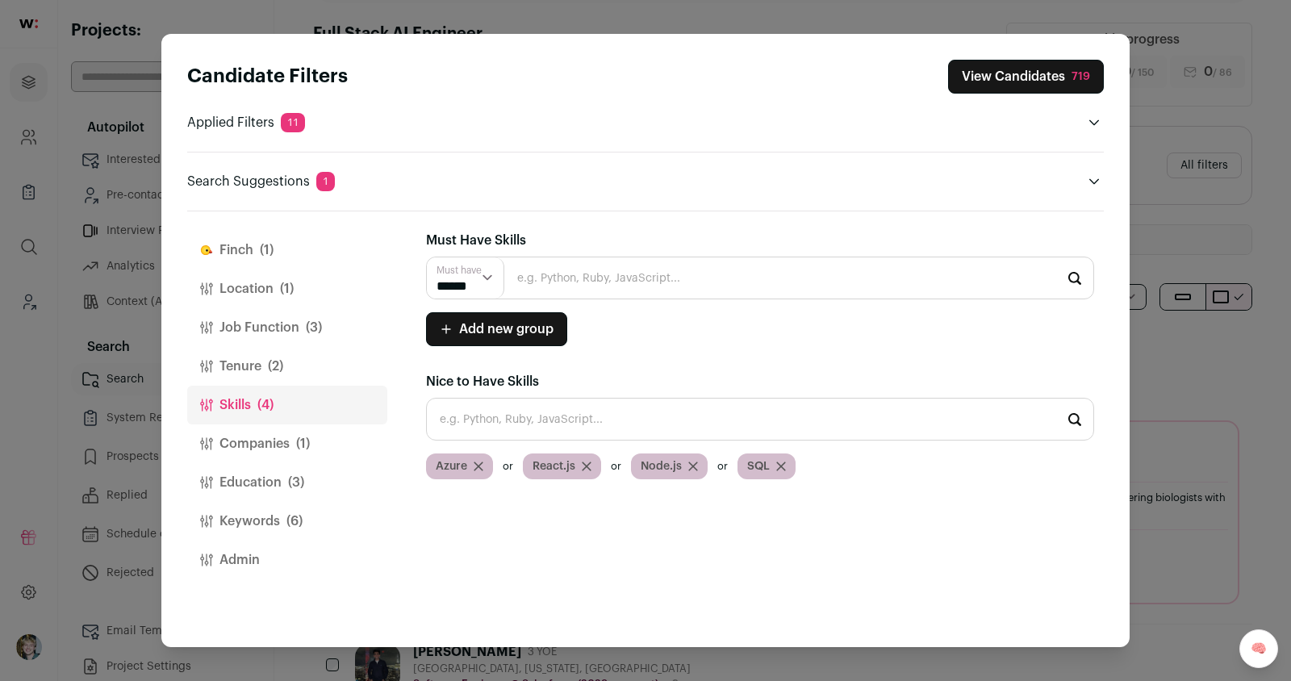
click at [269, 431] on button "Companies (1)" at bounding box center [287, 443] width 200 height 39
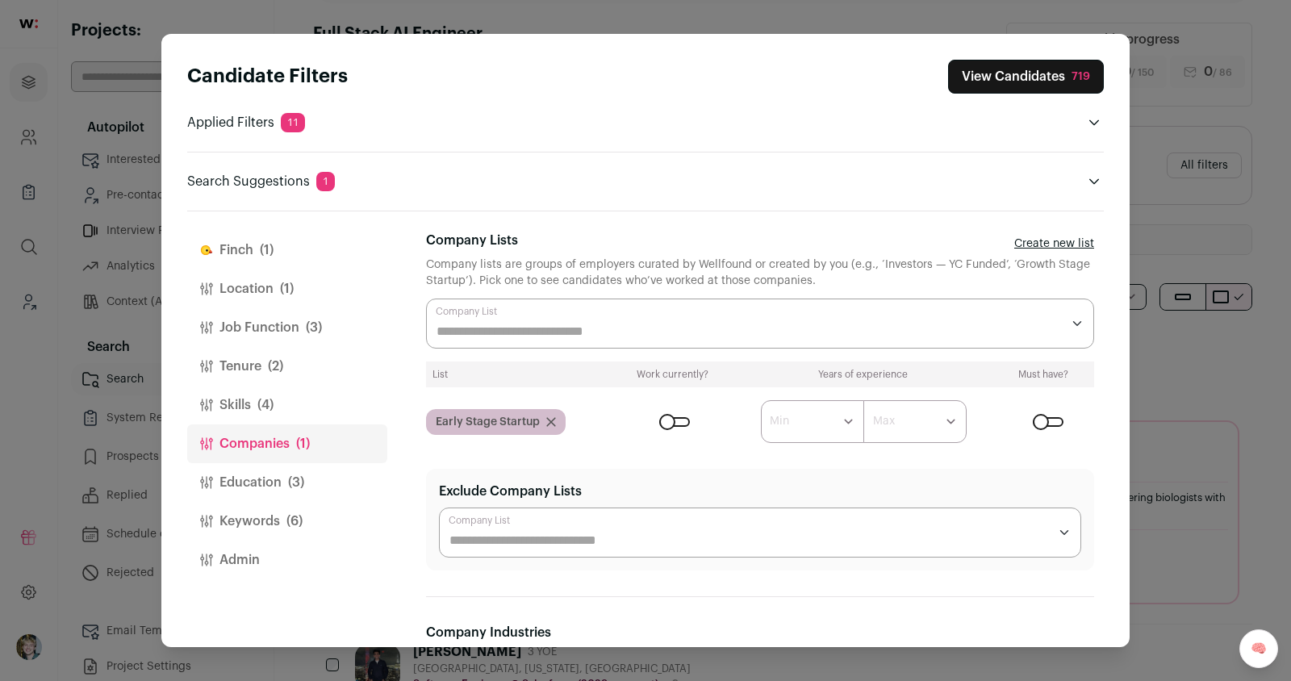
click at [661, 417] on div "Close modal via background" at bounding box center [674, 422] width 31 height 10
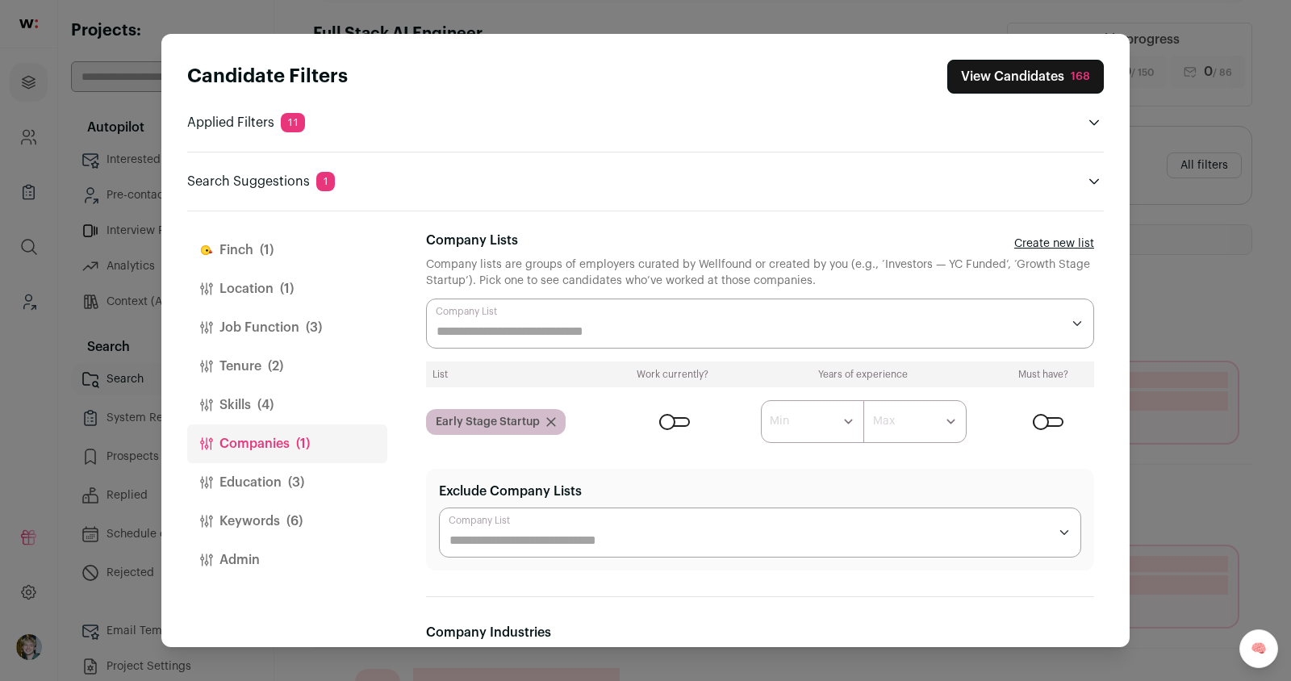
click at [246, 246] on button "[PERSON_NAME] (1)" at bounding box center [287, 250] width 200 height 39
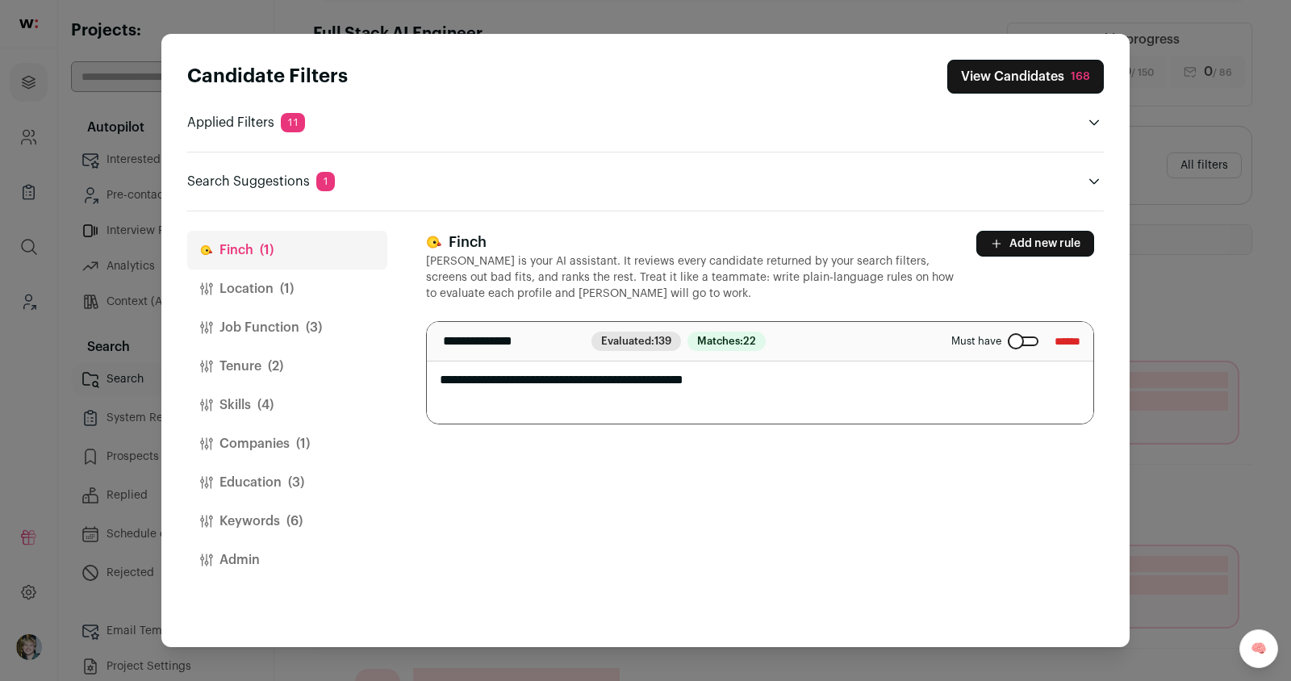
click at [1008, 340] on div "Close modal via background" at bounding box center [1022, 341] width 31 height 10
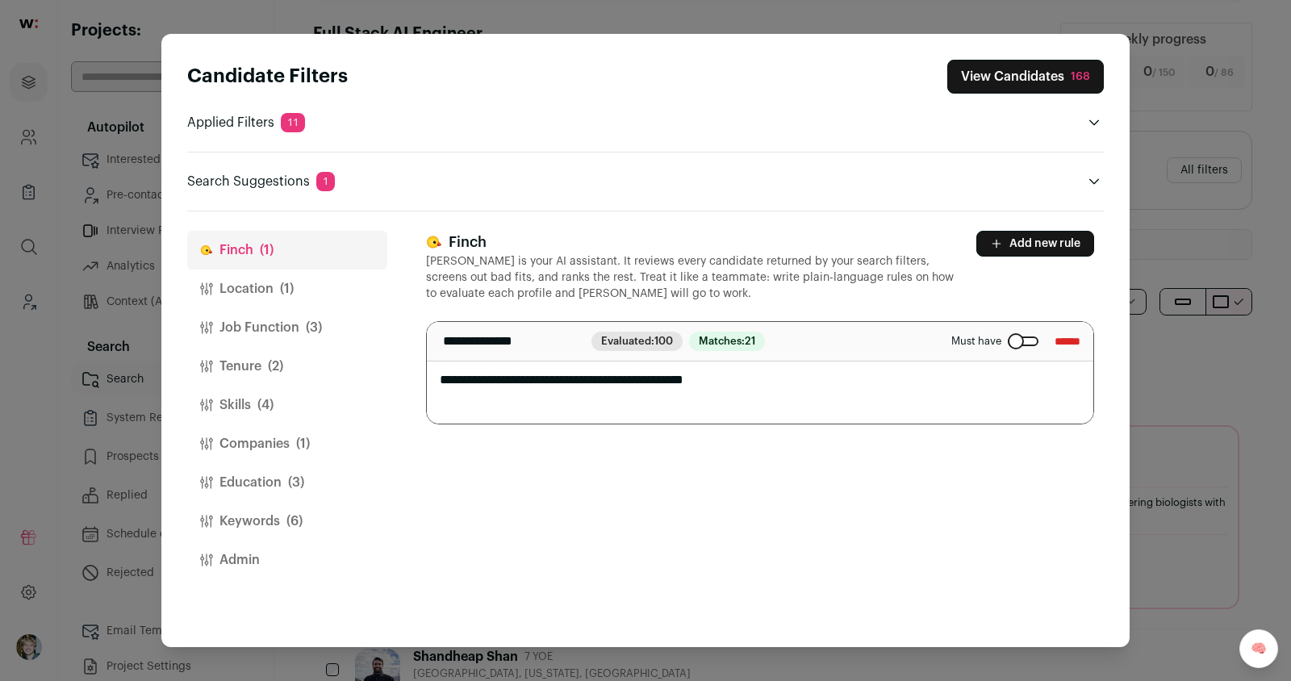
click at [1053, 236] on button "Add new rule" at bounding box center [1035, 244] width 118 height 26
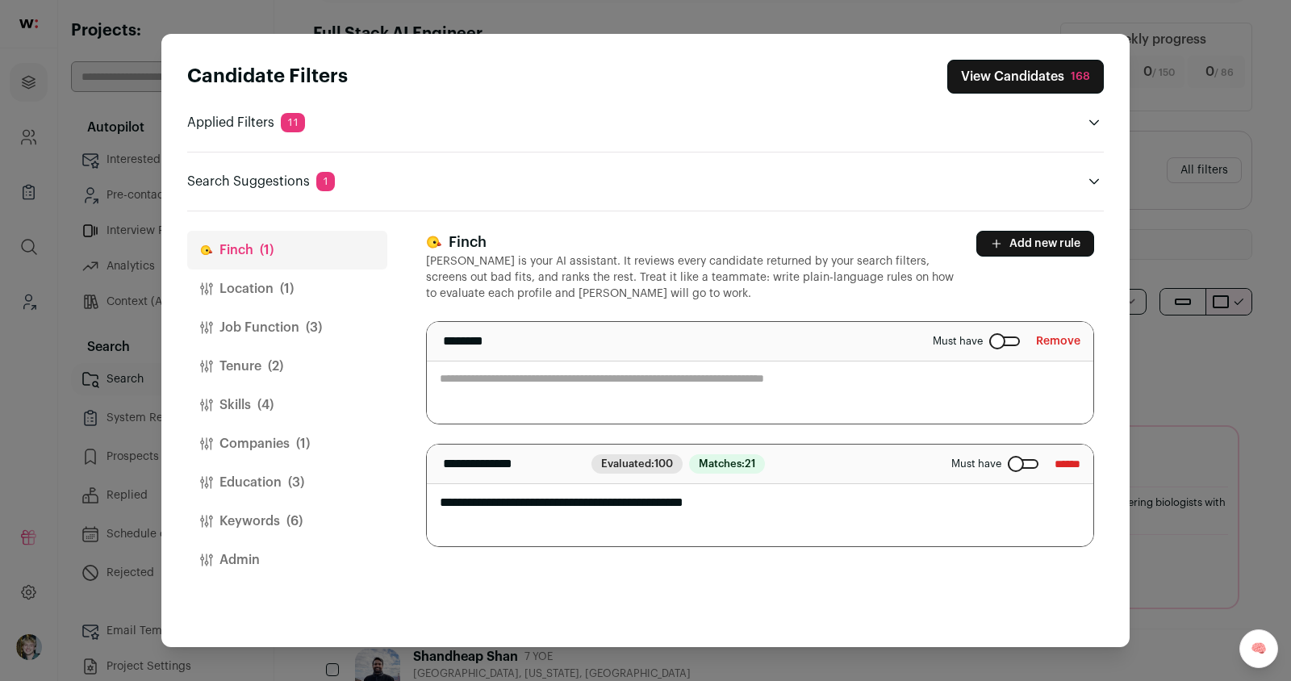
click at [834, 388] on textarea "Close modal via background" at bounding box center [760, 373] width 666 height 102
type textarea "**********"
click at [1056, 66] on button "View Candidates 168" at bounding box center [1025, 77] width 156 height 34
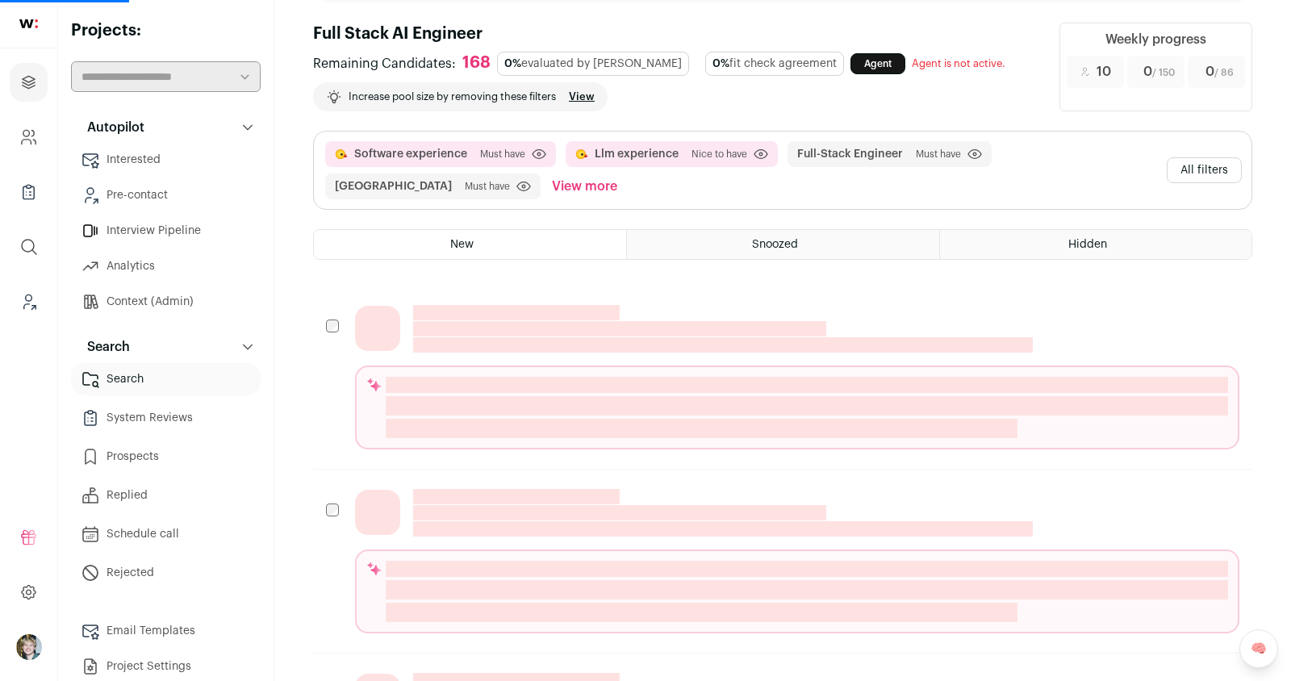
scroll to position [0, 0]
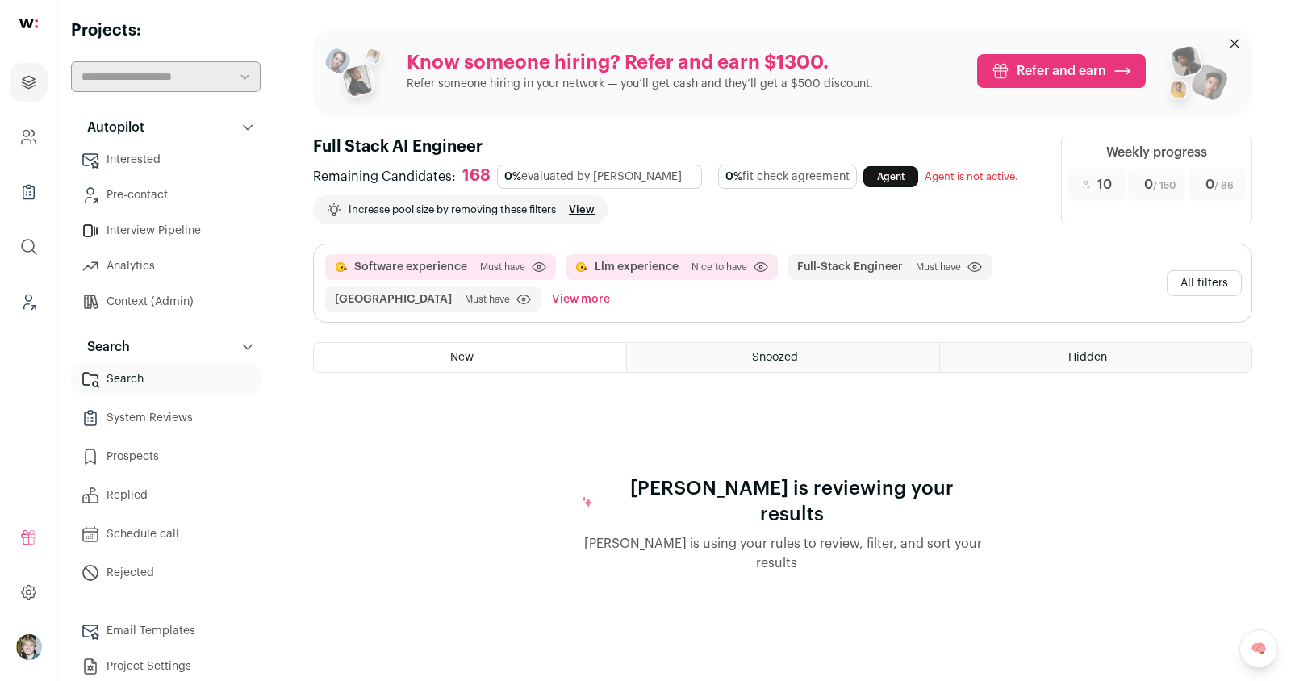
click at [1178, 280] on button "All filters" at bounding box center [1203, 283] width 75 height 26
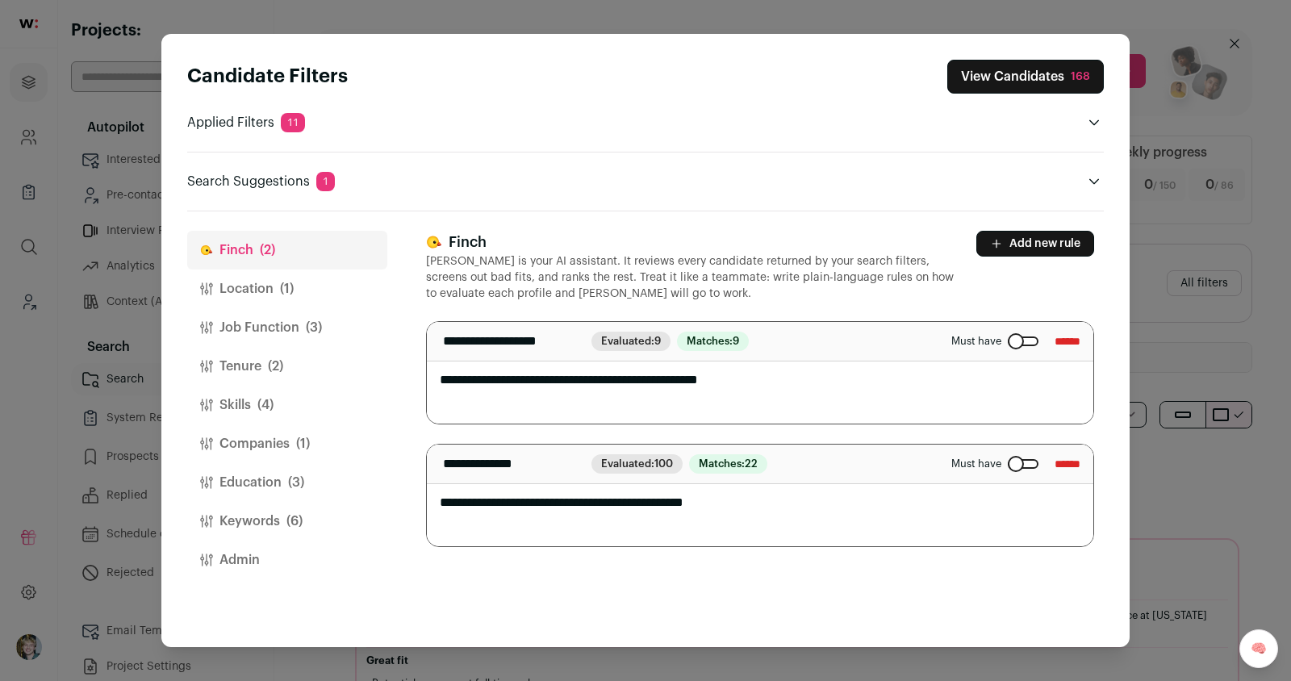
click at [680, 503] on textarea "**********" at bounding box center [760, 495] width 667 height 102
type textarea "**********"
click at [1077, 85] on button "View Candidates 168" at bounding box center [1025, 77] width 156 height 34
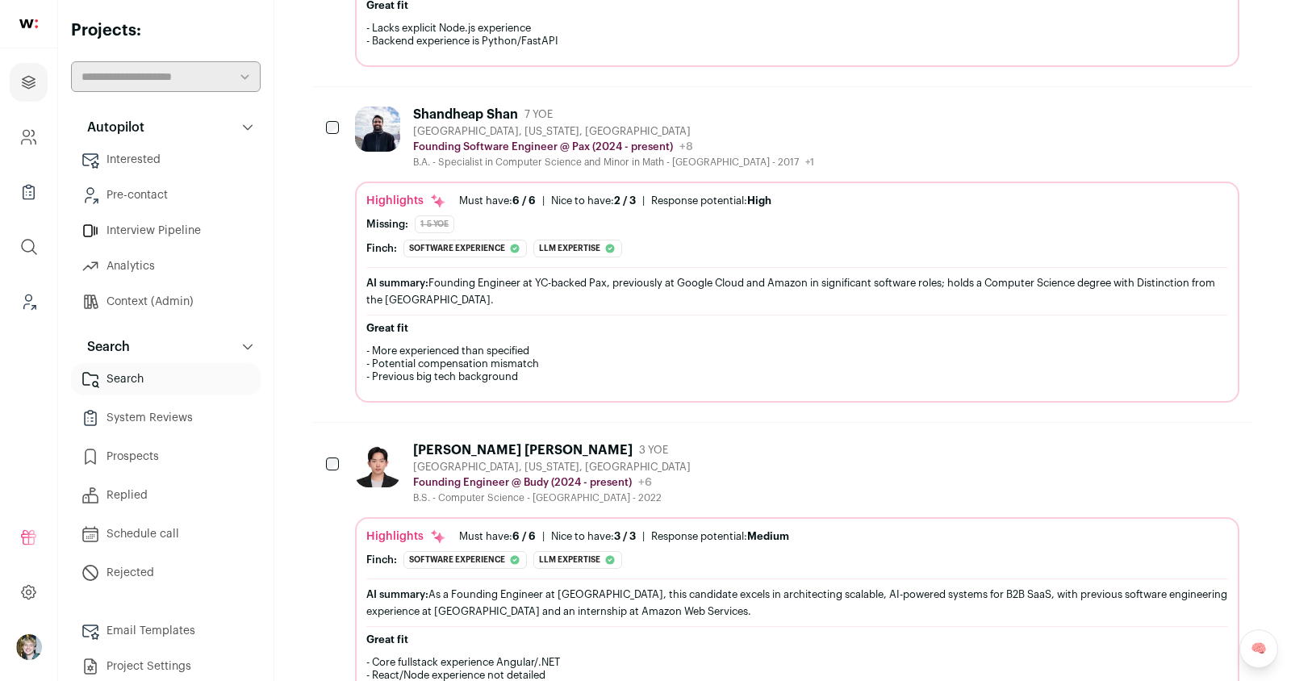
scroll to position [937, 0]
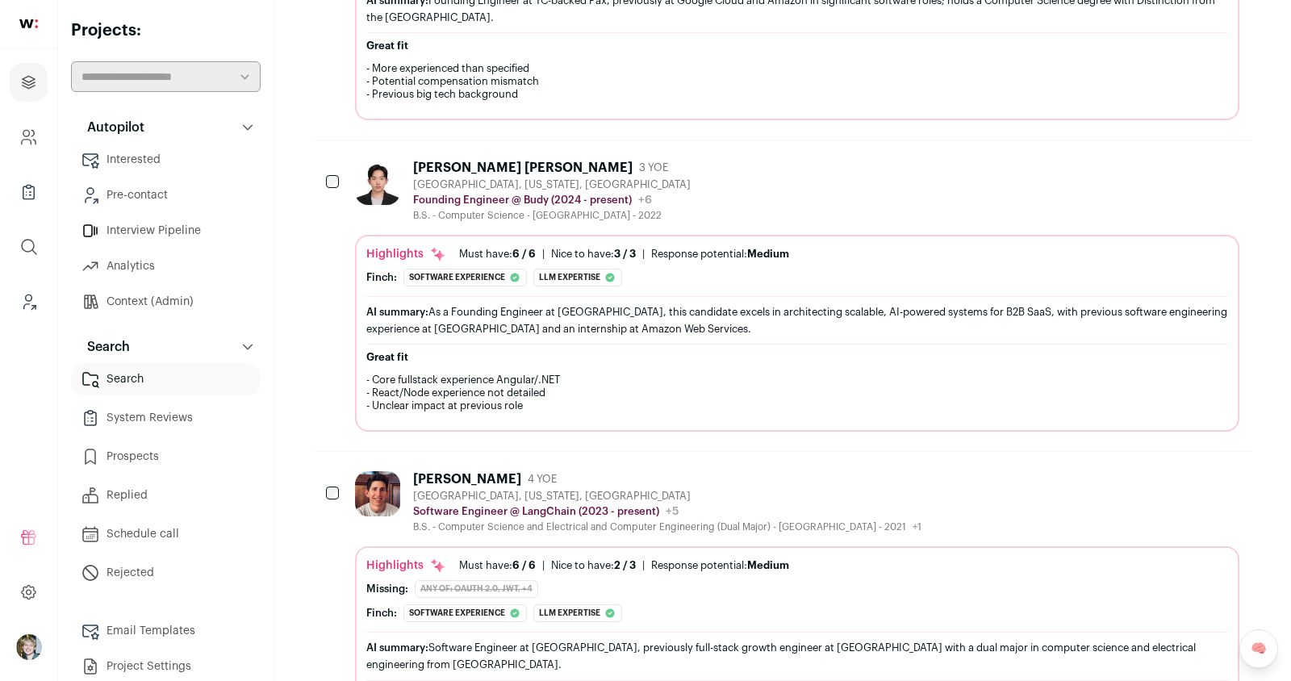
click at [700, 352] on h2 "Great fit" at bounding box center [796, 357] width 861 height 13
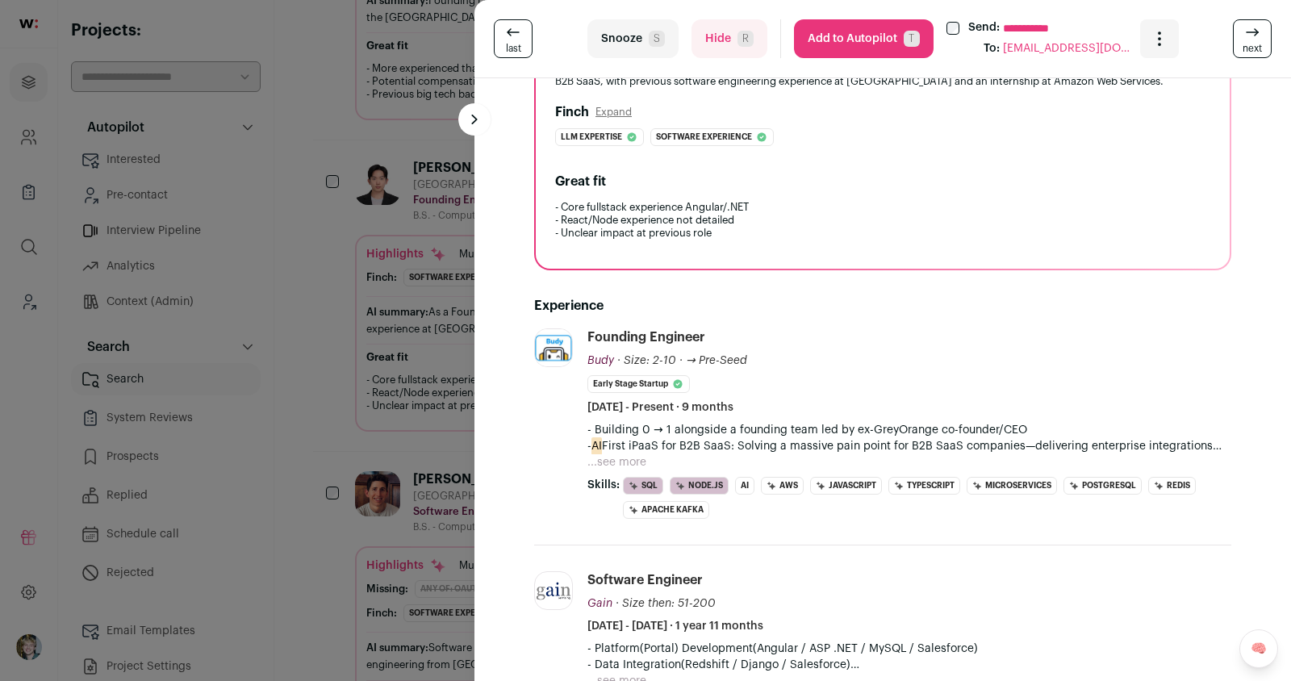
scroll to position [203, 0]
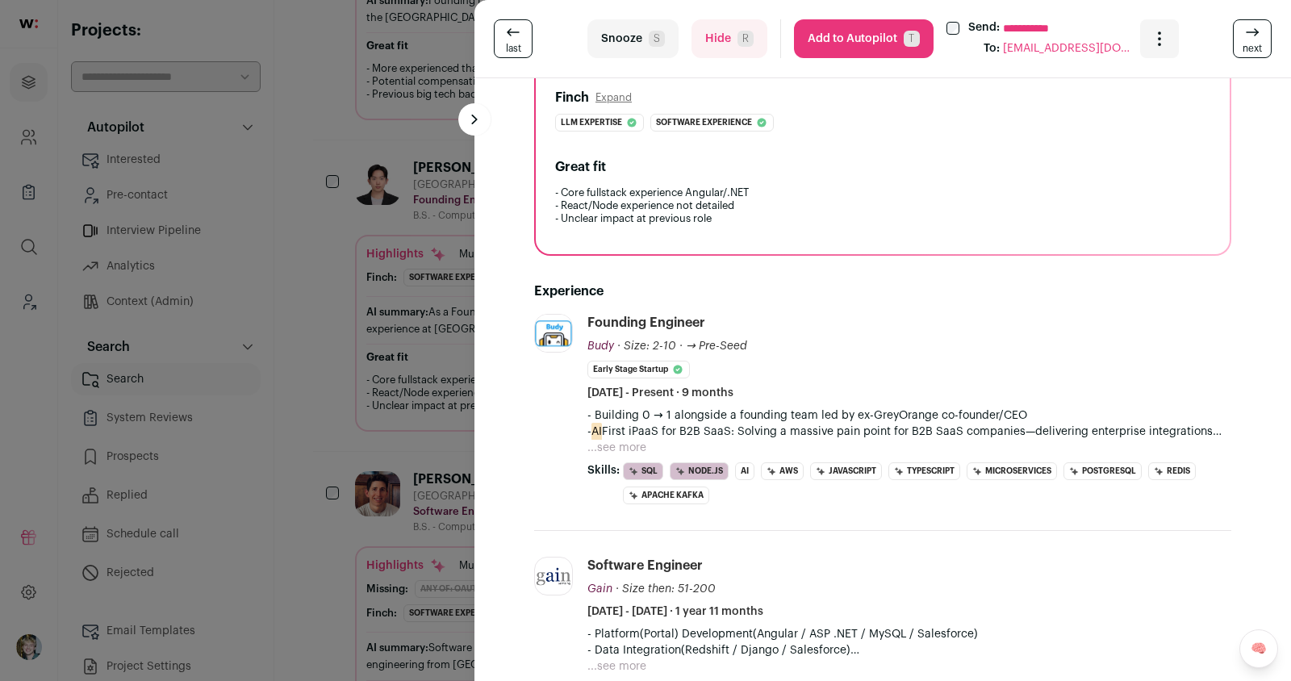
click at [619, 450] on button "...see more" at bounding box center [616, 448] width 59 height 16
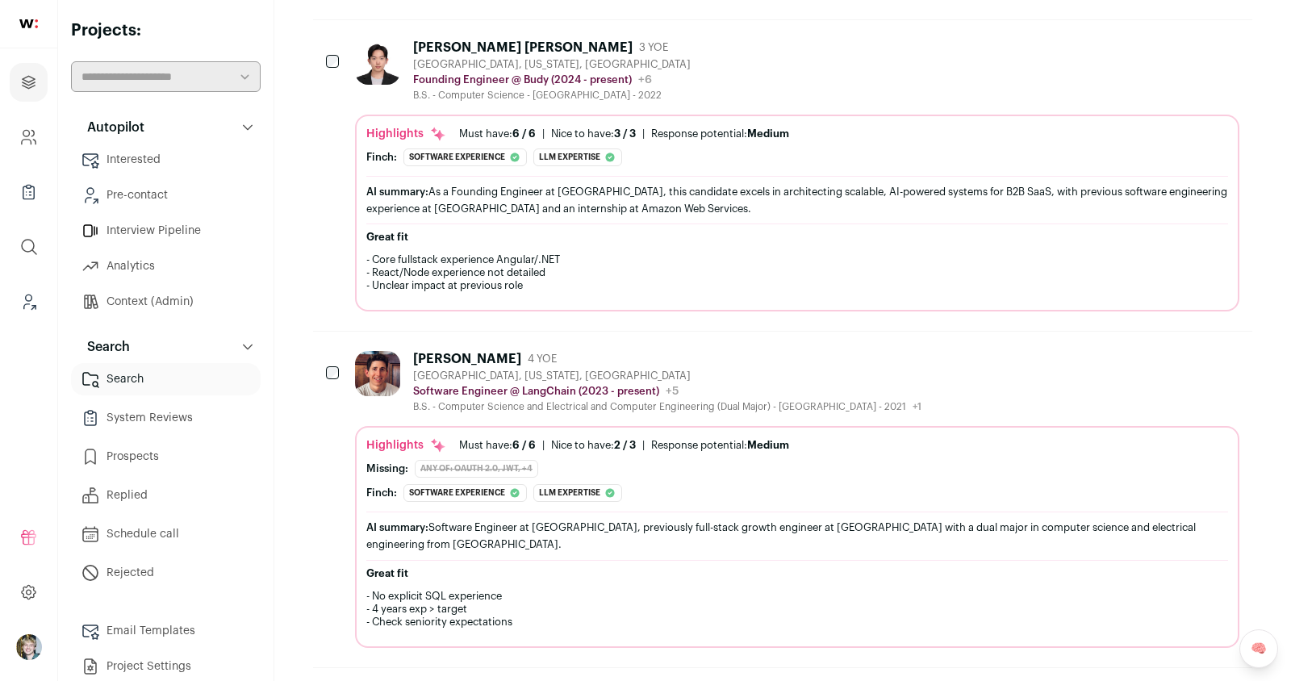
scroll to position [1156, 0]
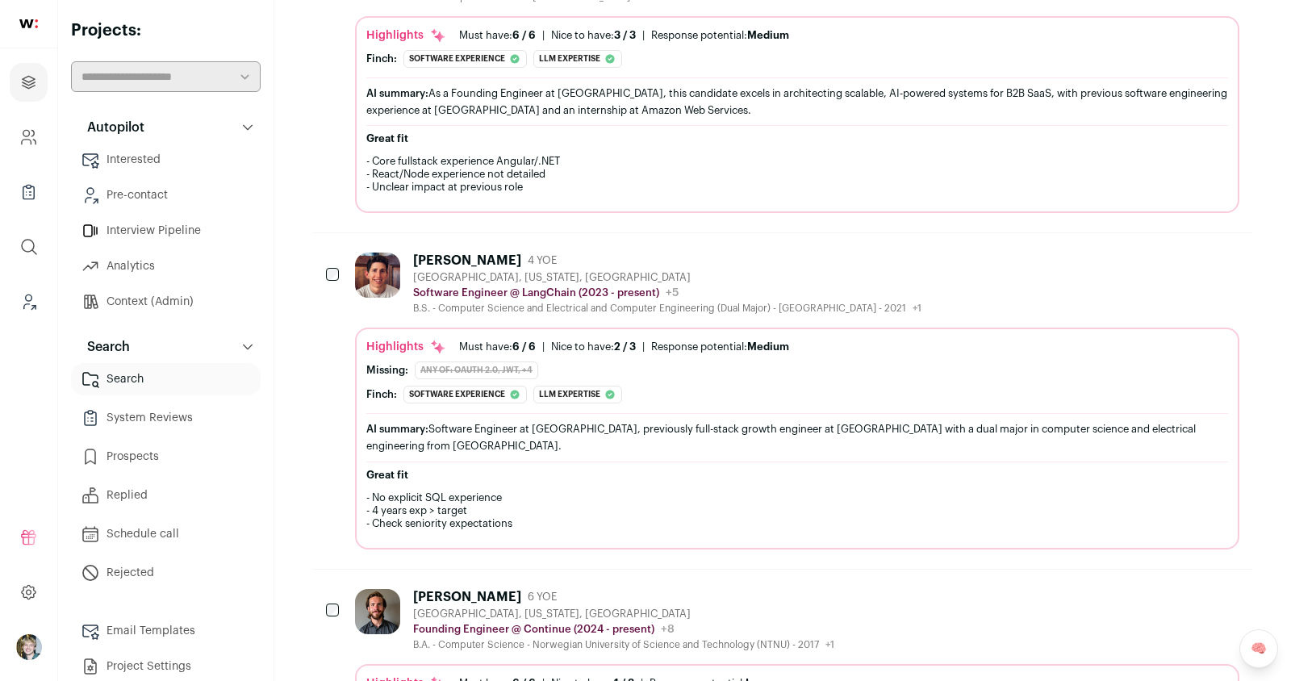
click at [594, 348] on div "Highlights Must have: 6 / 6 How many must haves have been fulfilled? | [GEOGRAP…" at bounding box center [796, 371] width 861 height 65
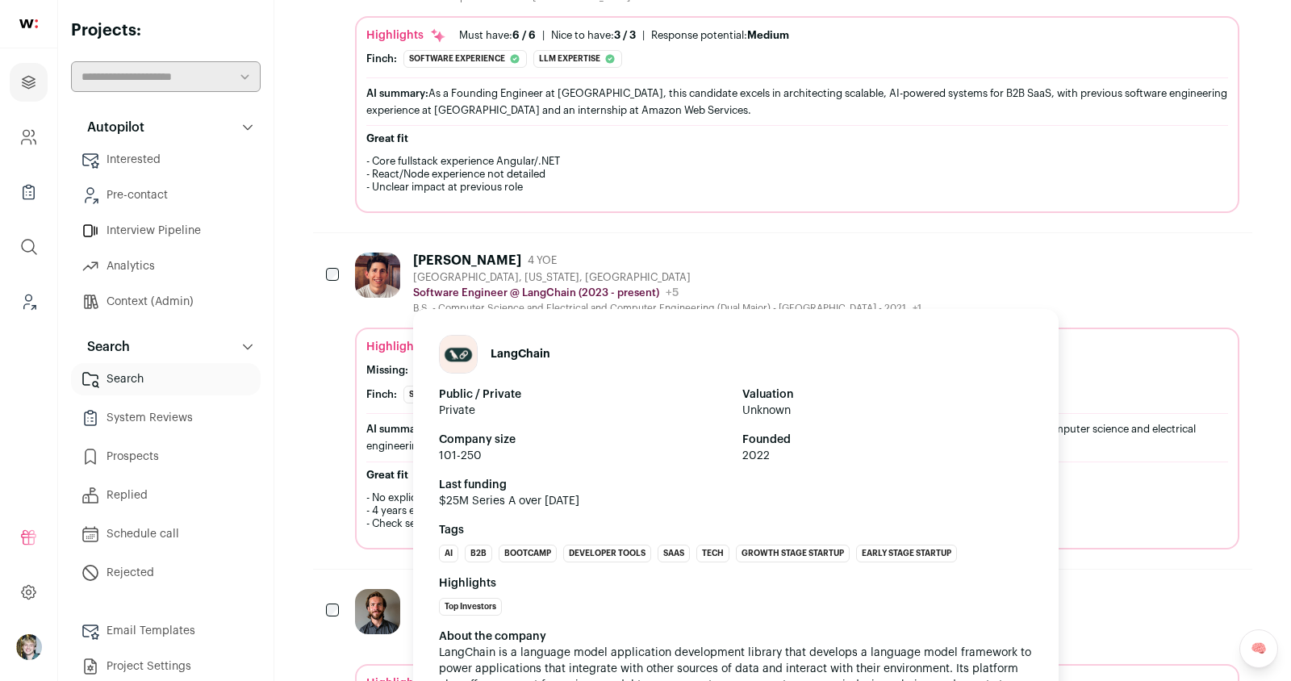
scroll to position [1512, 0]
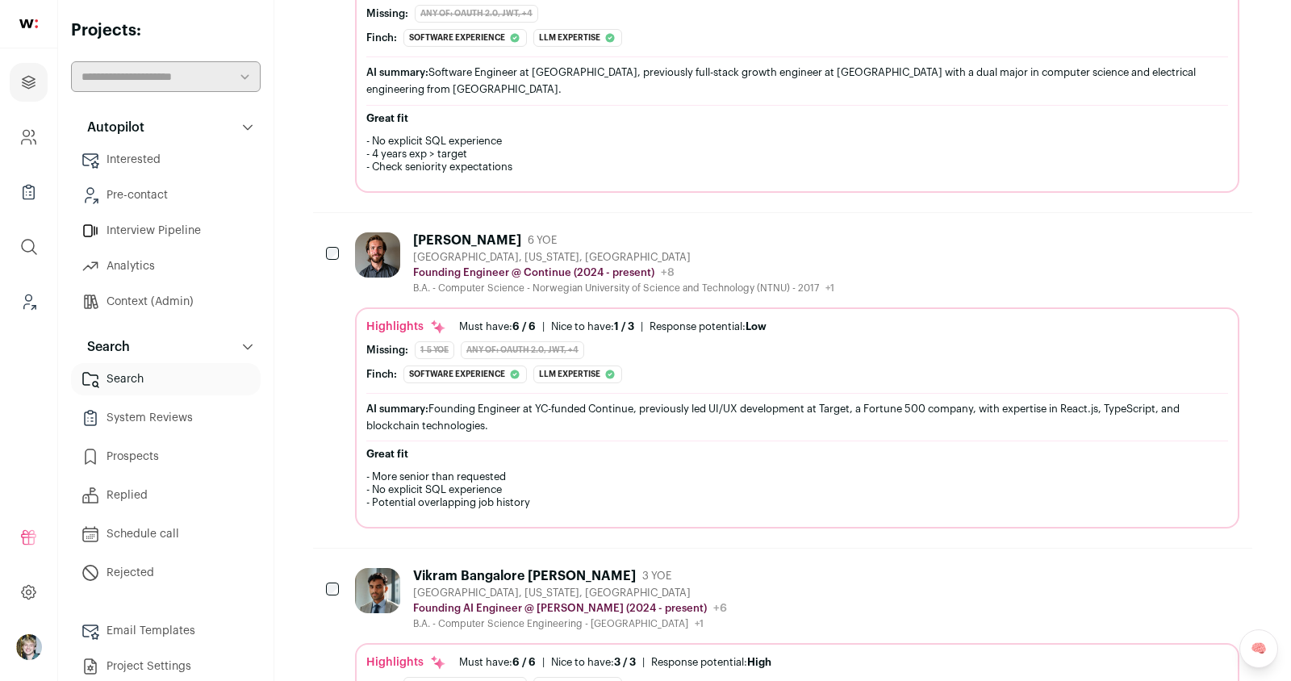
click at [540, 323] on div "Highlights Must have: 6 / 6 How many must haves have been fulfilled? | [GEOGRAP…" at bounding box center [796, 351] width 861 height 65
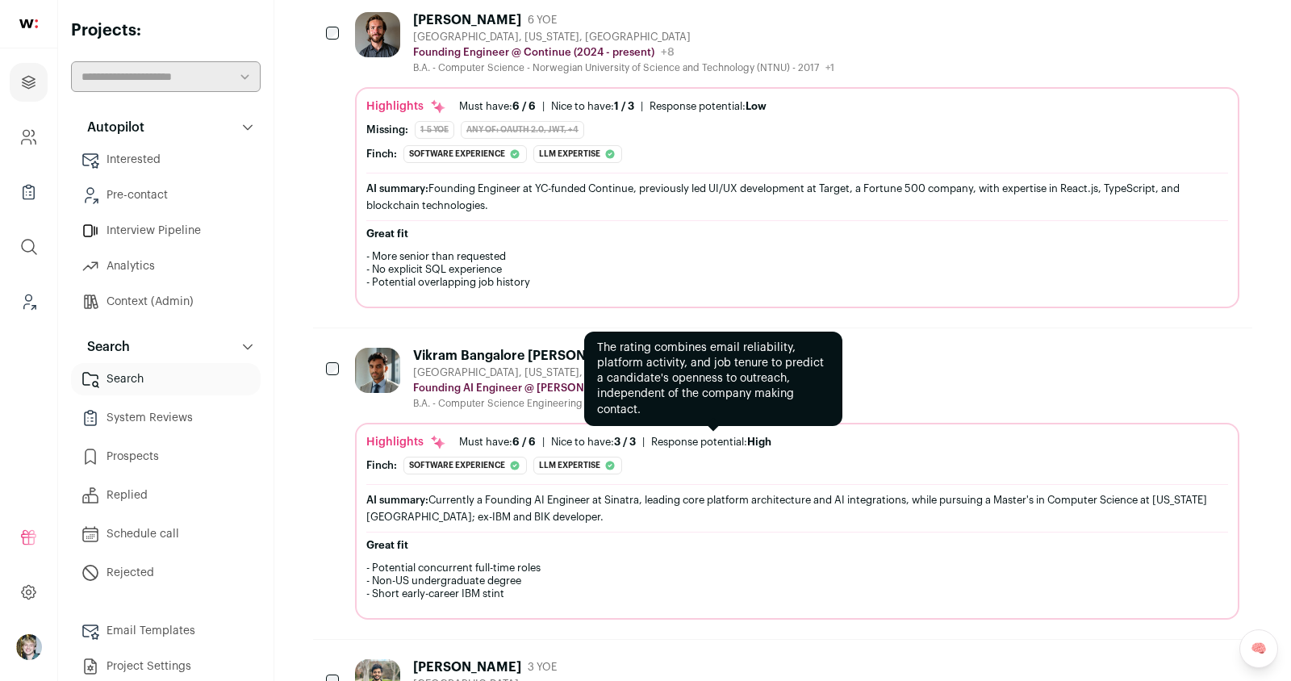
scroll to position [1779, 0]
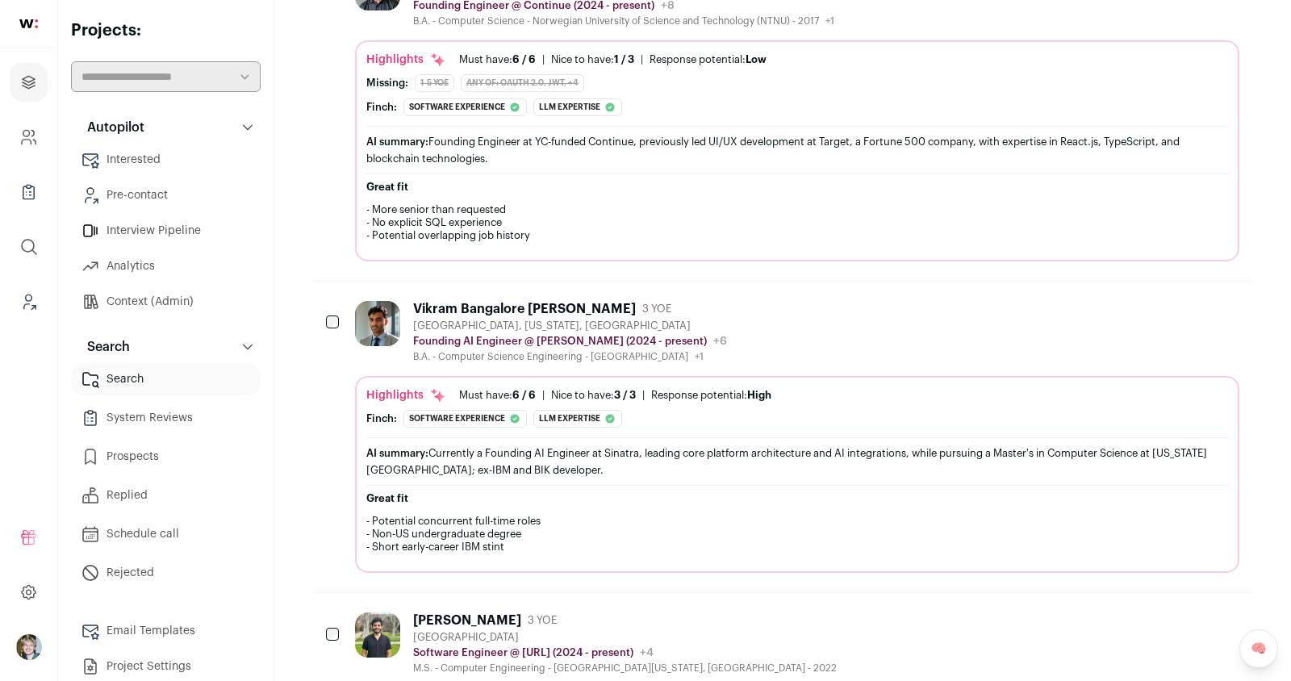
click at [723, 437] on div "AI summary: Currently a Founding AI Engineer at Sinatra, leading core platform …" at bounding box center [796, 461] width 861 height 48
